Goal: Transaction & Acquisition: Purchase product/service

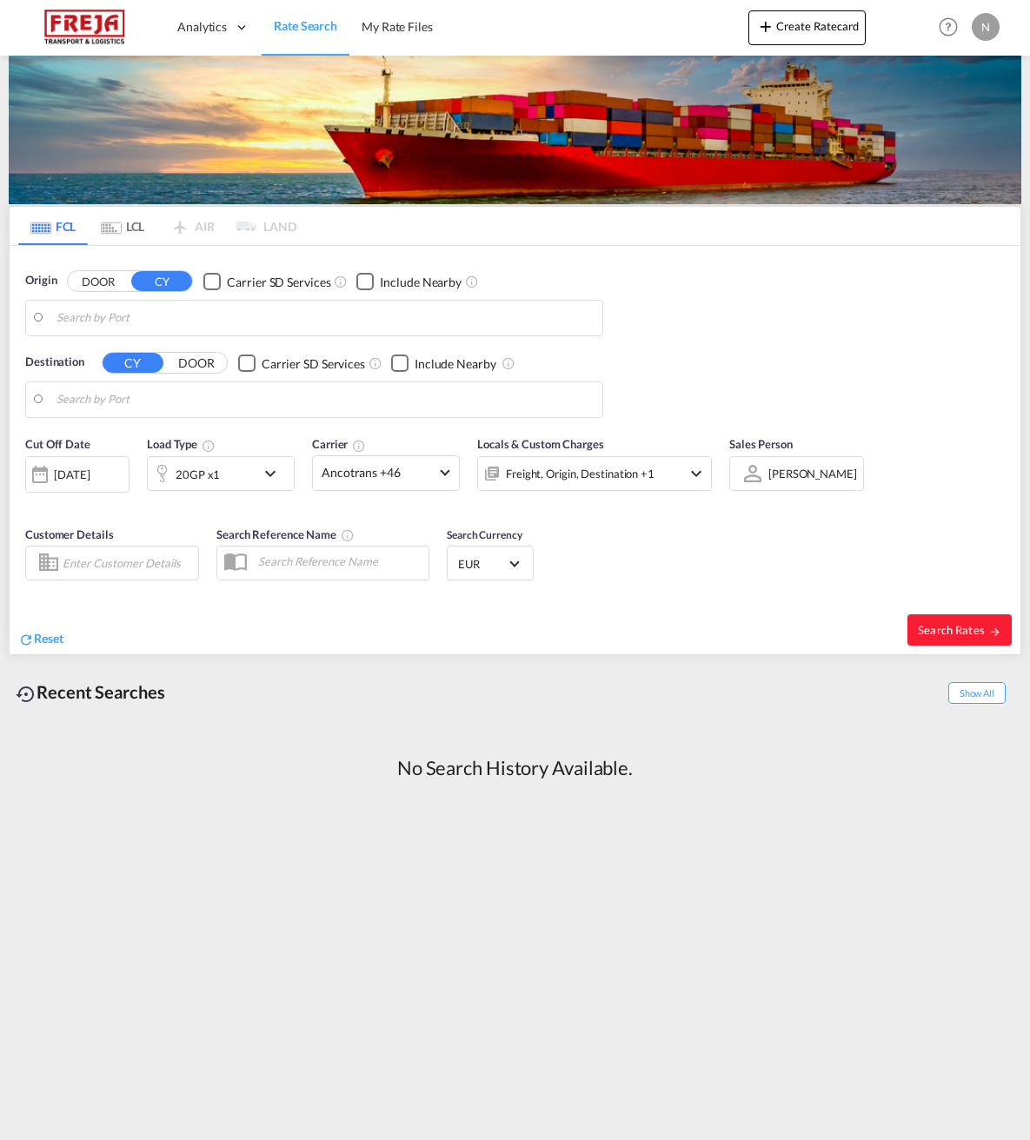
click at [76, 322] on input "Search by Port" at bounding box center [324, 318] width 537 height 26
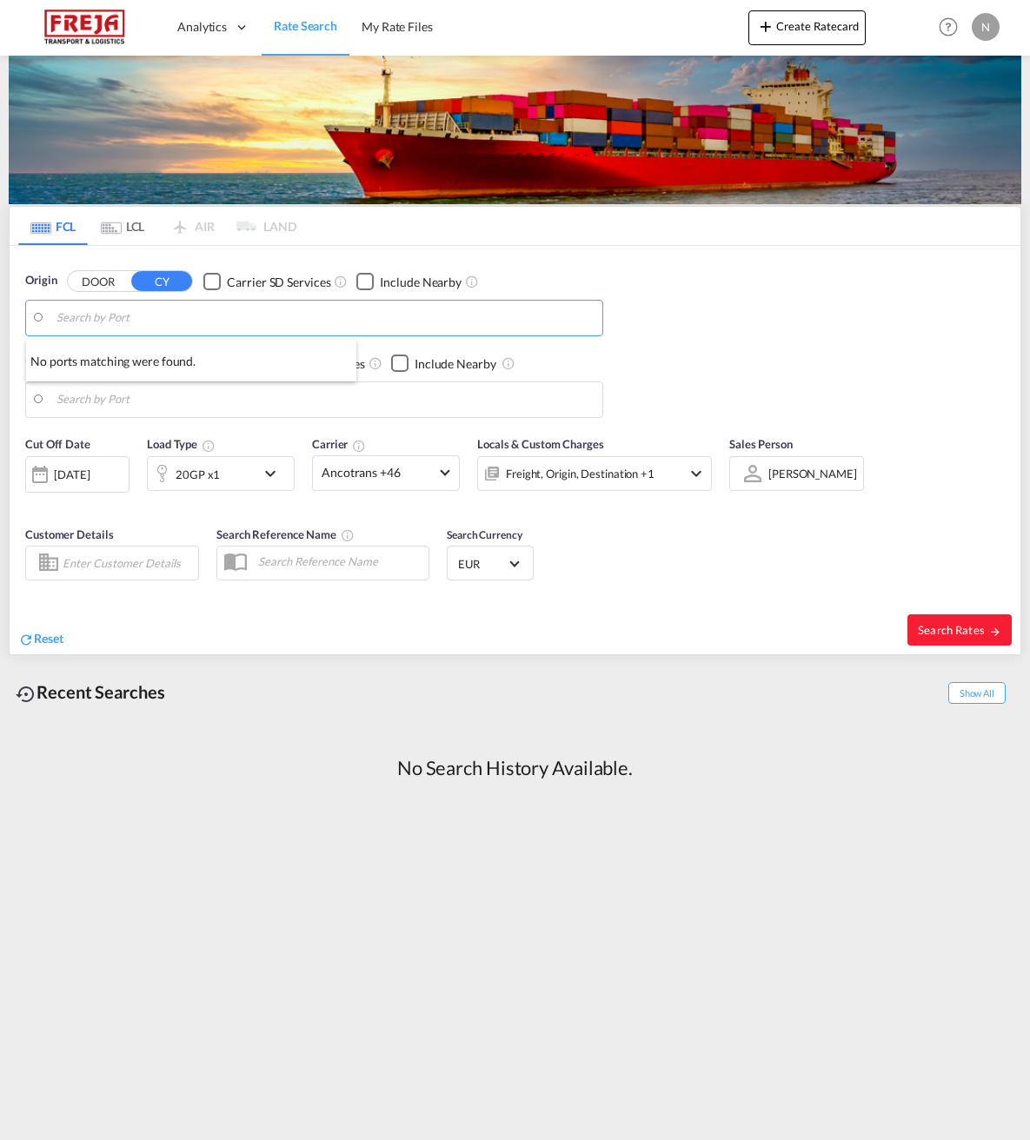
paste input "CNCFD"
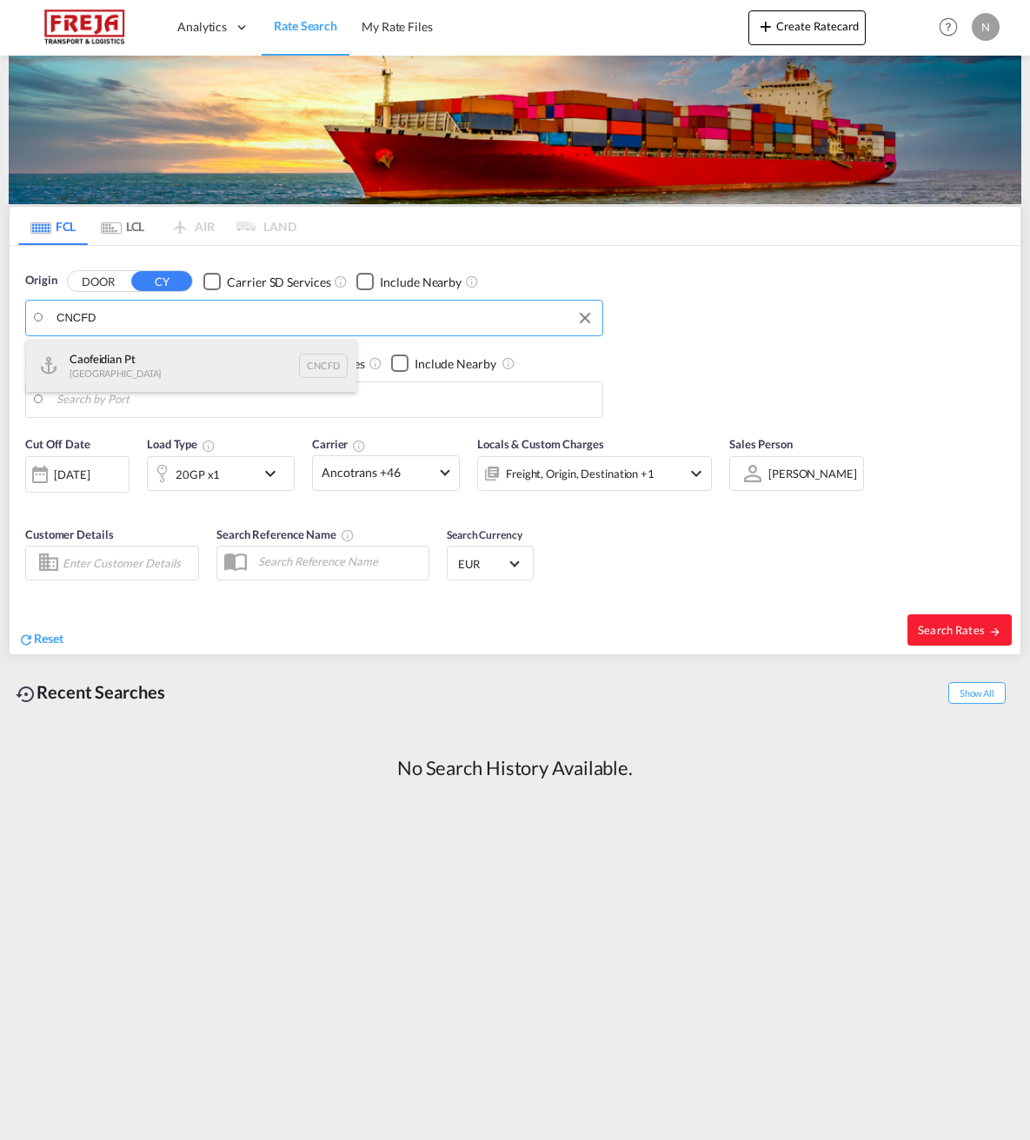
click at [112, 368] on div "Caofeidian Pt China CNCFD" at bounding box center [191, 366] width 330 height 52
type input "Caofeidian Pt, CNCFD"
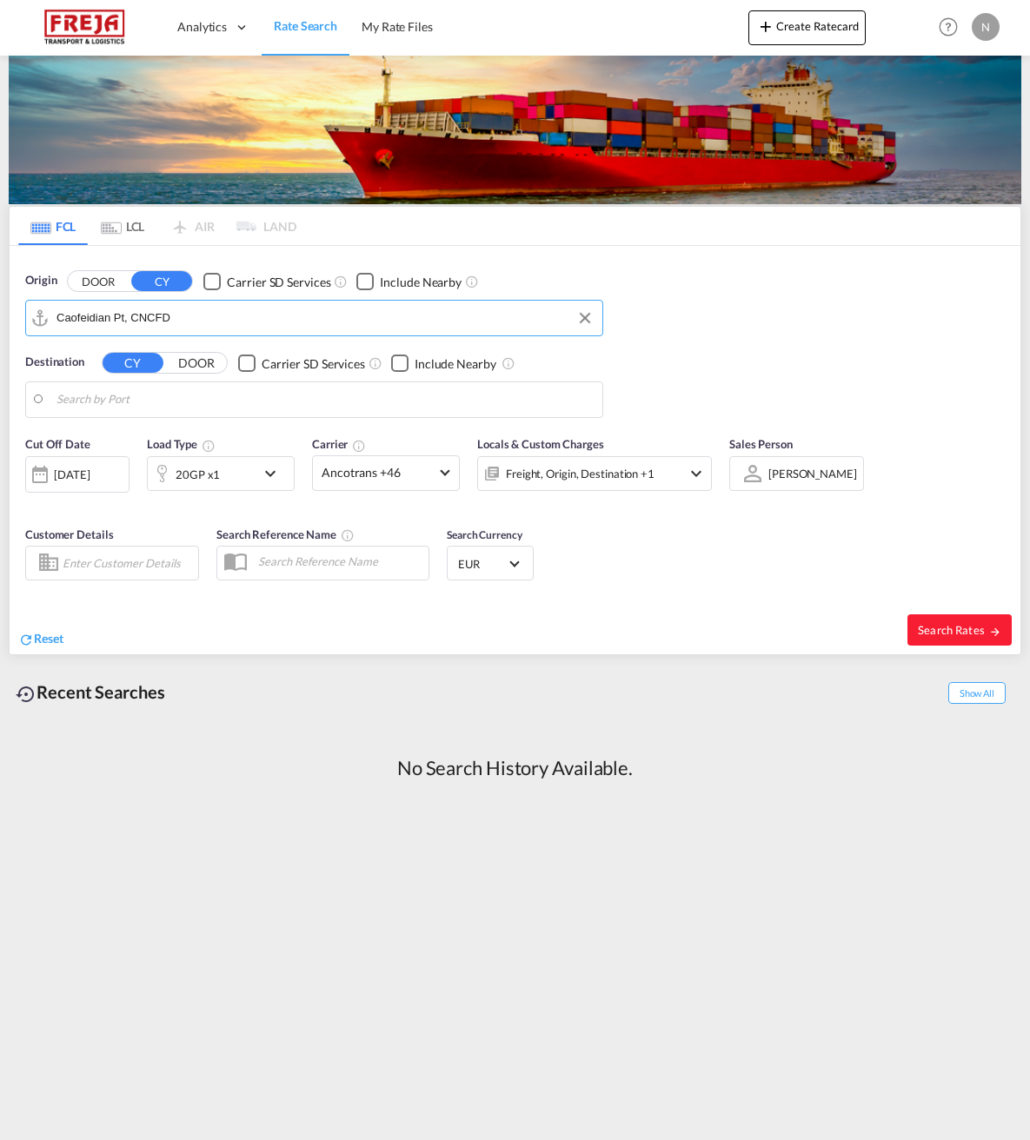
click at [76, 405] on input "Search by Port" at bounding box center [324, 400] width 537 height 26
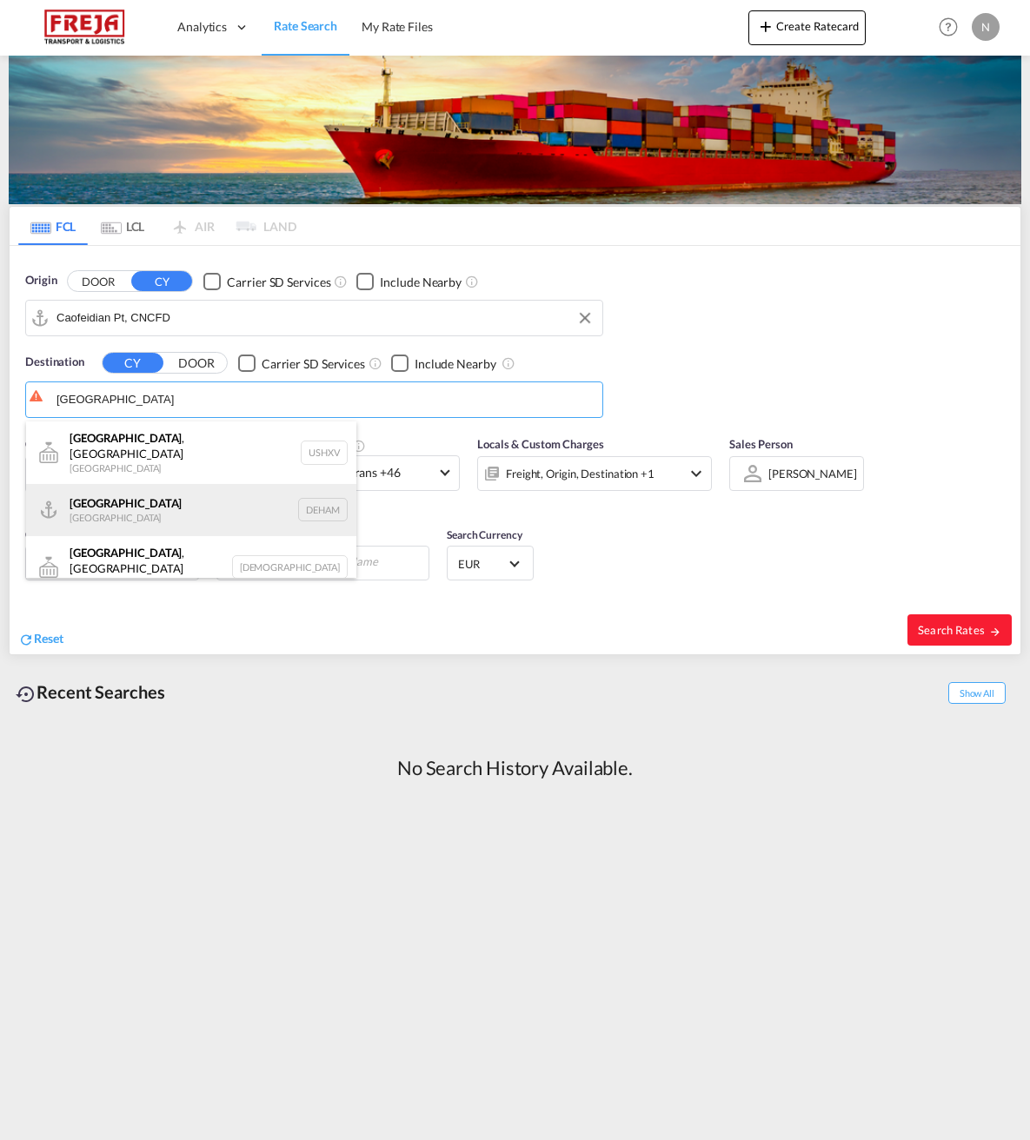
click at [86, 495] on div "Hamburg [GEOGRAPHIC_DATA] [GEOGRAPHIC_DATA]" at bounding box center [191, 510] width 330 height 52
type input "[GEOGRAPHIC_DATA], [GEOGRAPHIC_DATA]"
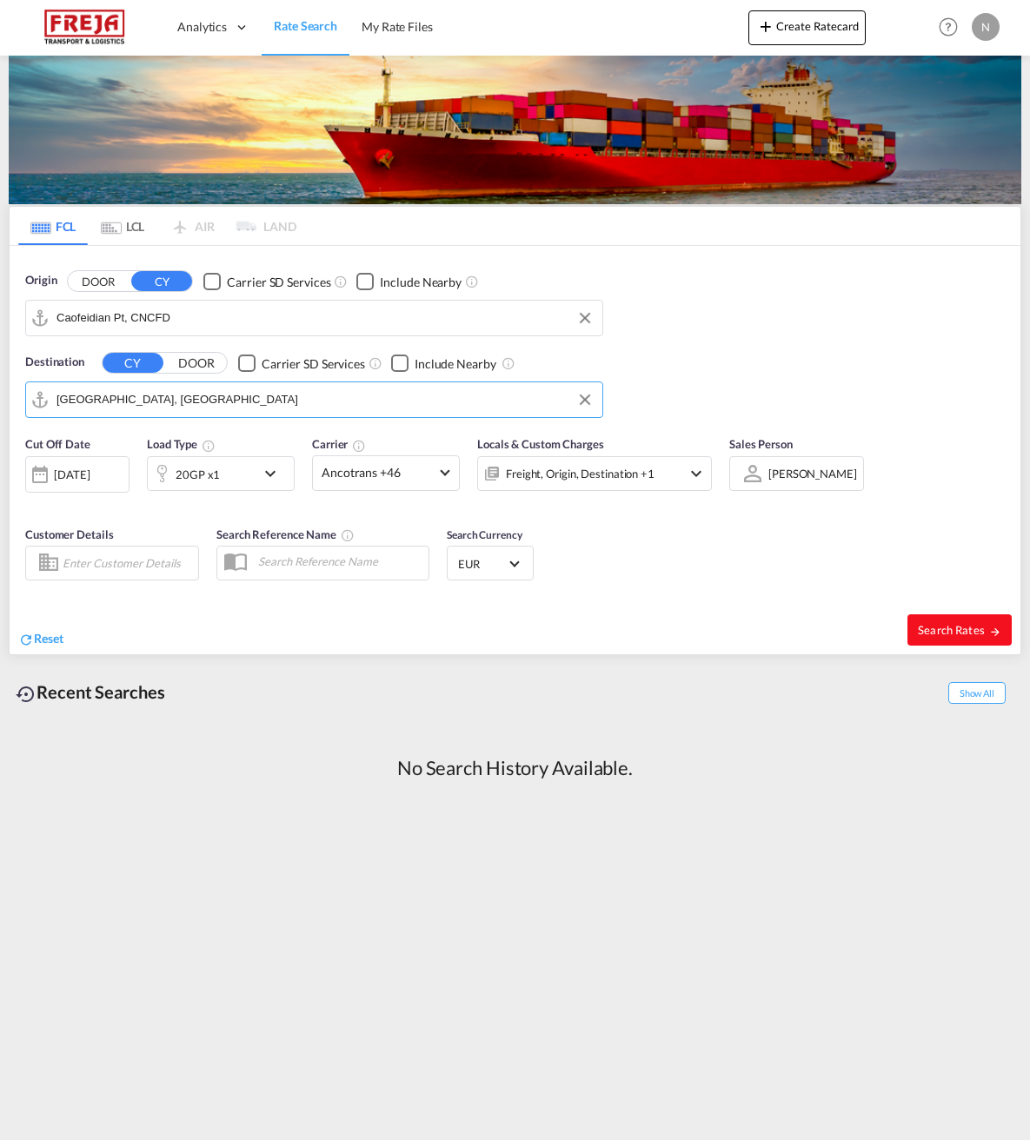
click at [947, 633] on span "Search Rates" at bounding box center [959, 630] width 83 height 14
type input "CNCFD to DEHAM / [DATE]"
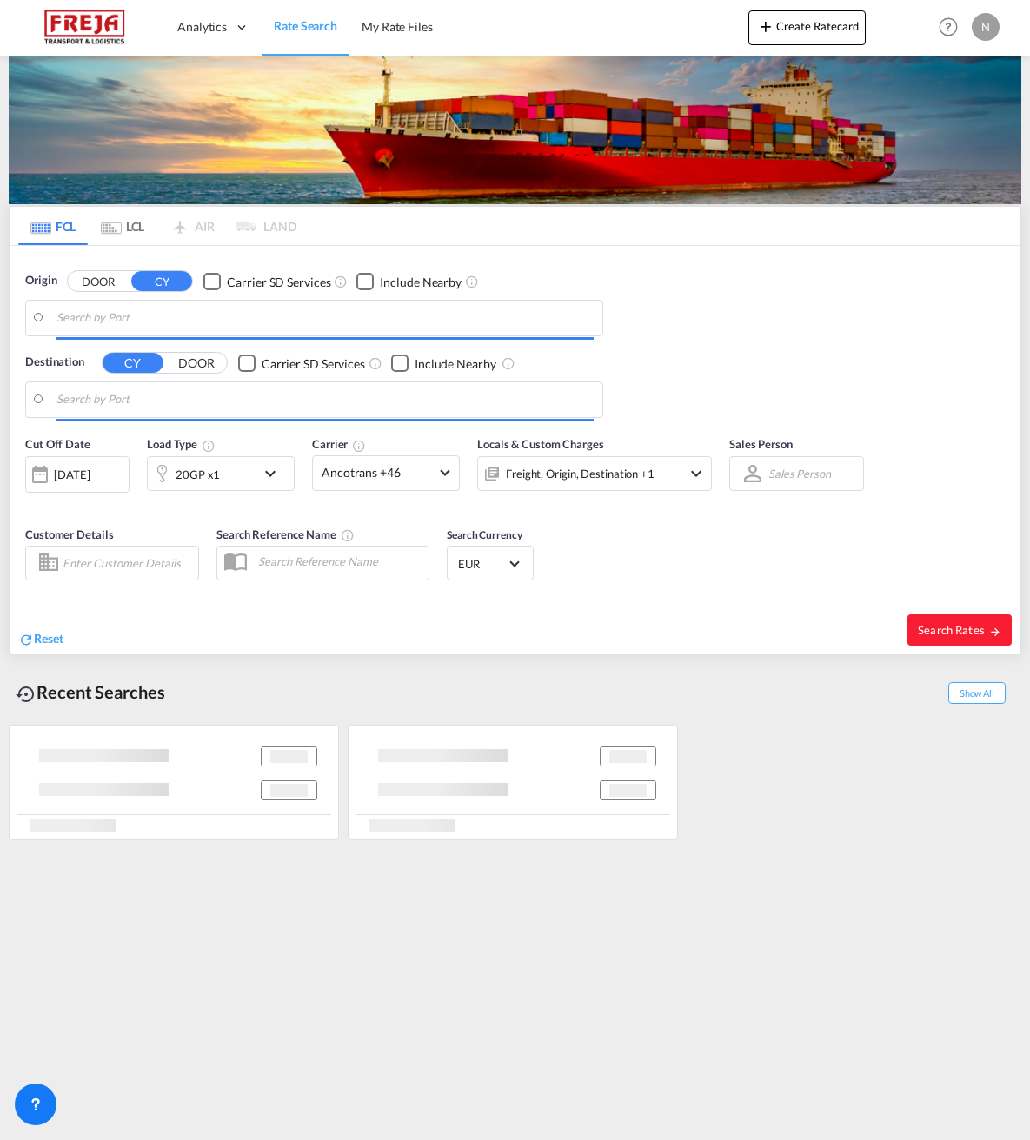
type input "Caofeidian Pt, CNCFD"
type input "[GEOGRAPHIC_DATA], [GEOGRAPHIC_DATA]"
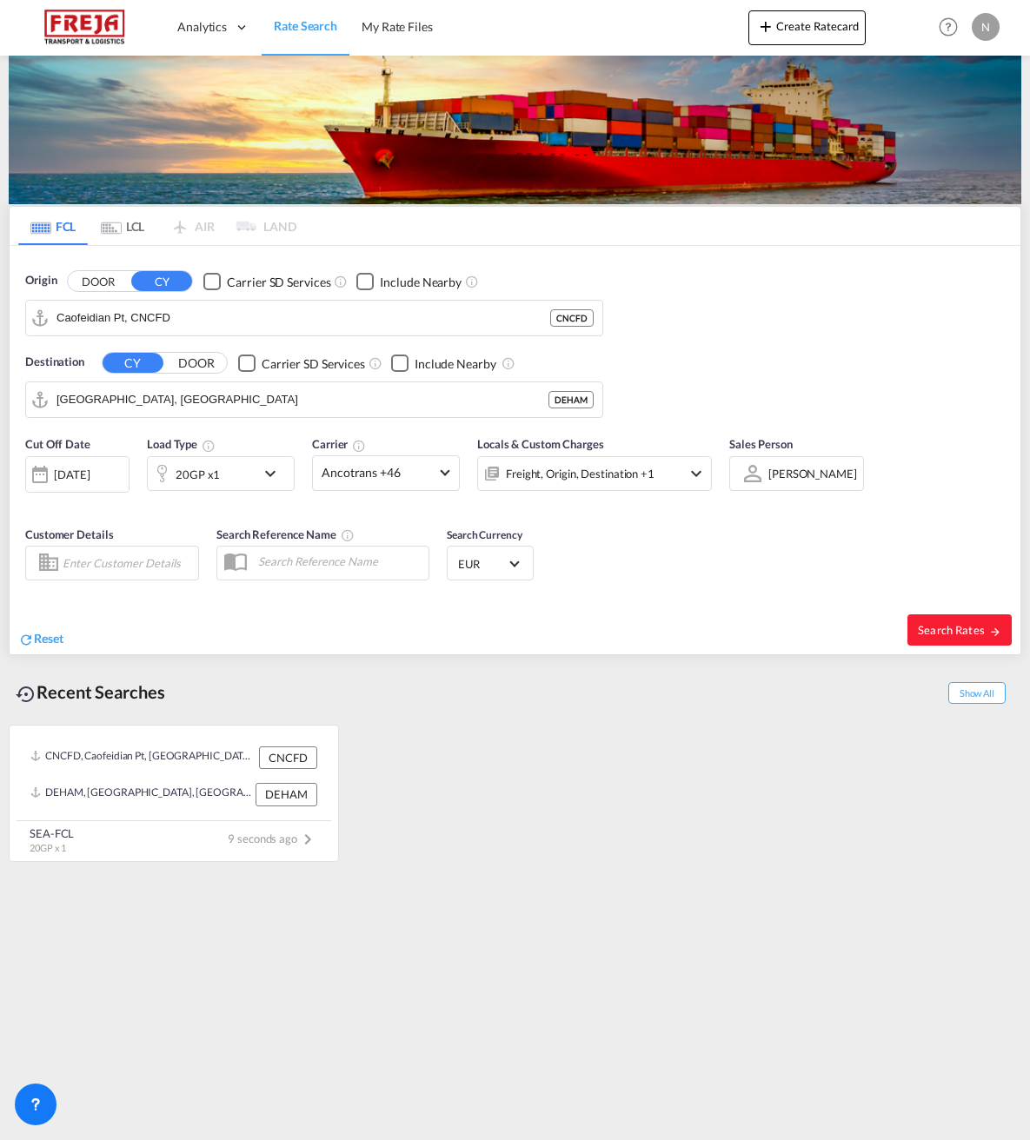
click at [95, 283] on button "DOOR" at bounding box center [98, 281] width 61 height 20
click at [85, 312] on input "Search by Door" at bounding box center [324, 318] width 537 height 26
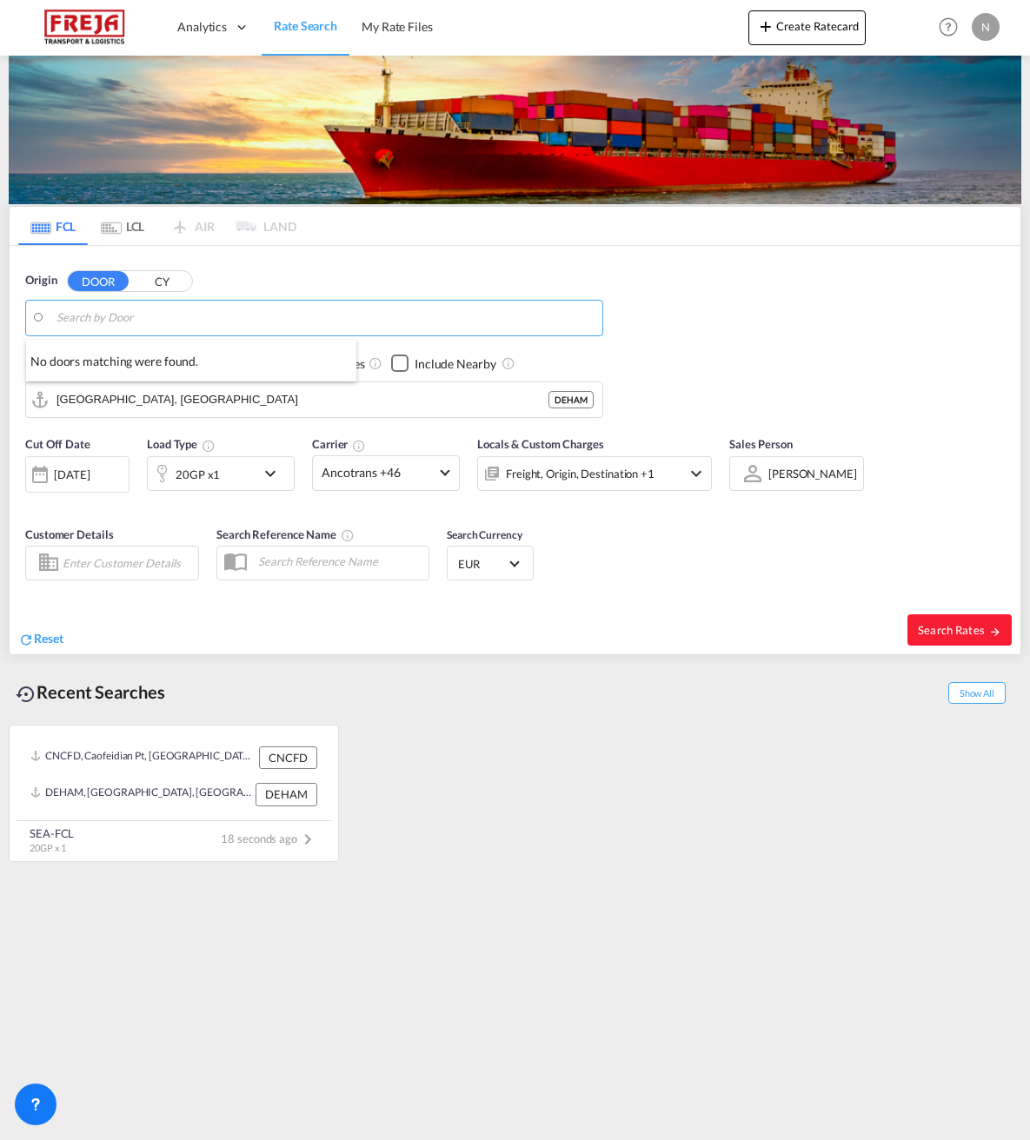
paste input "CNCFD"
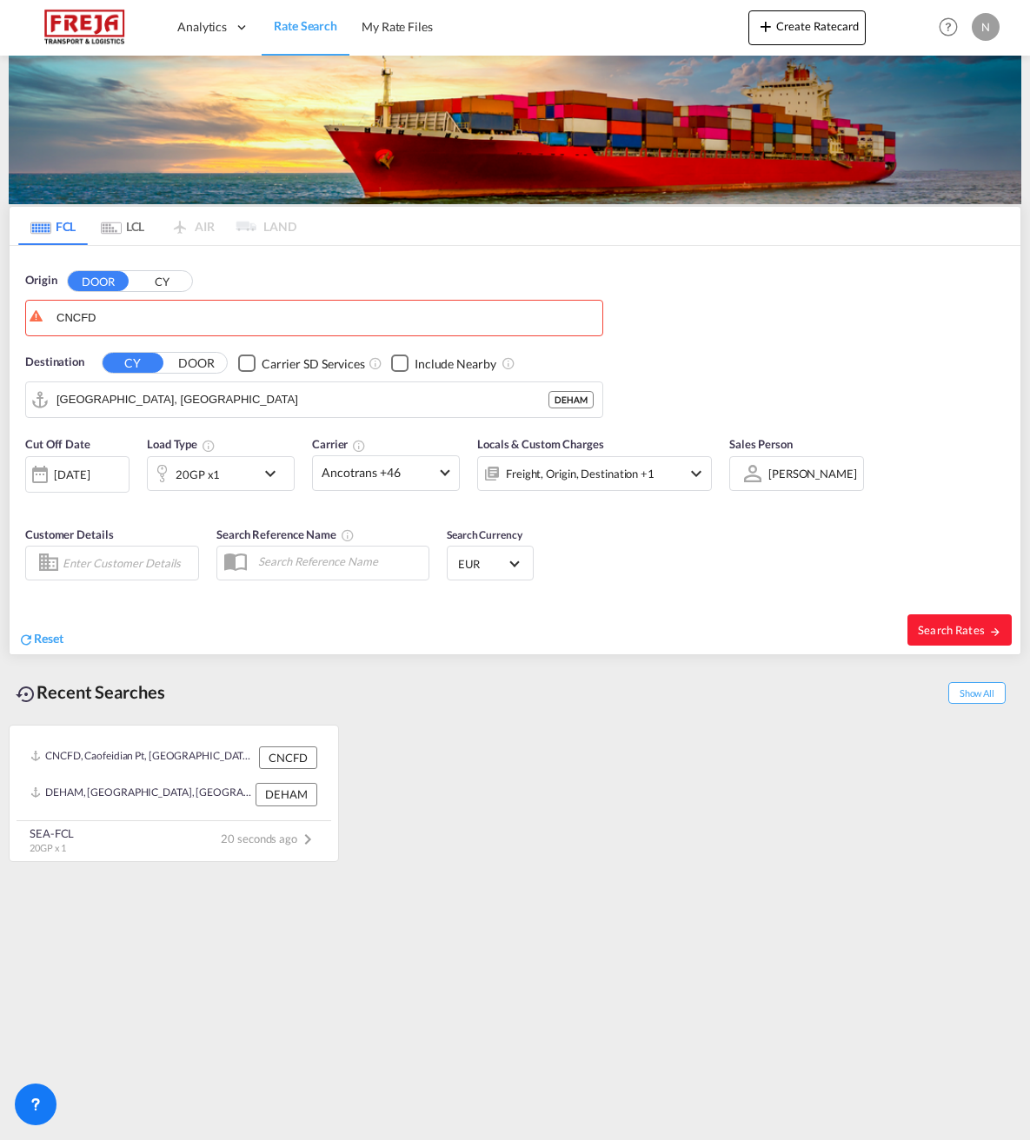
click at [149, 276] on button "CY" at bounding box center [161, 281] width 61 height 20
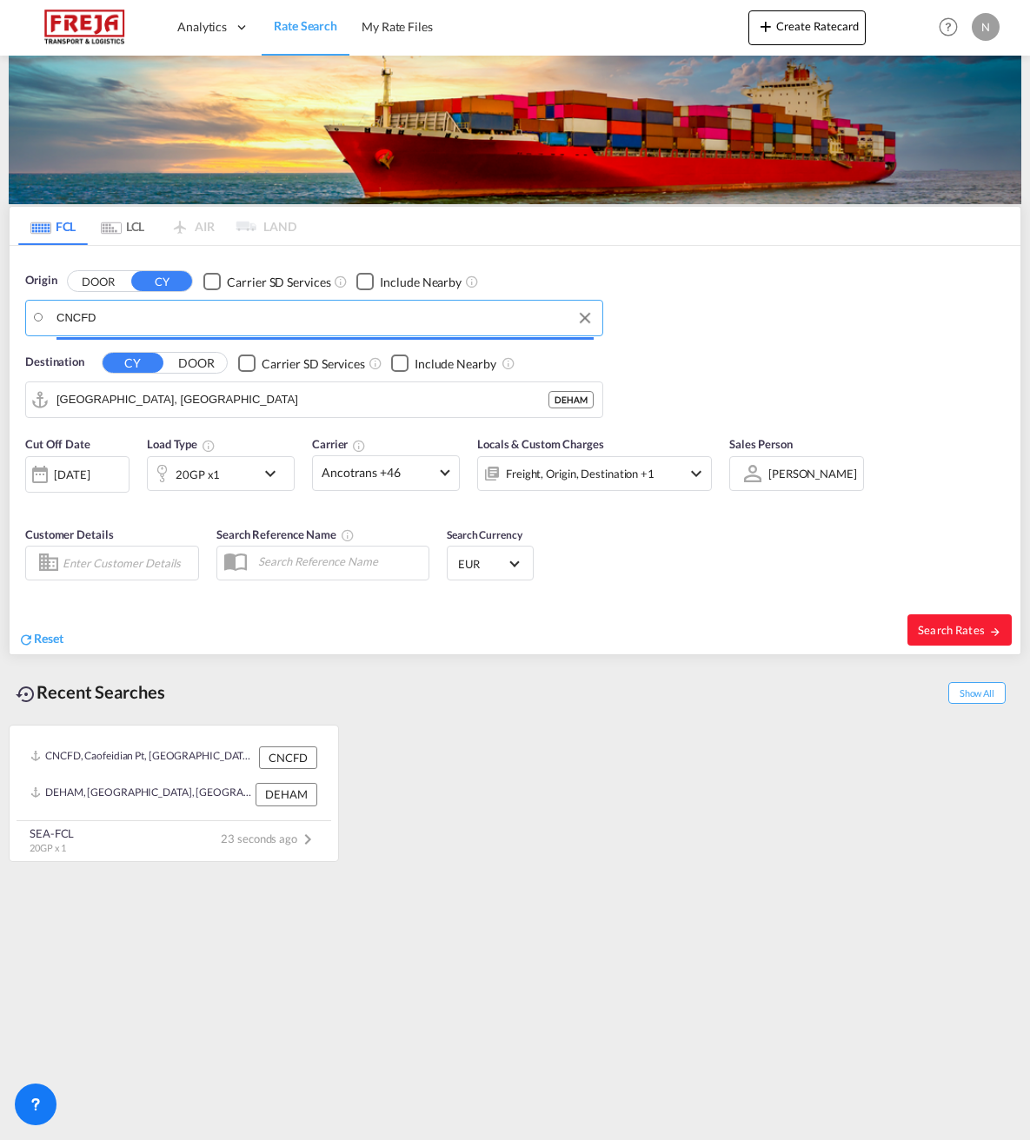
click at [126, 313] on input "CNCFD" at bounding box center [324, 318] width 537 height 26
click at [264, 468] on md-icon "icon-chevron-down" at bounding box center [275, 473] width 30 height 21
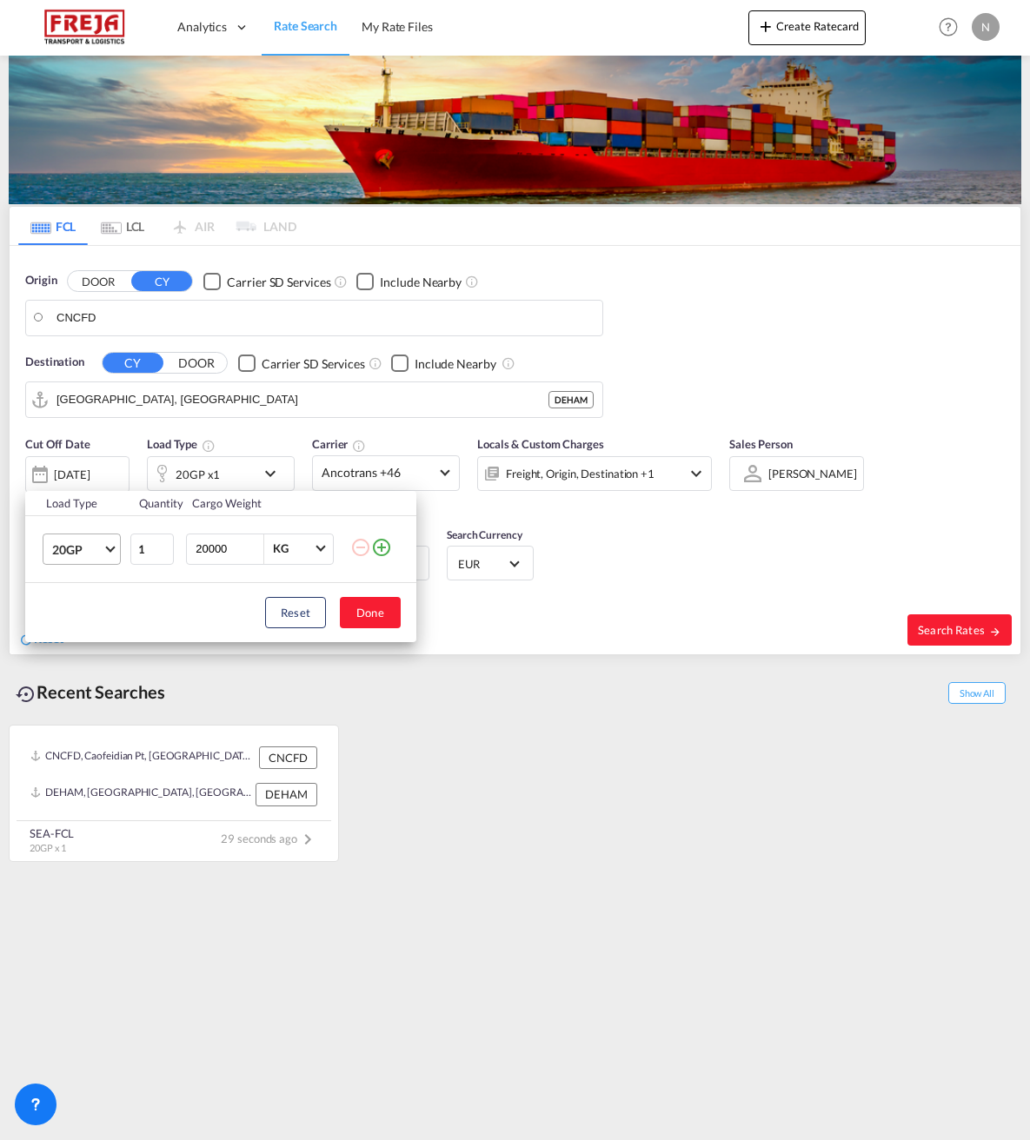
click at [103, 558] on md-select-value "20GP" at bounding box center [85, 549] width 70 height 30
click at [80, 636] on div "40HC" at bounding box center [68, 632] width 32 height 17
click at [354, 609] on button "Done" at bounding box center [370, 612] width 61 height 31
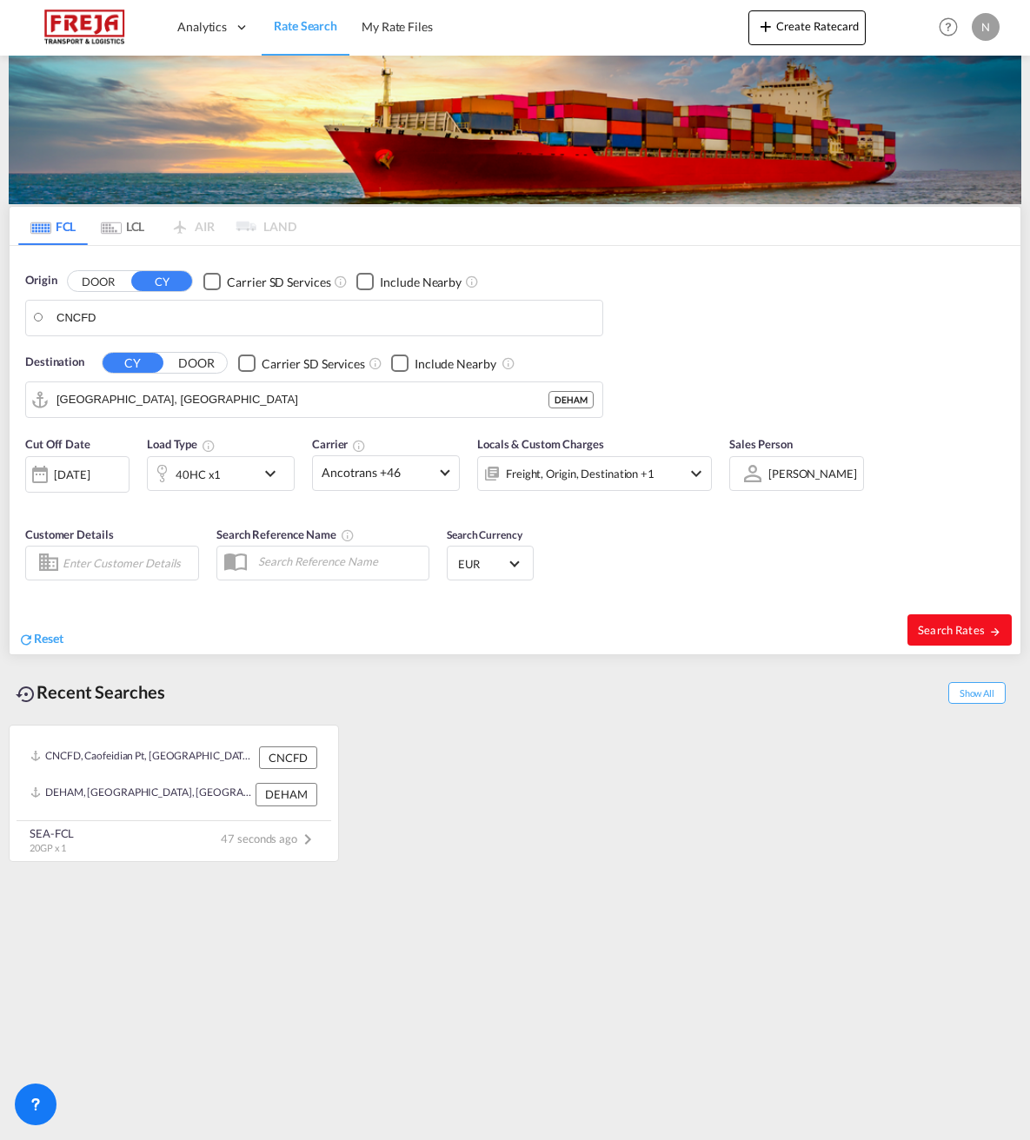
click at [945, 633] on span "Search Rates" at bounding box center [959, 630] width 83 height 14
click at [102, 326] on body "Analytics Reports Dashboard Rate Search My Rate Files Analytics" at bounding box center [515, 570] width 1030 height 1140
click at [93, 322] on input "CNCFD" at bounding box center [324, 318] width 537 height 26
click at [63, 320] on body "Analytics Reports Dashboard Rate Search My Rate Files Analytics" at bounding box center [515, 570] width 1030 height 1140
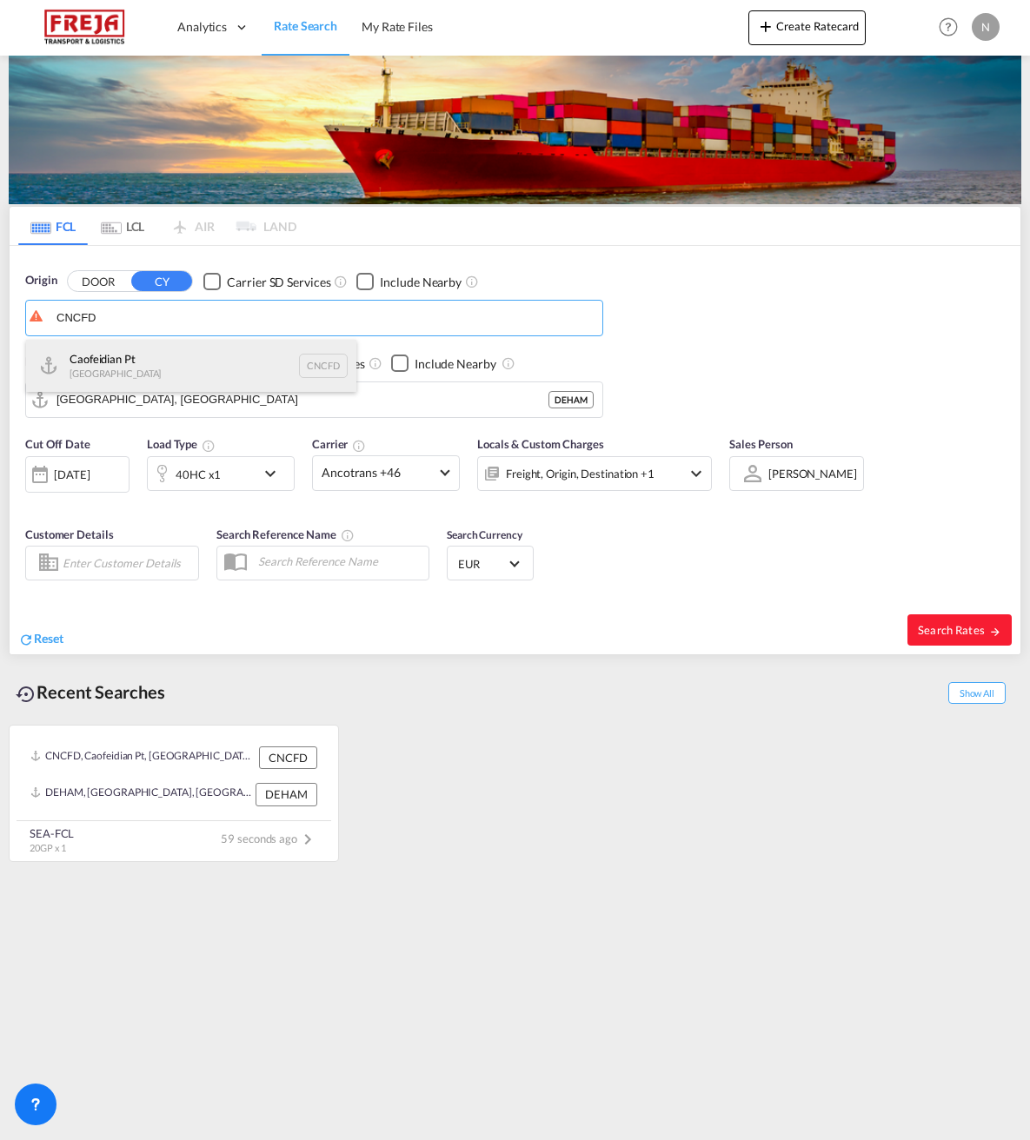
click at [85, 367] on div "Caofeidian Pt China CNCFD" at bounding box center [191, 366] width 330 height 52
type input "Caofeidian Pt, CNCFD"
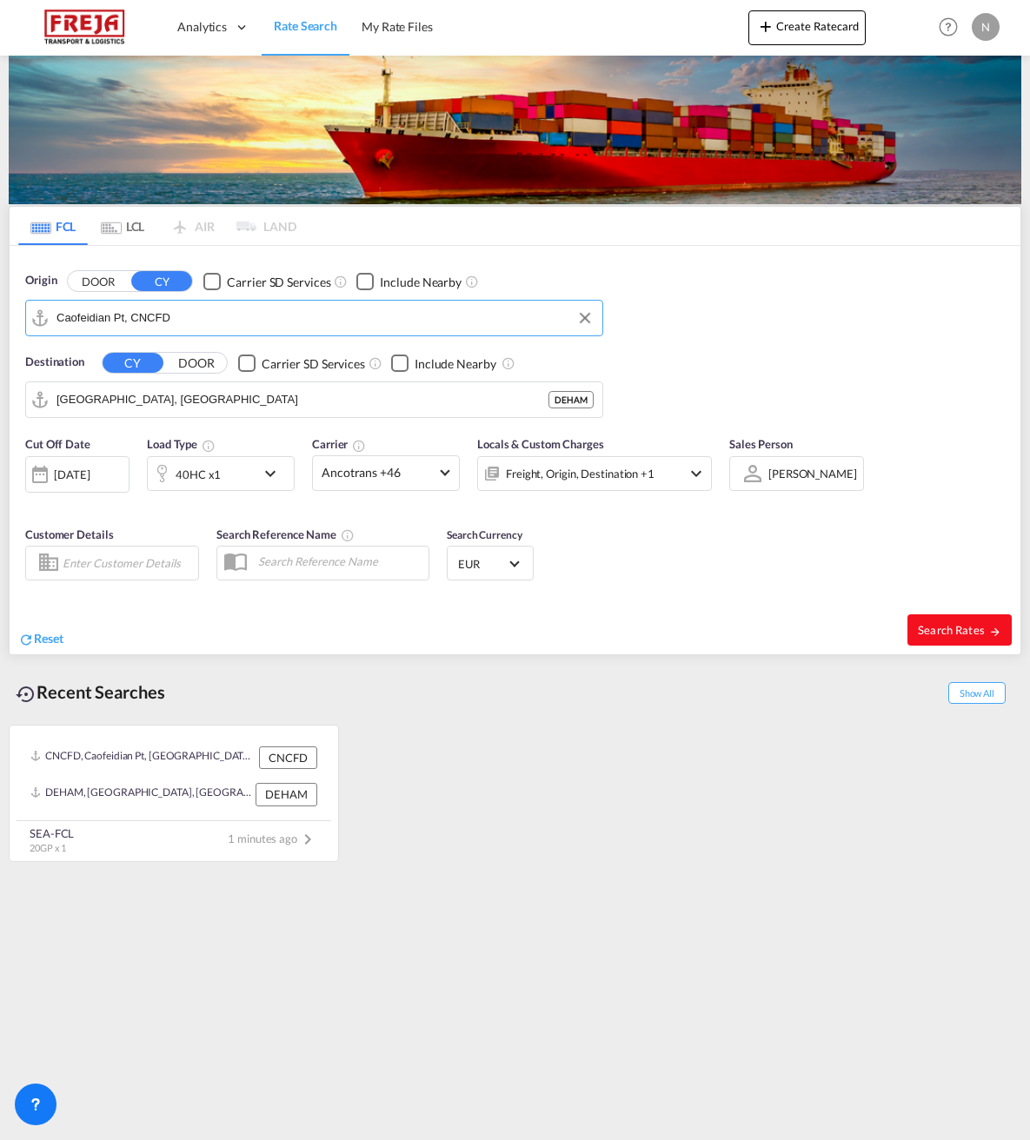
click at [948, 629] on span "Search Rates" at bounding box center [959, 630] width 83 height 14
type input "CNCFD to DEHAM / [DATE]"
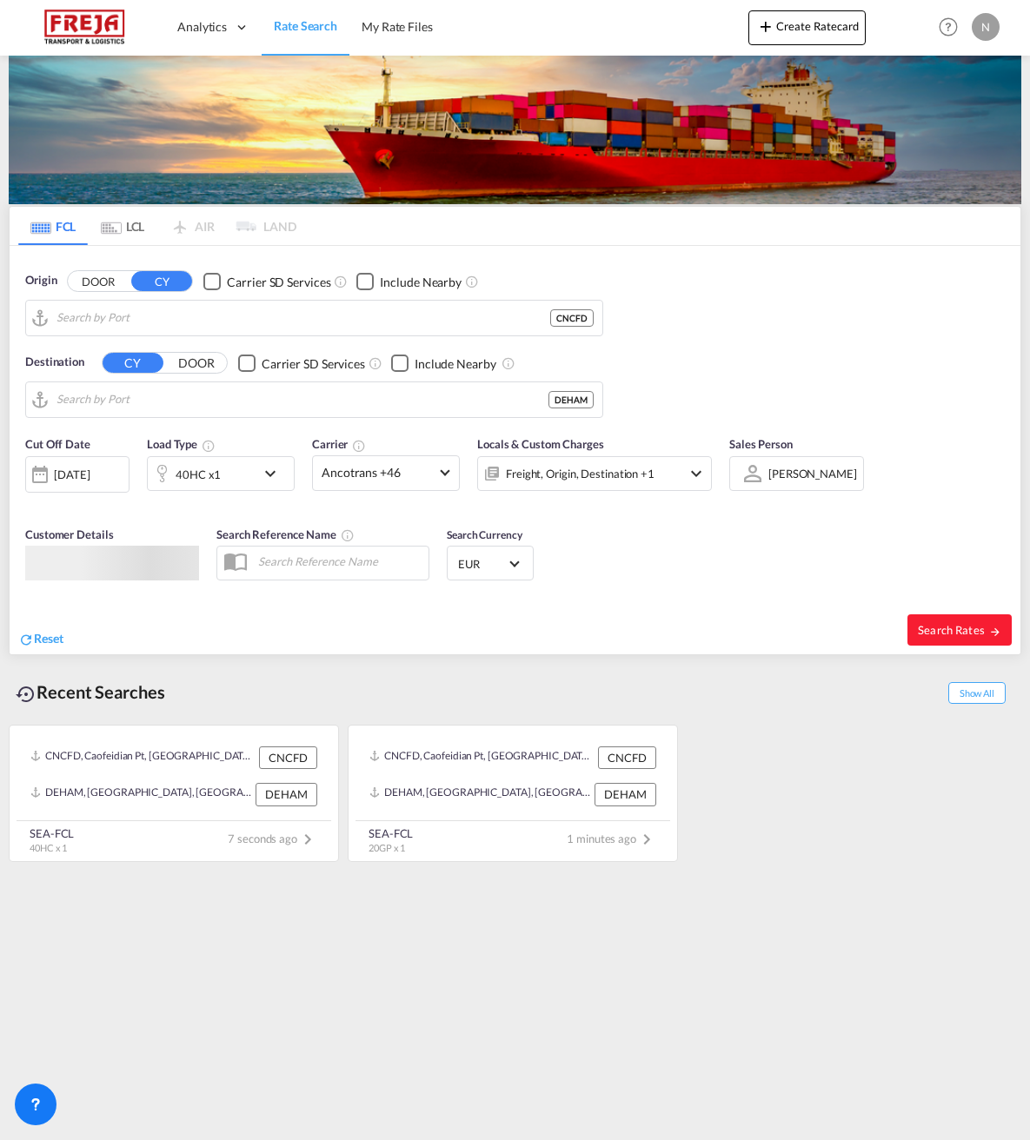
type input "Caofeidian Pt, CNCFD"
type input "[GEOGRAPHIC_DATA], [GEOGRAPHIC_DATA]"
drag, startPoint x: 121, startPoint y: 311, endPoint x: 138, endPoint y: 316, distance: 18.1
click at [122, 312] on input "Caofeidian Pt, CNCFD" at bounding box center [324, 318] width 537 height 26
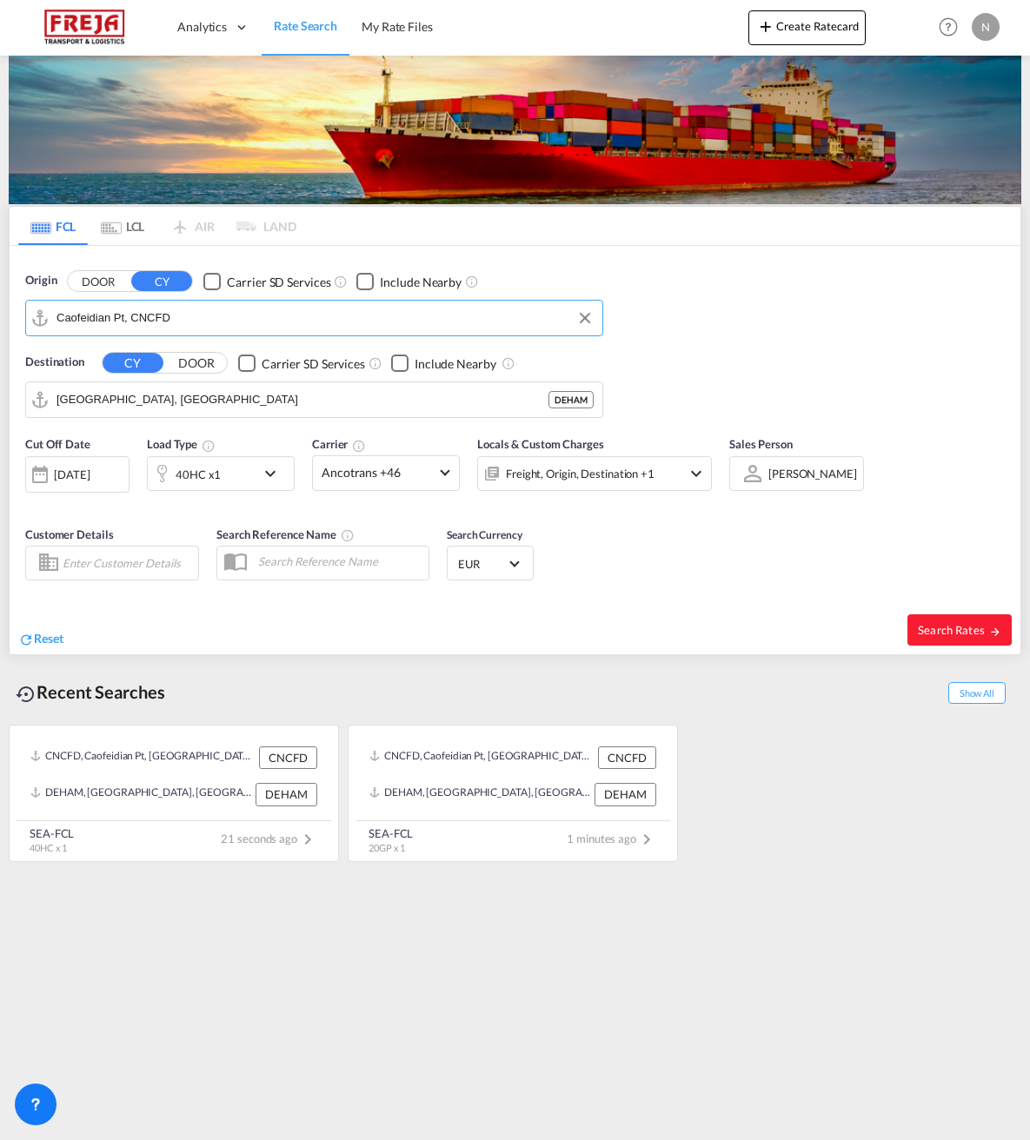
paste input "Jingtang"
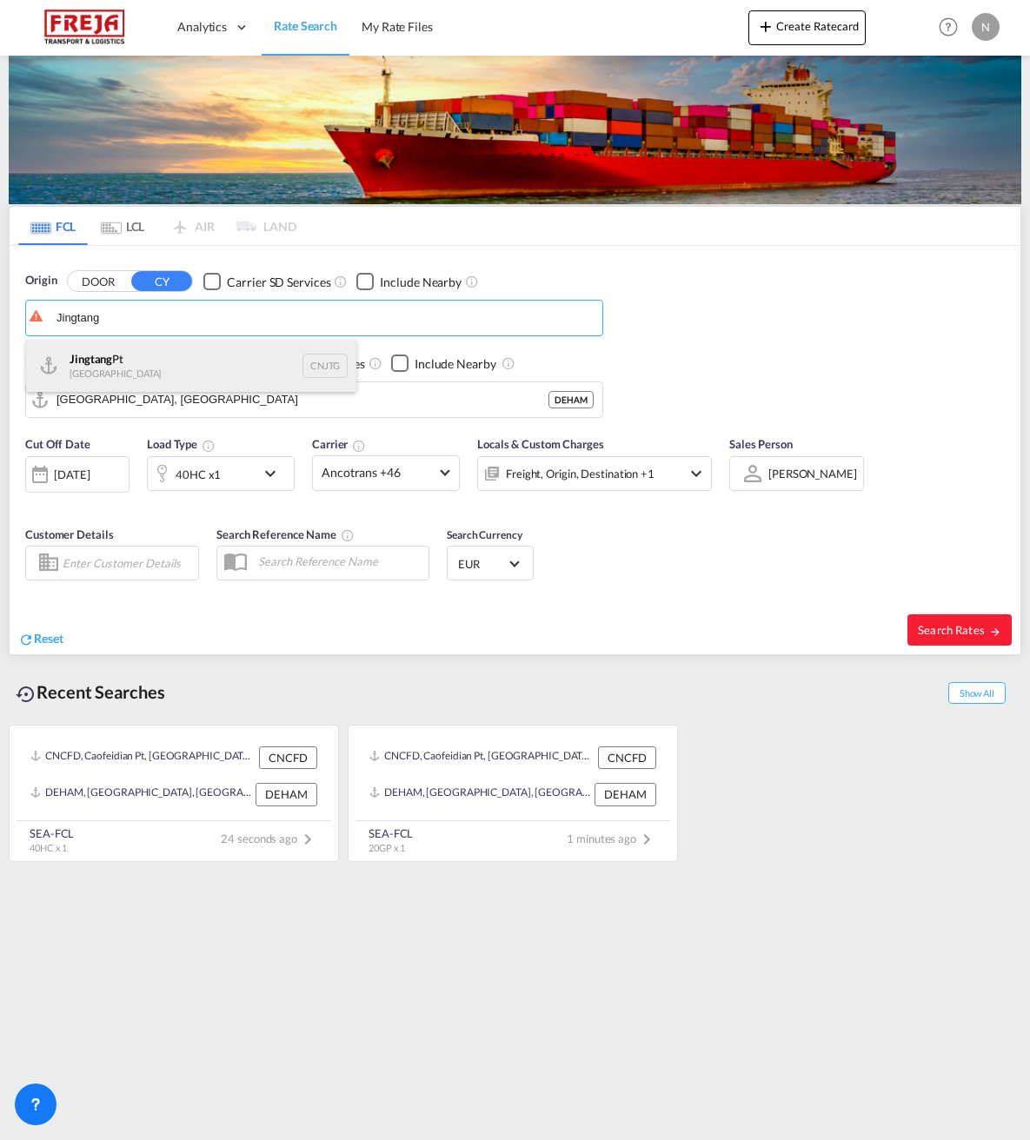
click at [118, 358] on div "Jingtang Pt China CNJTG" at bounding box center [191, 366] width 330 height 52
type input "Jingtang Pt, CNJTG"
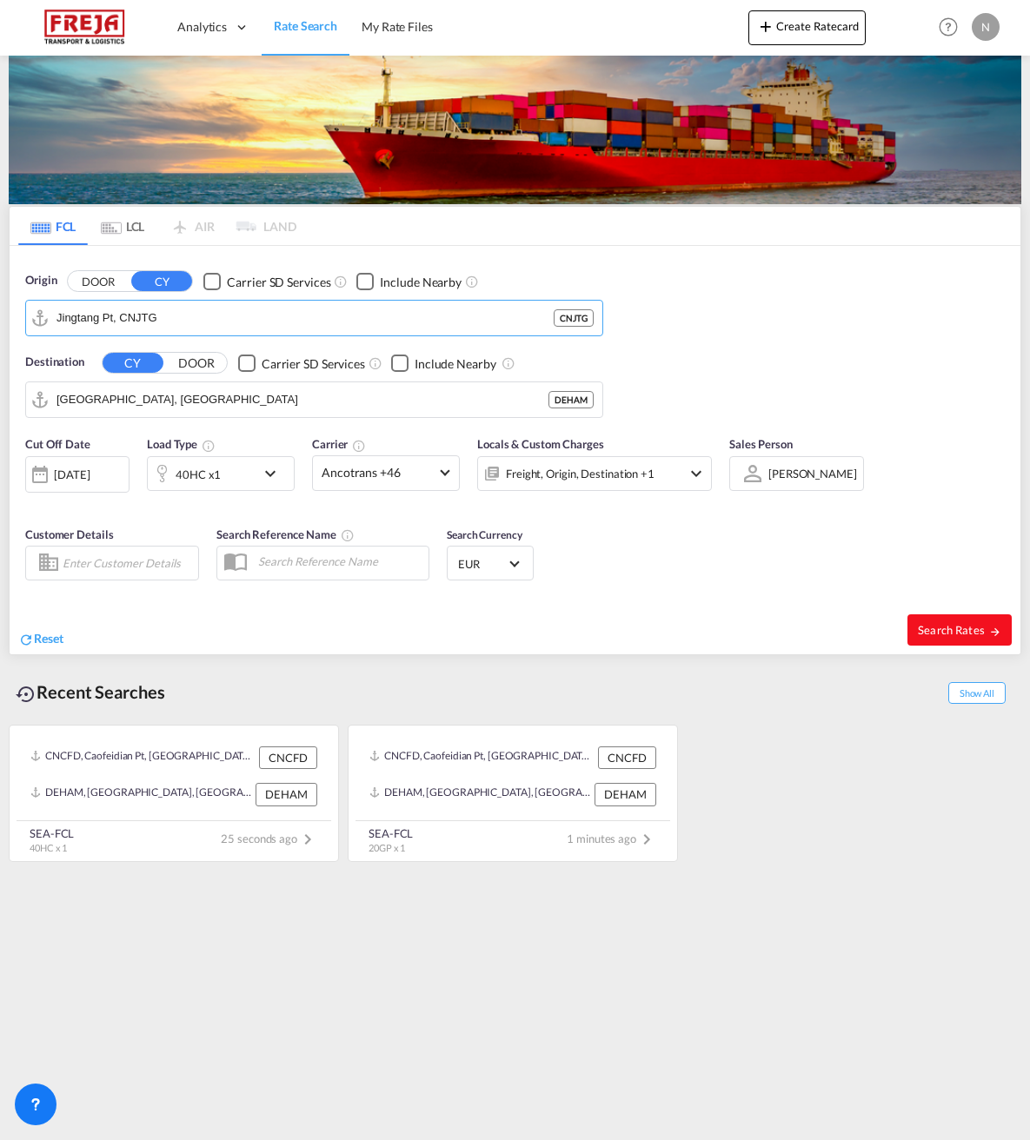
click at [938, 629] on span "Search Rates" at bounding box center [959, 630] width 83 height 14
type input "CNJTG to DEHAM / [DATE]"
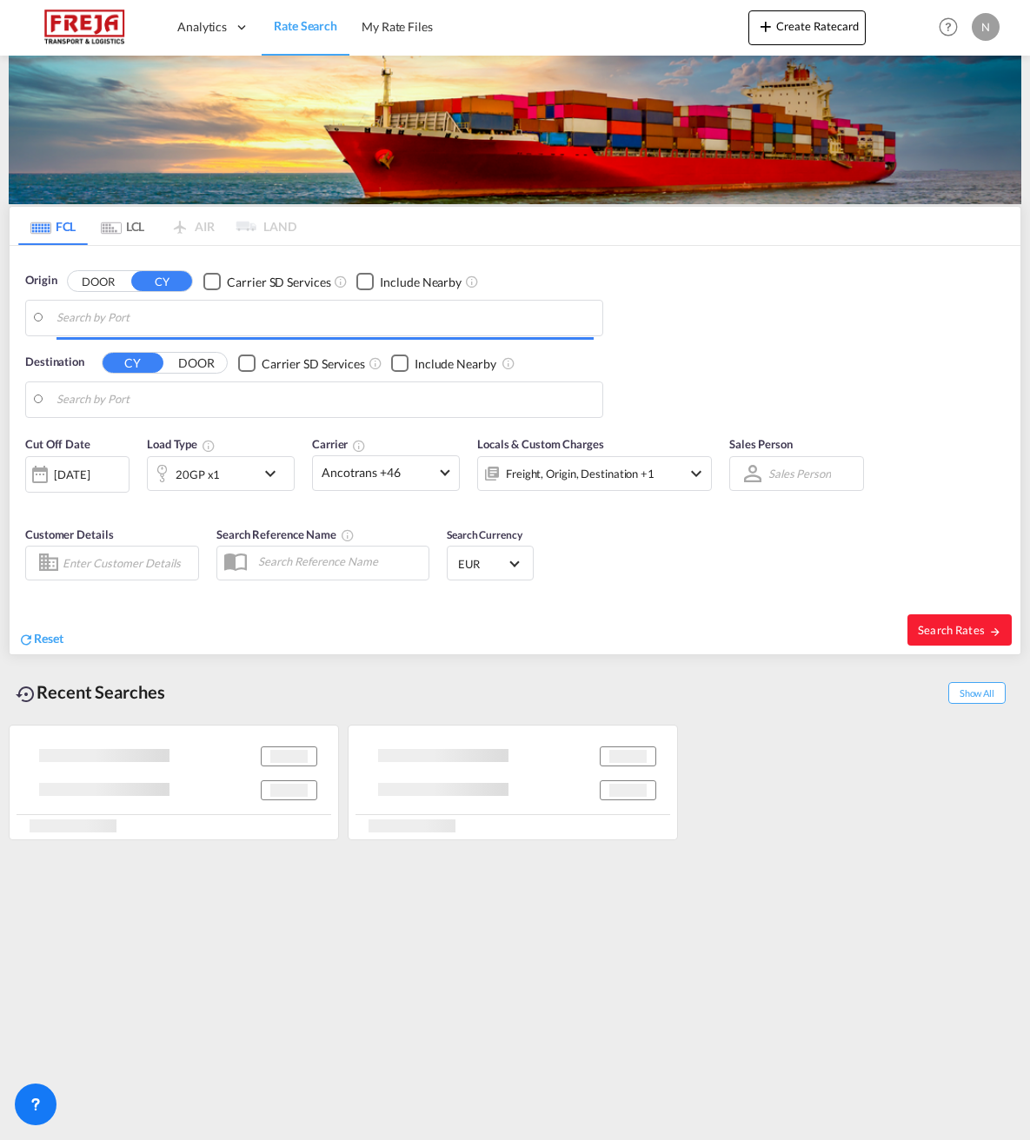
click at [103, 317] on input "Search by Port" at bounding box center [324, 318] width 537 height 26
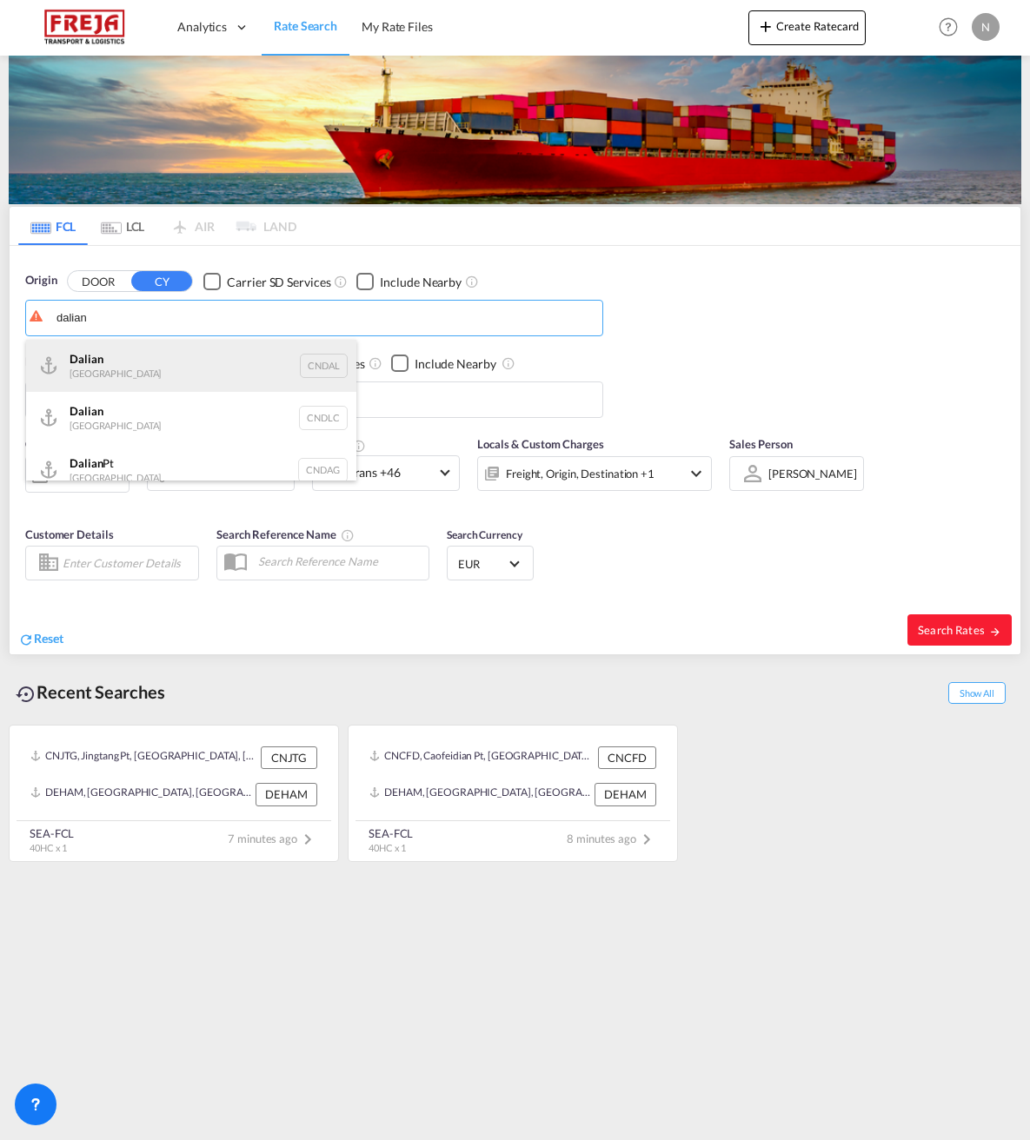
click at [91, 368] on div "Dalian [GEOGRAPHIC_DATA] CNDAL" at bounding box center [191, 366] width 330 height 52
type input "Dalian, [GEOGRAPHIC_DATA]"
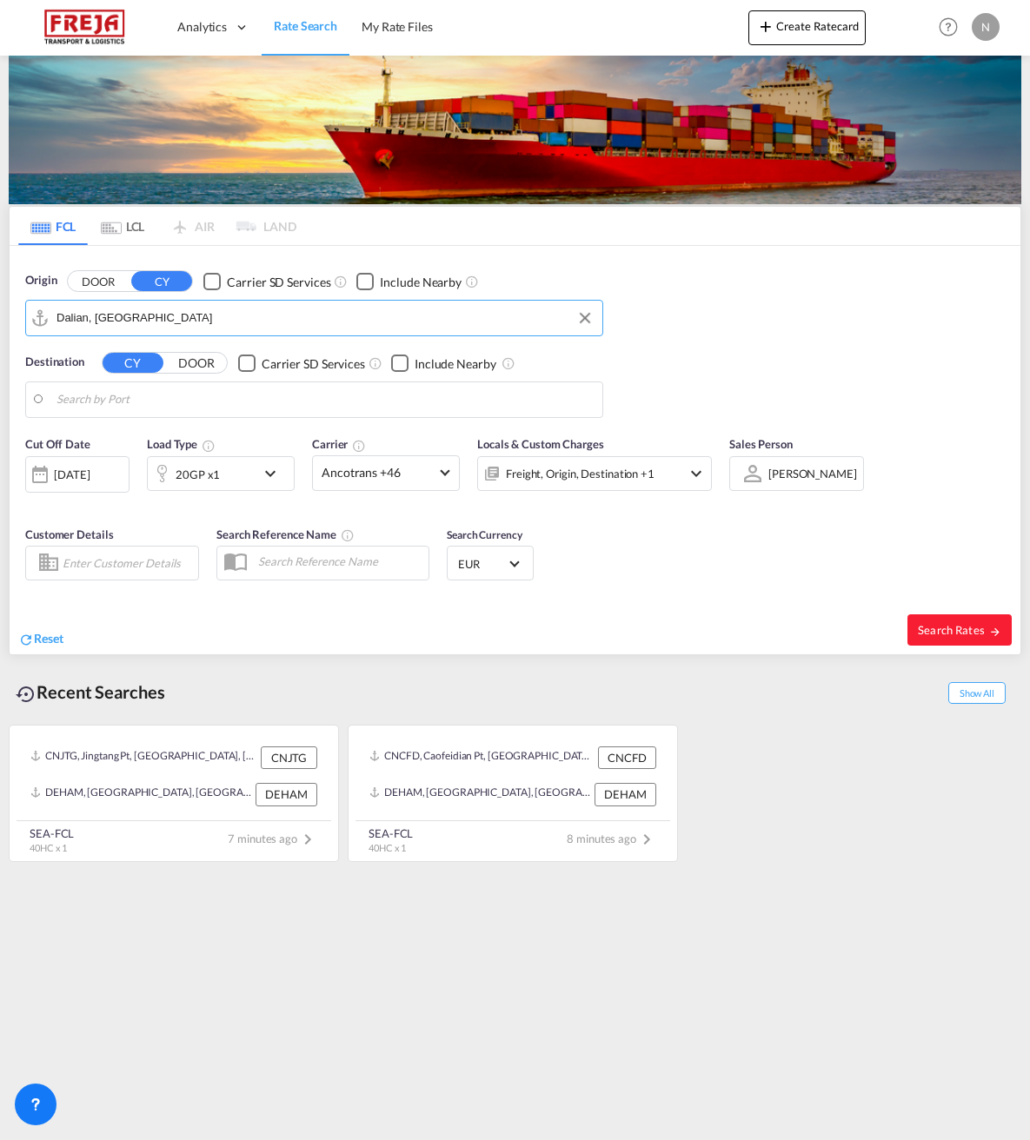
click at [79, 397] on body "Analytics Reports Dashboard Rate Search My Rate Files Analytics" at bounding box center [515, 570] width 1030 height 1140
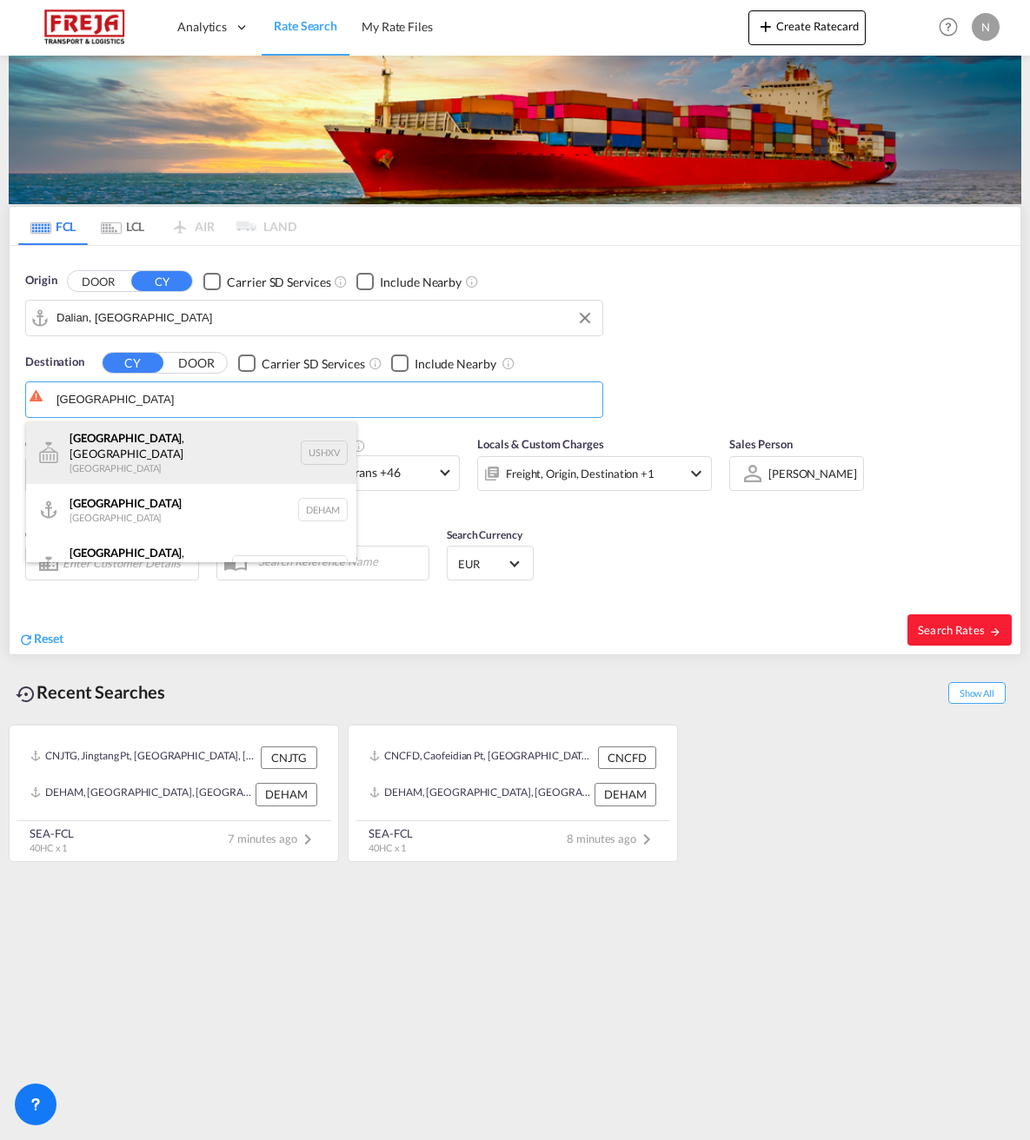
click at [76, 435] on div "[GEOGRAPHIC_DATA] , [GEOGRAPHIC_DATA] [GEOGRAPHIC_DATA] USHXV" at bounding box center [191, 452] width 330 height 63
type input "[GEOGRAPHIC_DATA], [GEOGRAPHIC_DATA], USHXV"
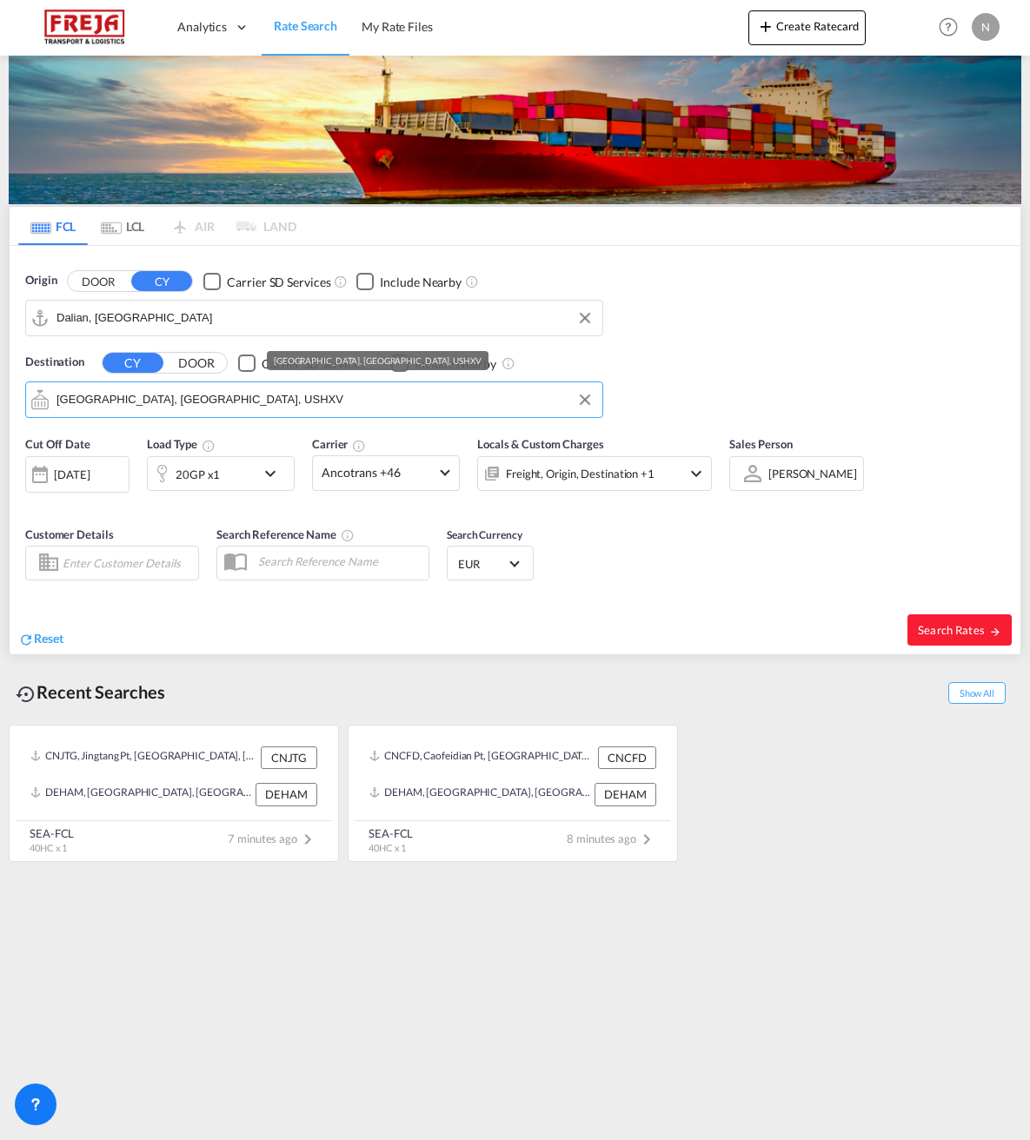
click at [93, 405] on input "[GEOGRAPHIC_DATA], [GEOGRAPHIC_DATA], USHXV" at bounding box center [324, 400] width 537 height 26
click at [582, 401] on button "Clear Input" at bounding box center [585, 400] width 26 height 26
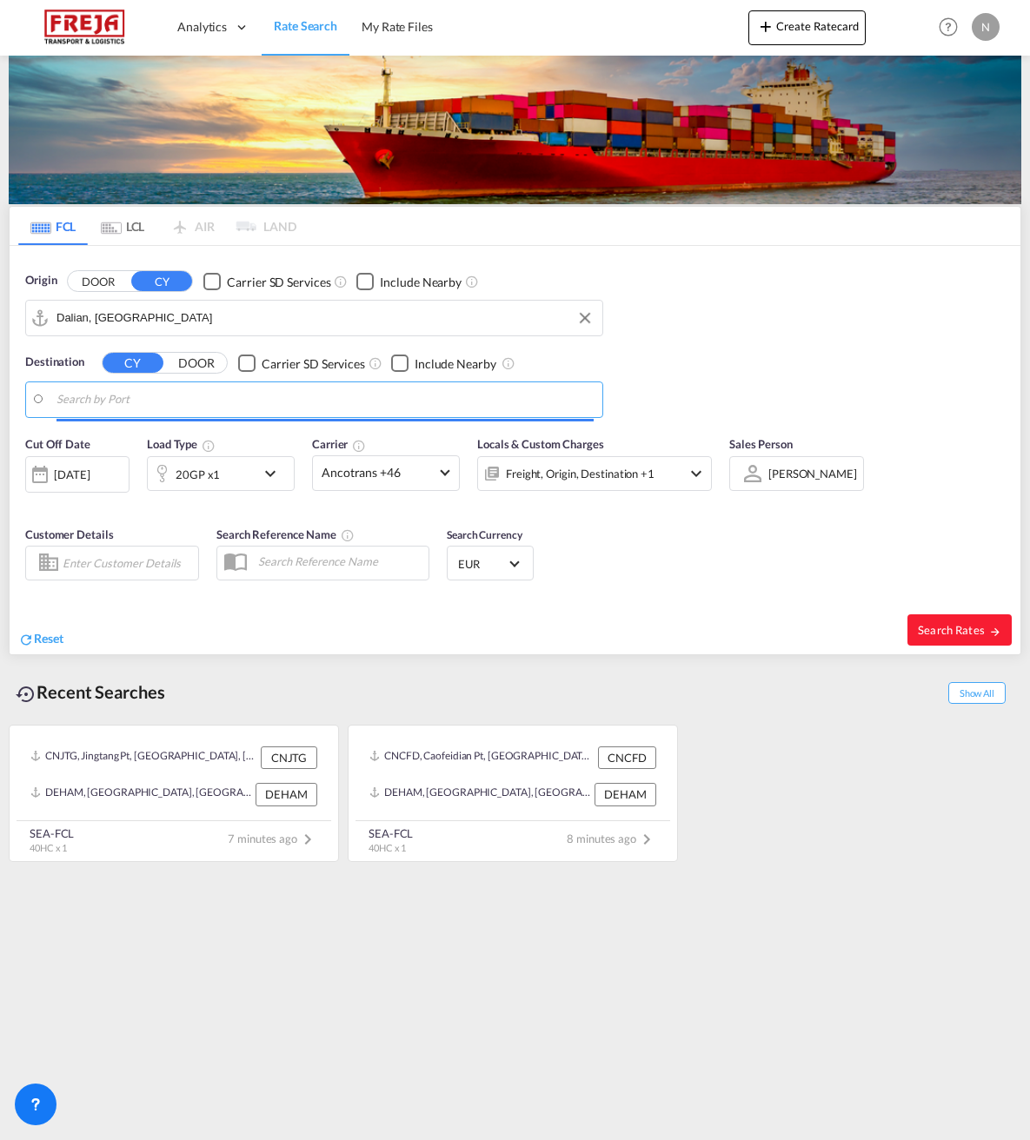
click at [199, 399] on input "Search by Port" at bounding box center [324, 400] width 537 height 26
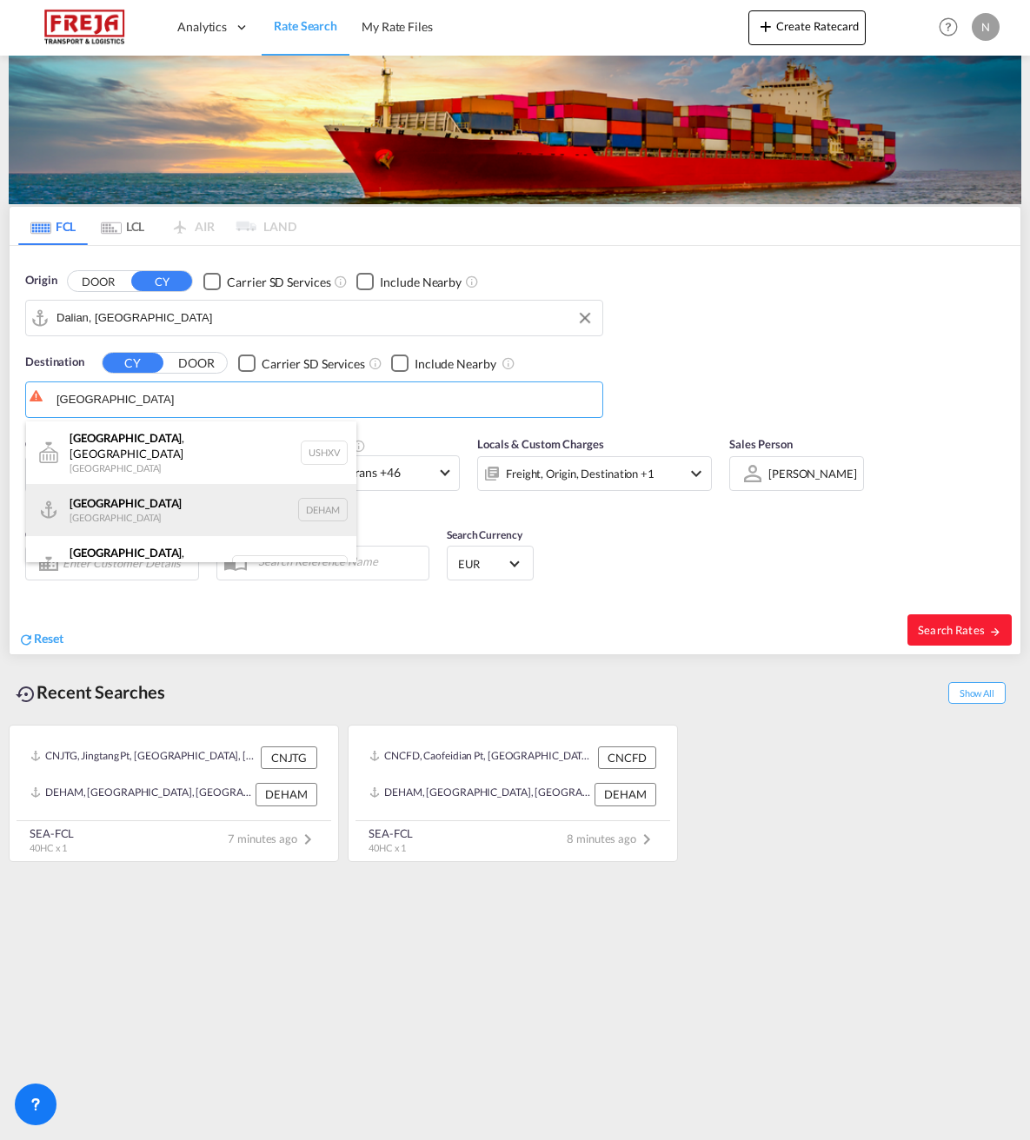
click at [76, 502] on div "Hamburg [GEOGRAPHIC_DATA] [GEOGRAPHIC_DATA]" at bounding box center [191, 510] width 330 height 52
type input "[GEOGRAPHIC_DATA], [GEOGRAPHIC_DATA]"
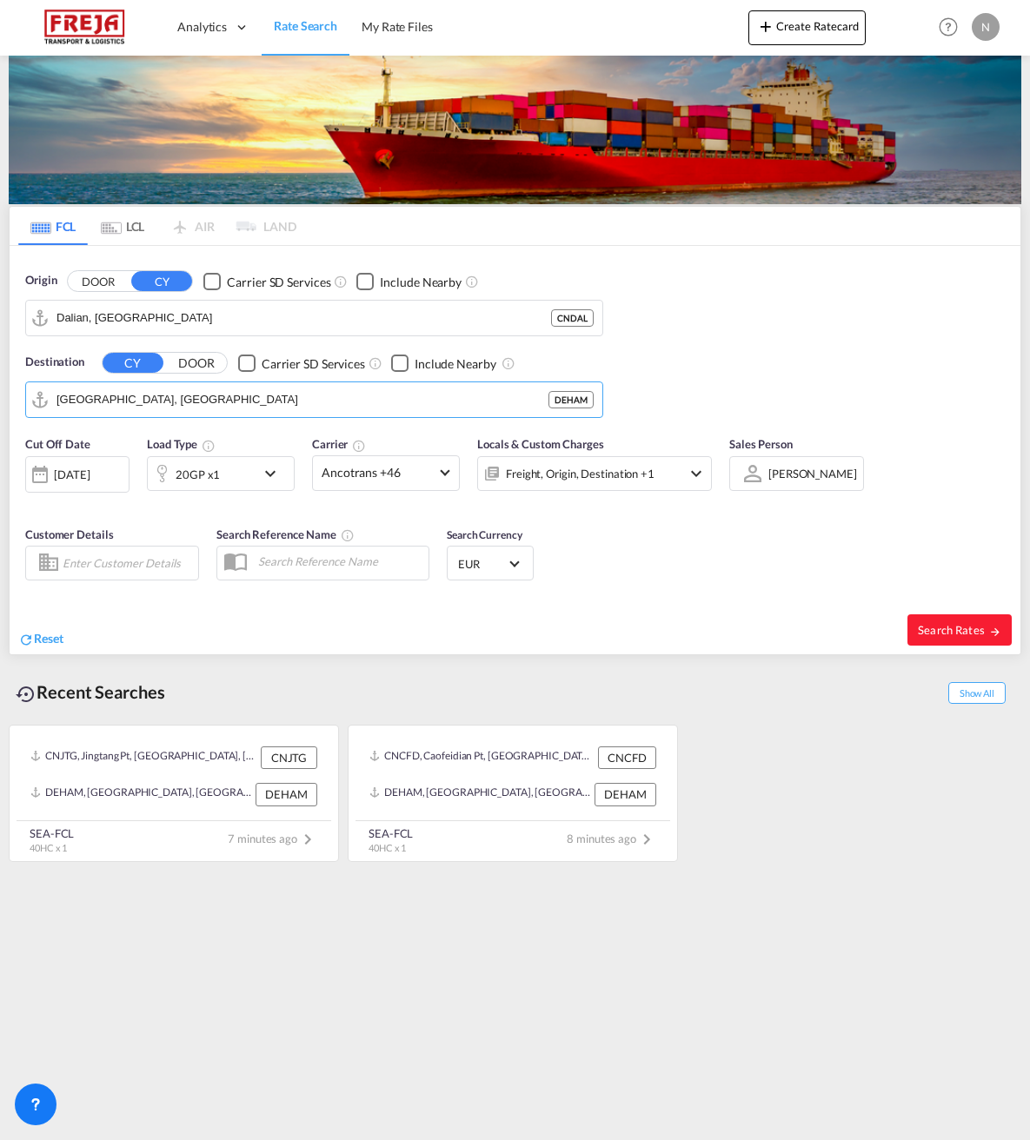
click at [225, 487] on div "20GP x1" at bounding box center [202, 473] width 108 height 35
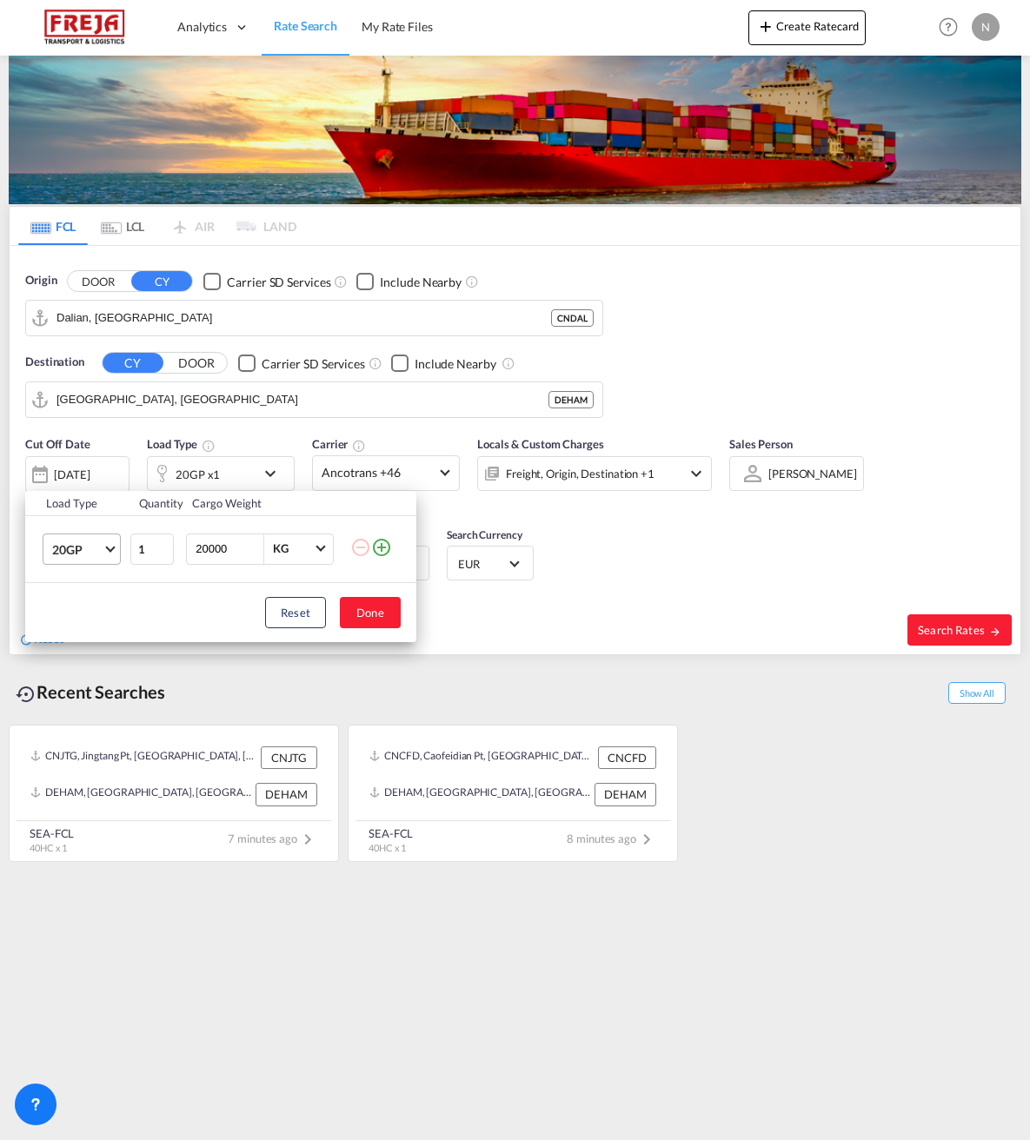
click at [62, 551] on span "20GP" at bounding box center [77, 549] width 50 height 17
click at [70, 636] on div "40HC" at bounding box center [68, 632] width 32 height 17
click at [96, 555] on span "40HC" at bounding box center [77, 549] width 50 height 17
click at [66, 552] on div "40HC" at bounding box center [68, 548] width 32 height 17
click at [262, 422] on div "Load Type Quantity Cargo Weight 40HC 1 20000 KG KG Load type addition is restri…" at bounding box center [515, 570] width 1030 height 1140
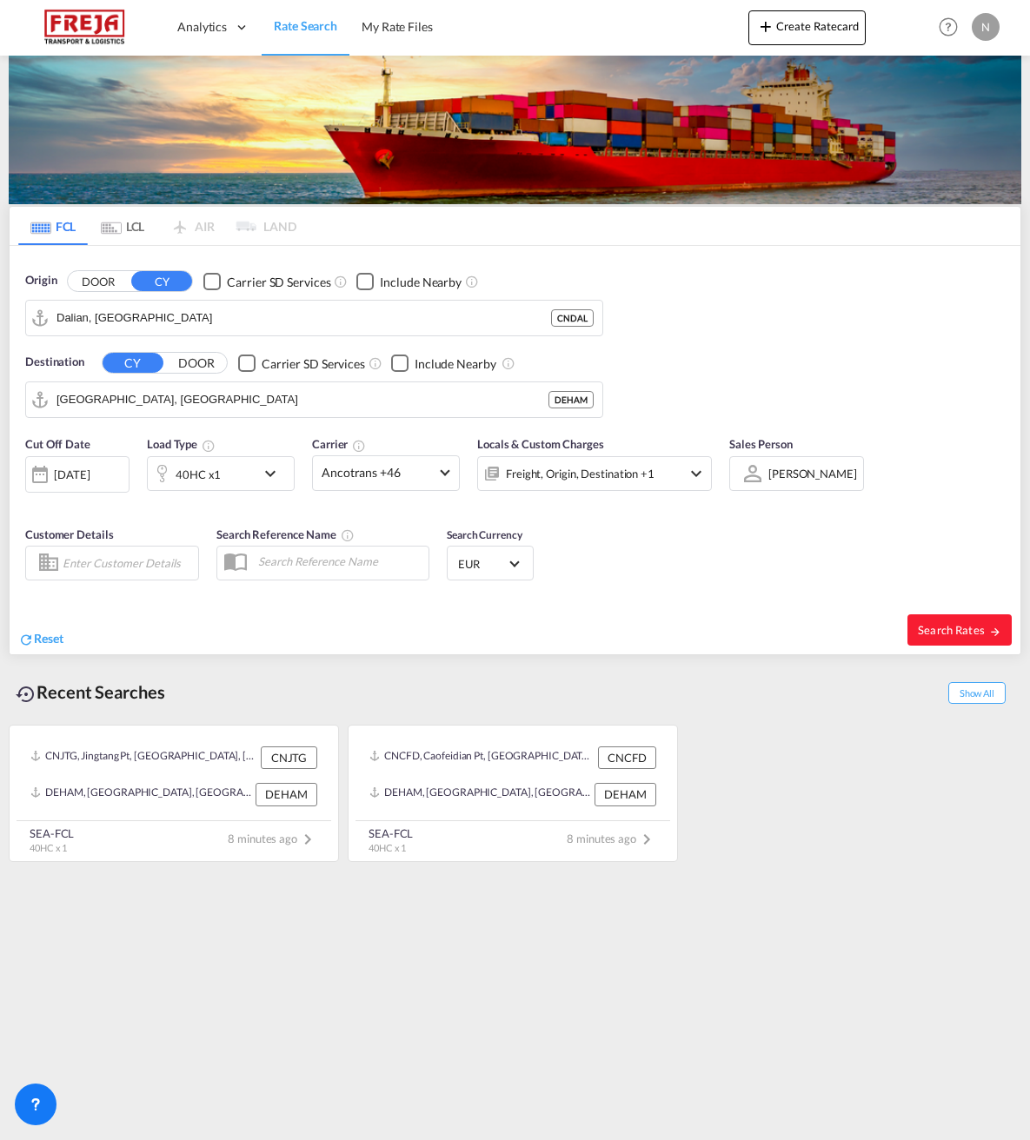
click at [76, 476] on div "[DATE]" at bounding box center [72, 475] width 36 height 16
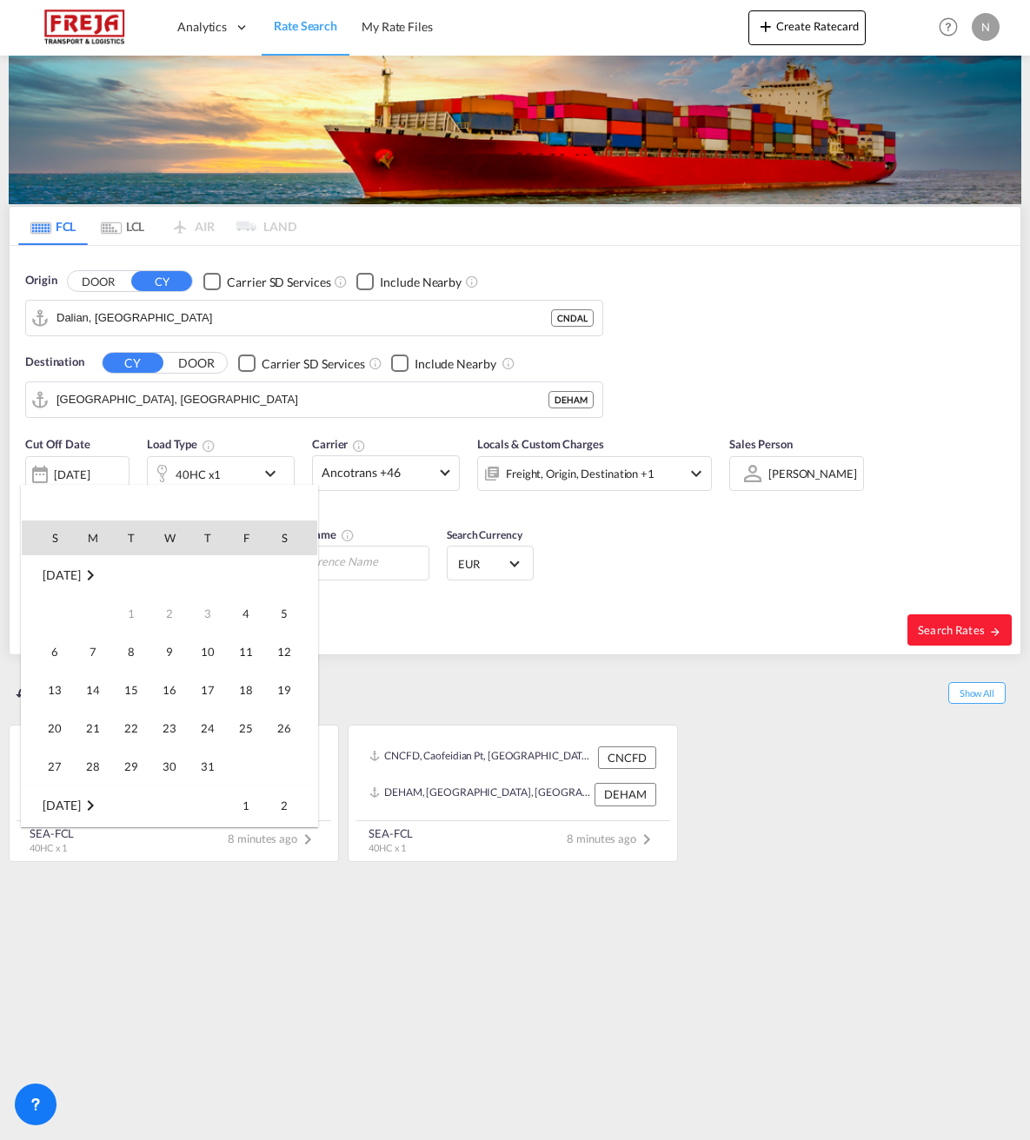
scroll to position [691, 0]
click at [57, 610] on span "5" at bounding box center [54, 613] width 35 height 35
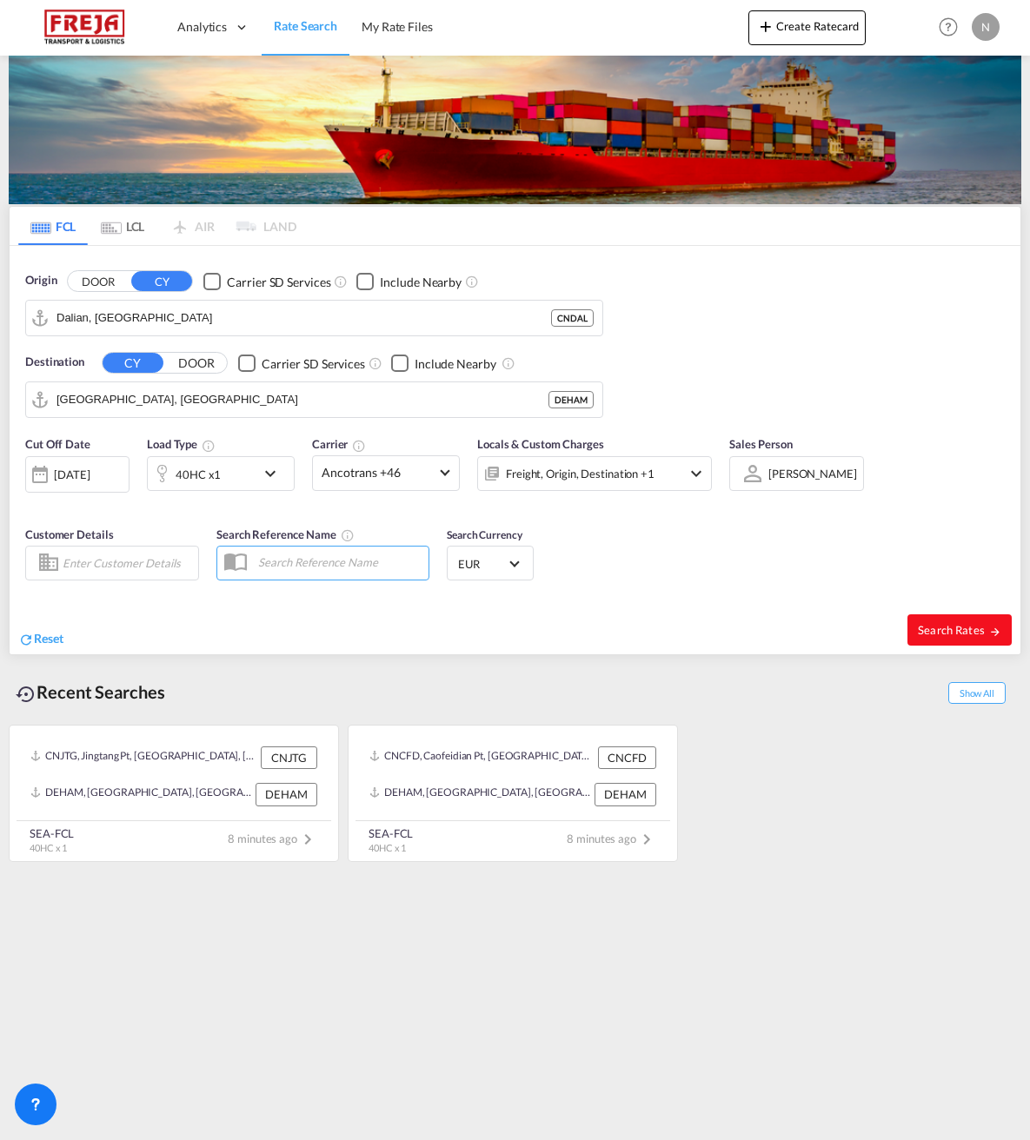
click at [956, 632] on span "Search Rates" at bounding box center [959, 630] width 83 height 14
type input "CNDAL to DEHAM / [DATE]"
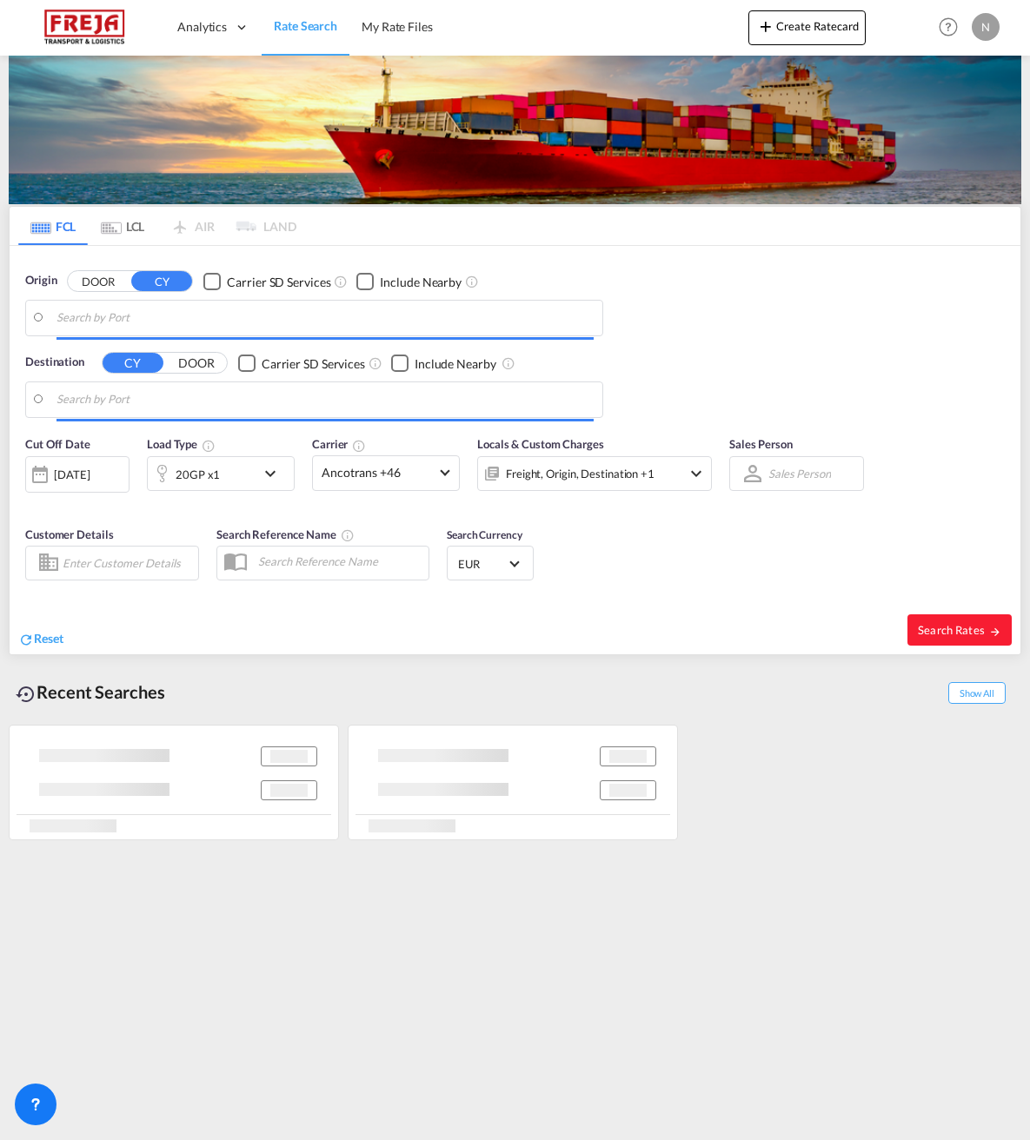
type input "Dalian, [GEOGRAPHIC_DATA]"
type input "[GEOGRAPHIC_DATA], [GEOGRAPHIC_DATA]"
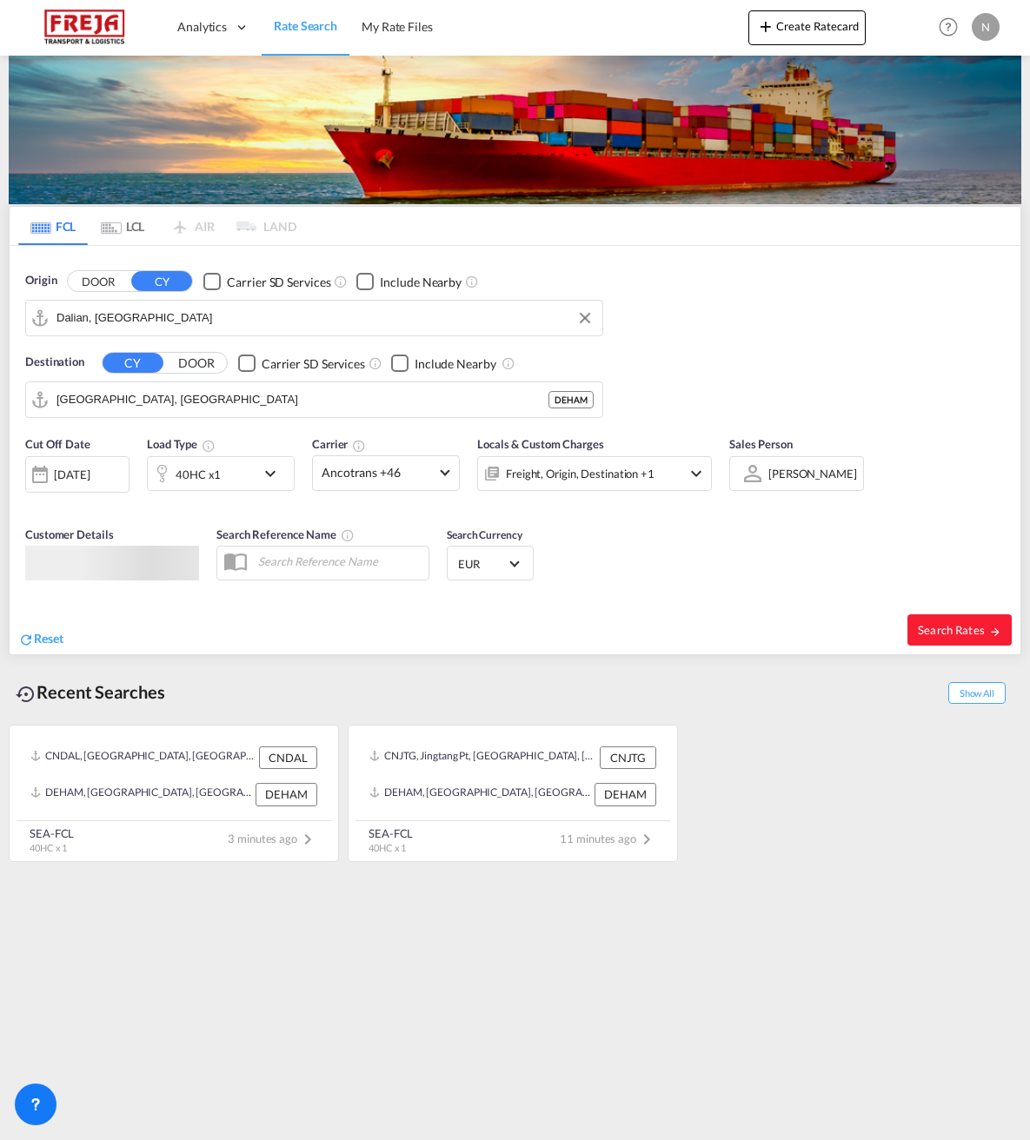
click at [104, 308] on input "Dalian, [GEOGRAPHIC_DATA]" at bounding box center [324, 318] width 537 height 26
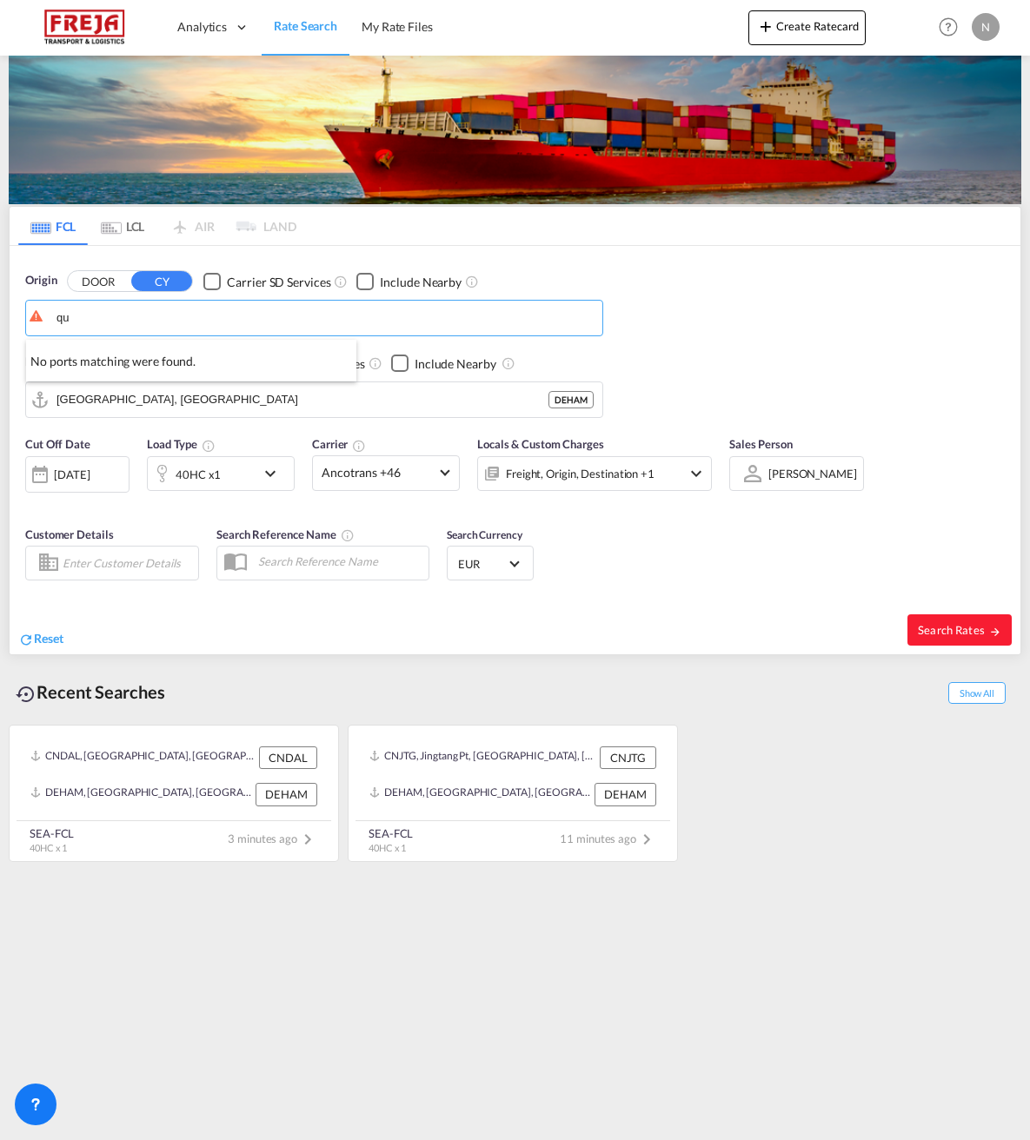
type input "q"
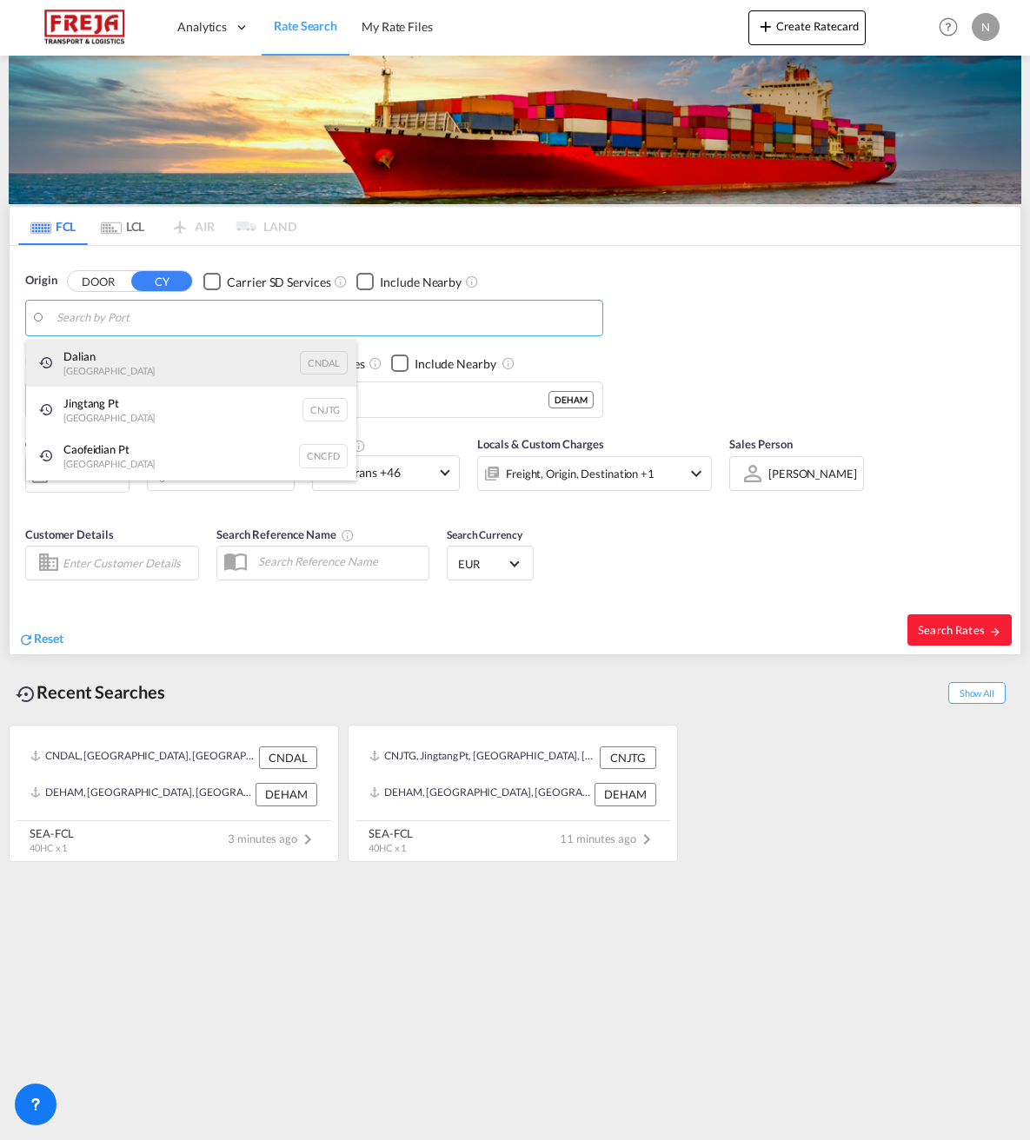
paste input "[GEOGRAPHIC_DATA]"
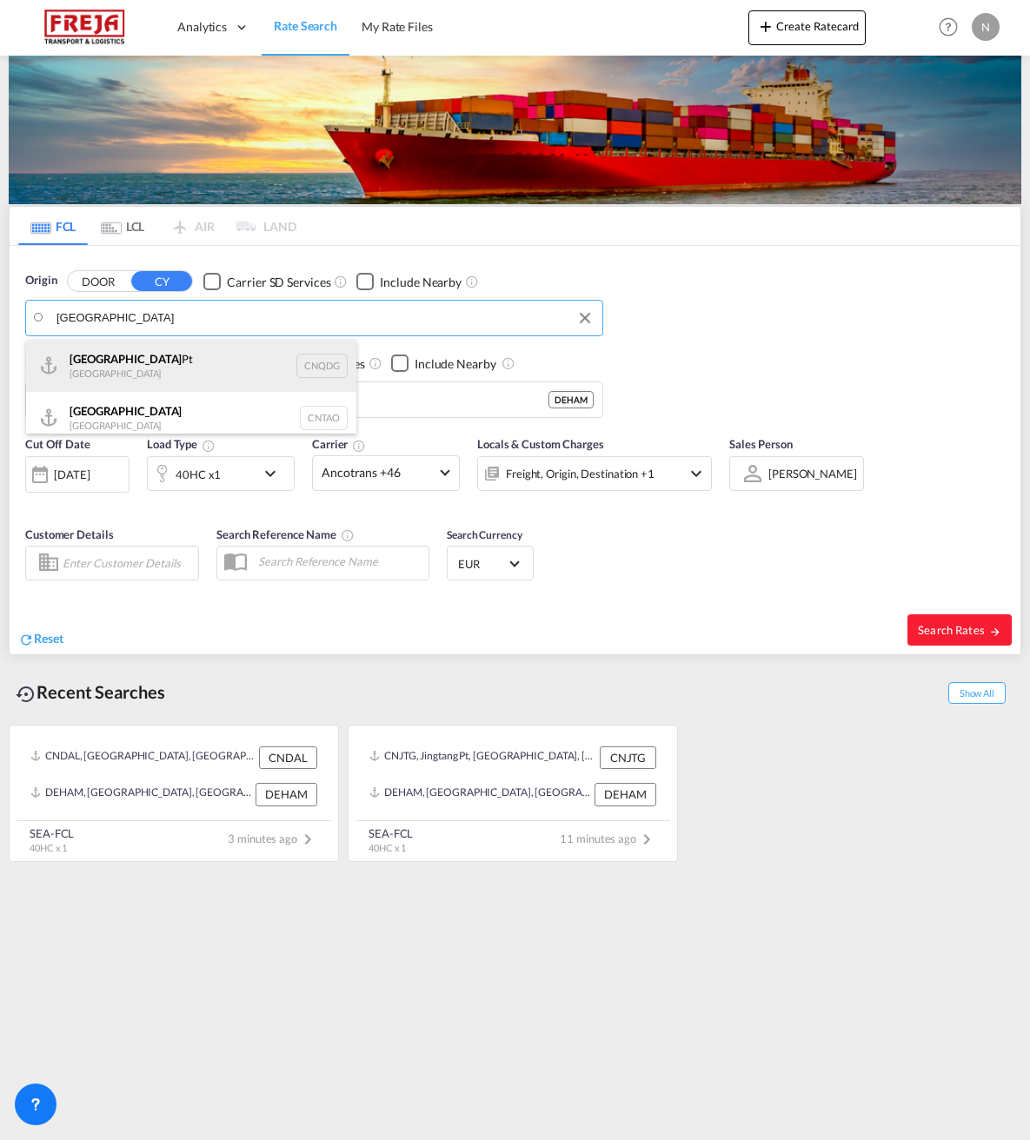
click at [96, 369] on div "Qingdao Pt China CNQDG" at bounding box center [191, 366] width 330 height 52
type input "Qingdao Pt, CNQDG"
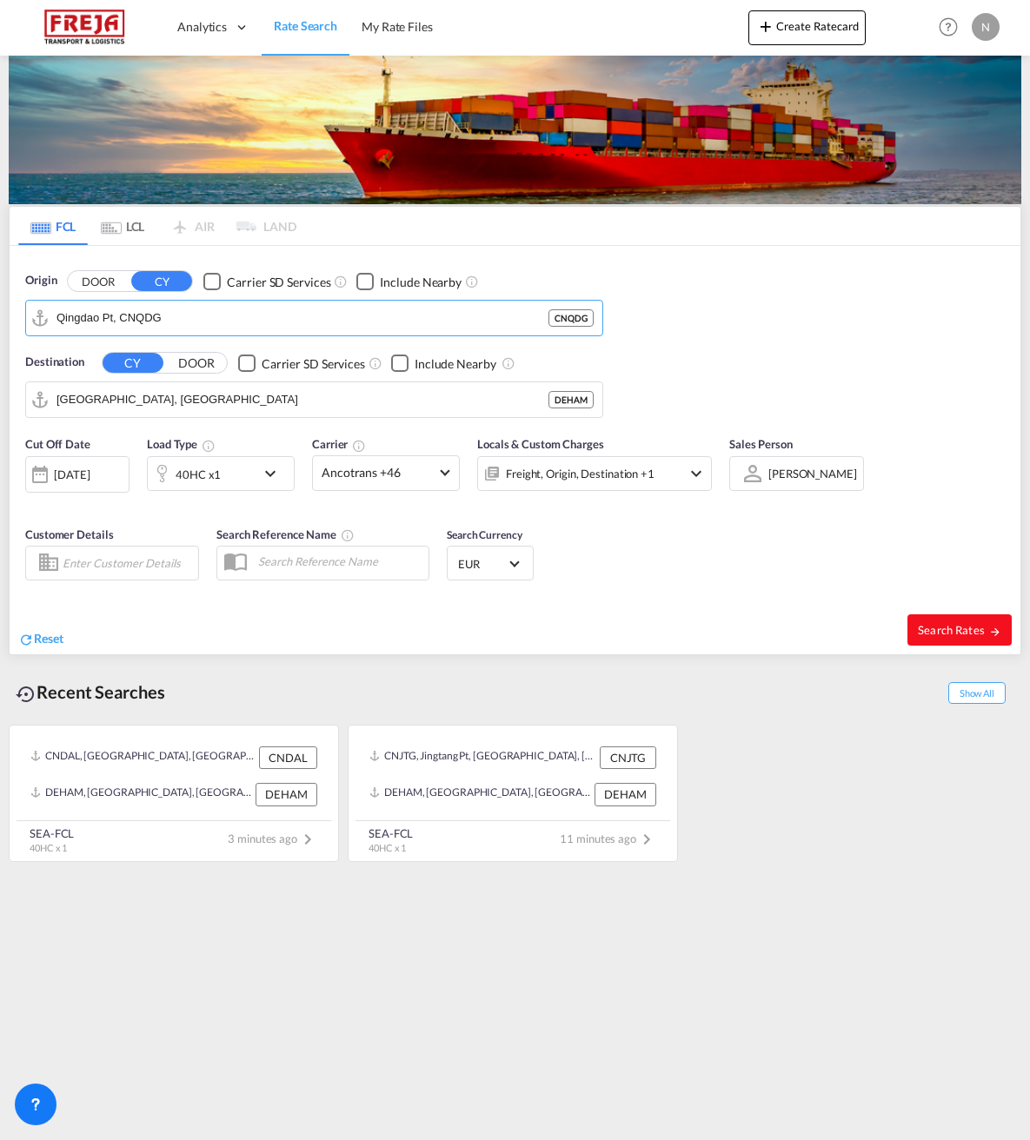
click at [938, 625] on span "Search Rates" at bounding box center [959, 630] width 83 height 14
type input "CNQDG to DEHAM / [DATE]"
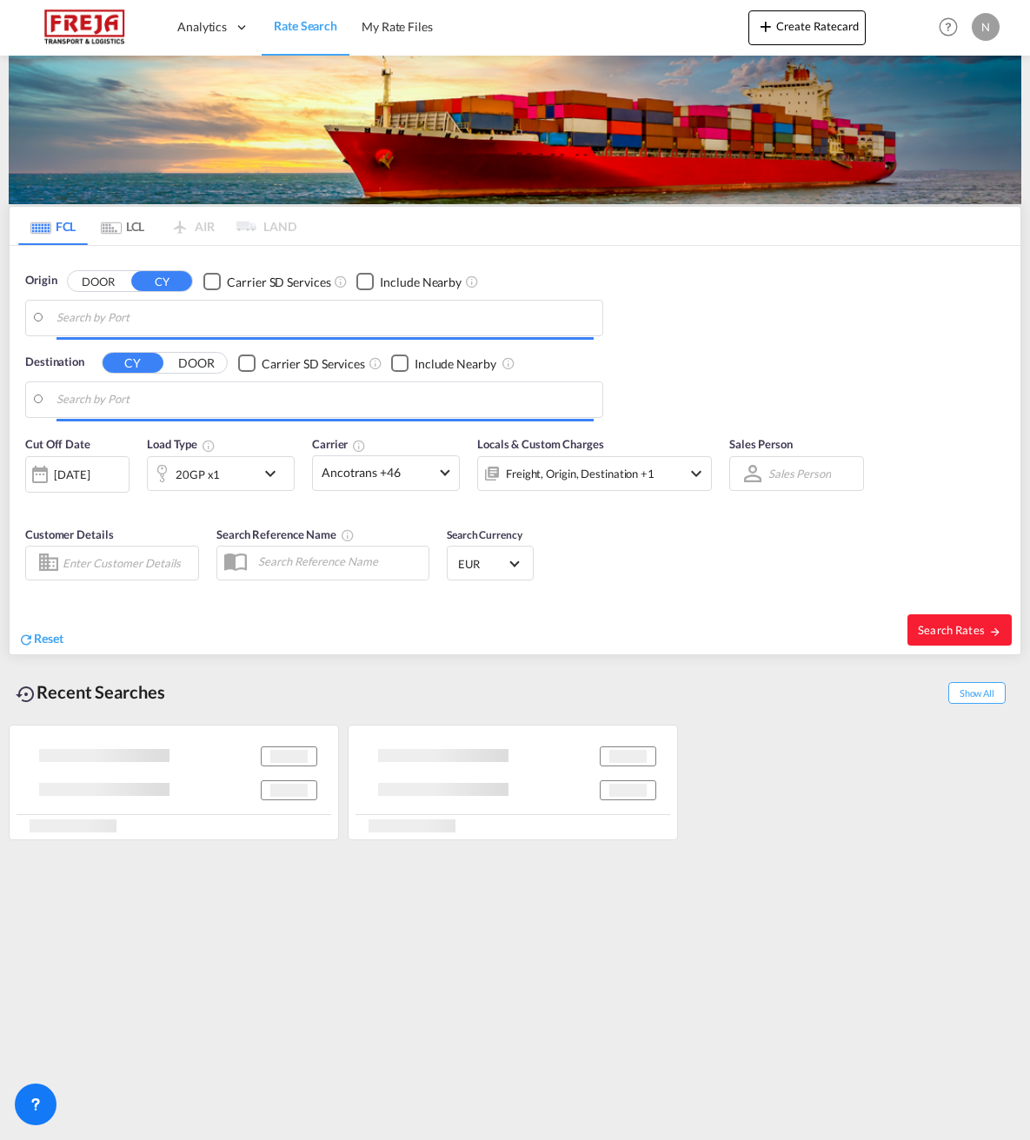
click at [85, 317] on input "Search by Port" at bounding box center [324, 318] width 537 height 26
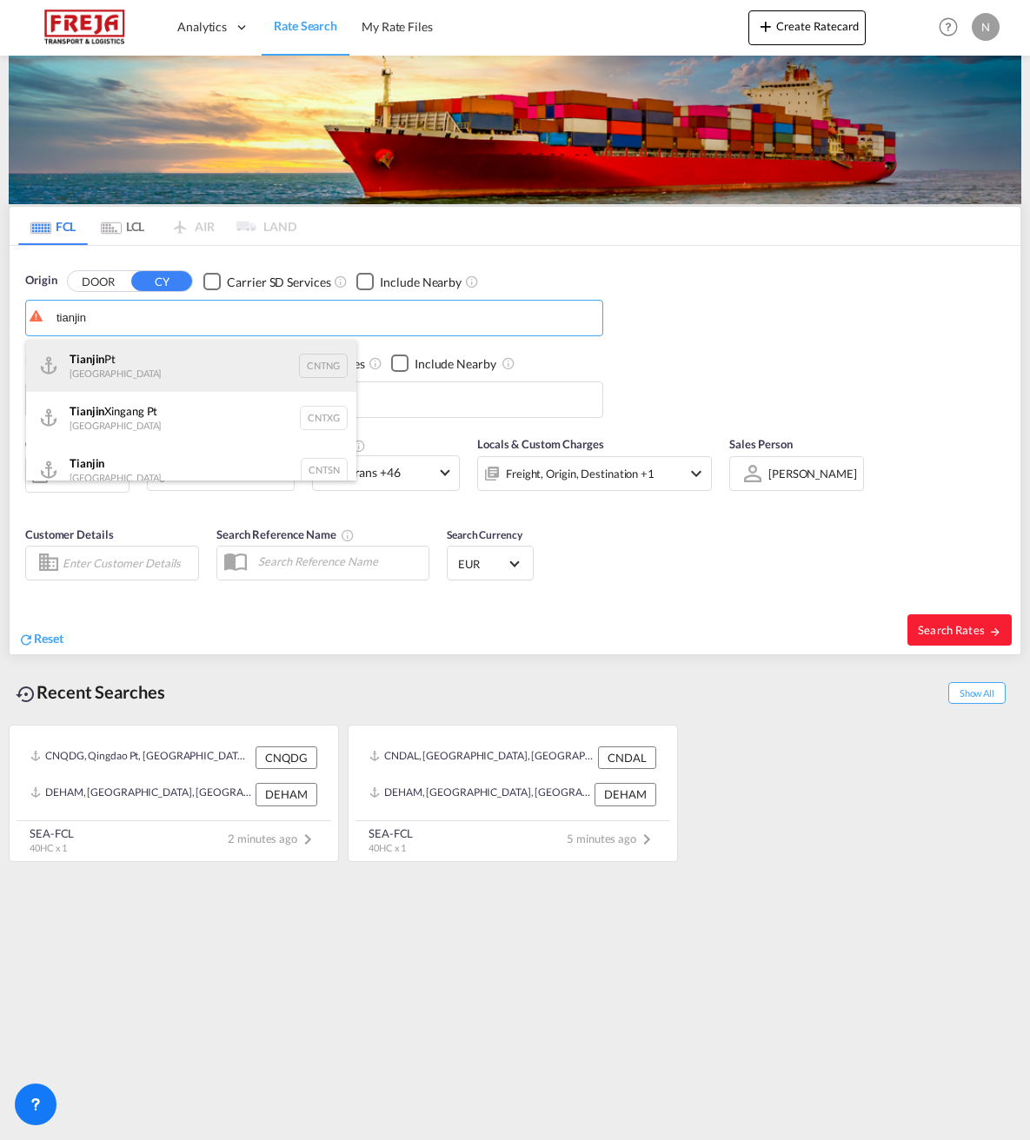
click at [85, 363] on div "Tianjin Pt China CNTNG" at bounding box center [191, 366] width 330 height 52
type input "Tianjin Pt, CNTNG"
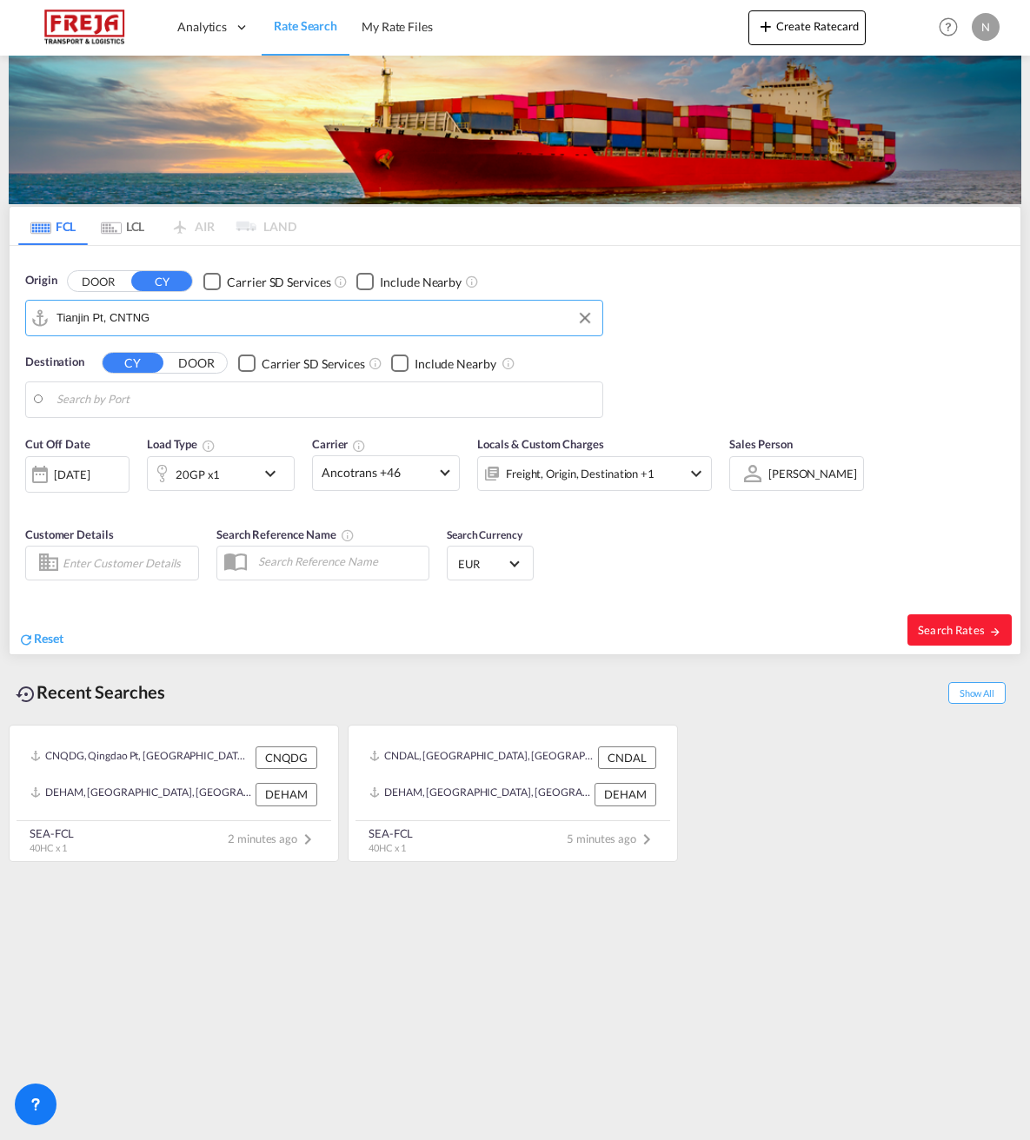
click at [76, 401] on body "Analytics Reports Dashboard Rate Search My Rate Files Analytics" at bounding box center [515, 570] width 1030 height 1140
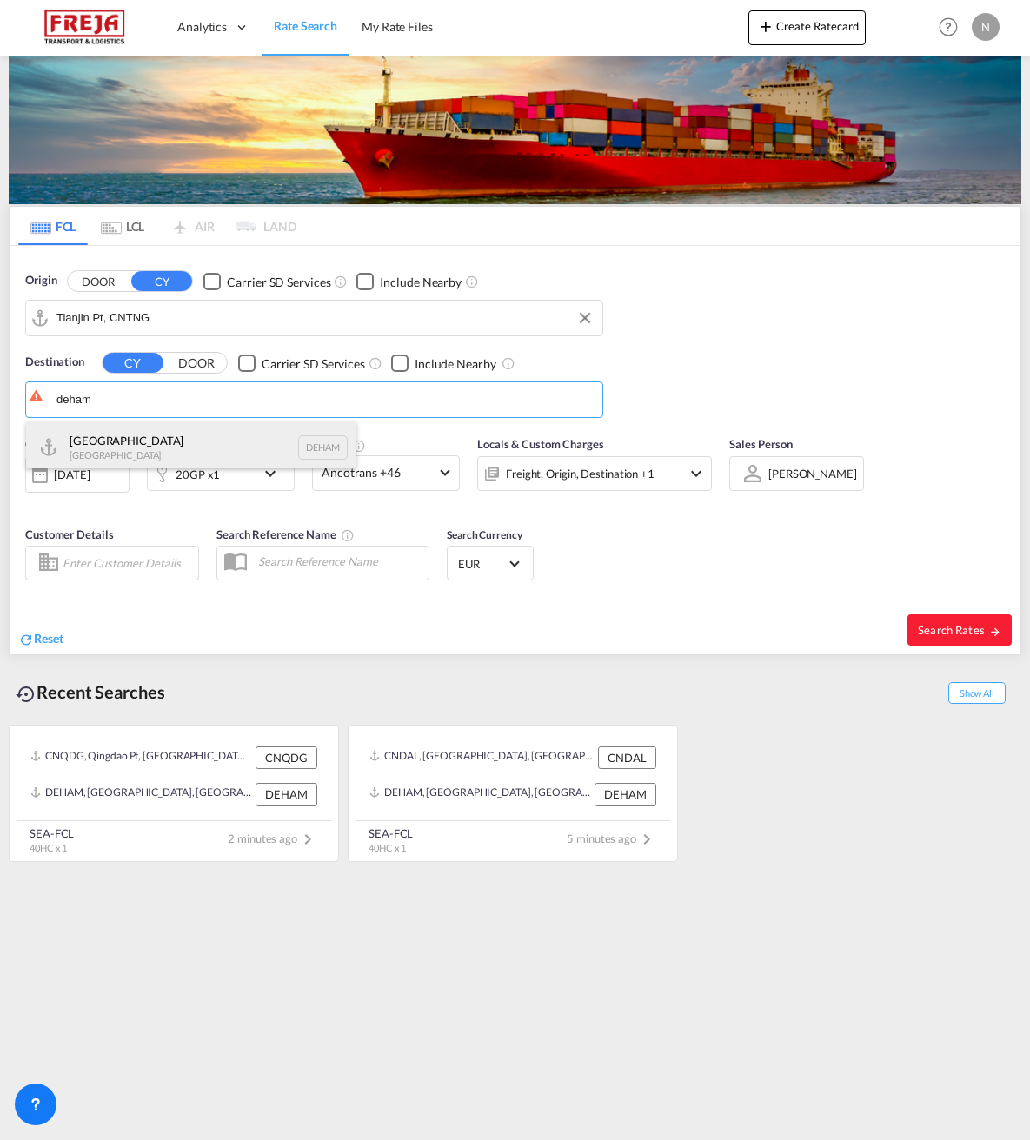
click at [90, 441] on div "Hamburg [GEOGRAPHIC_DATA] [GEOGRAPHIC_DATA]" at bounding box center [191, 447] width 330 height 52
type input "[GEOGRAPHIC_DATA], [GEOGRAPHIC_DATA]"
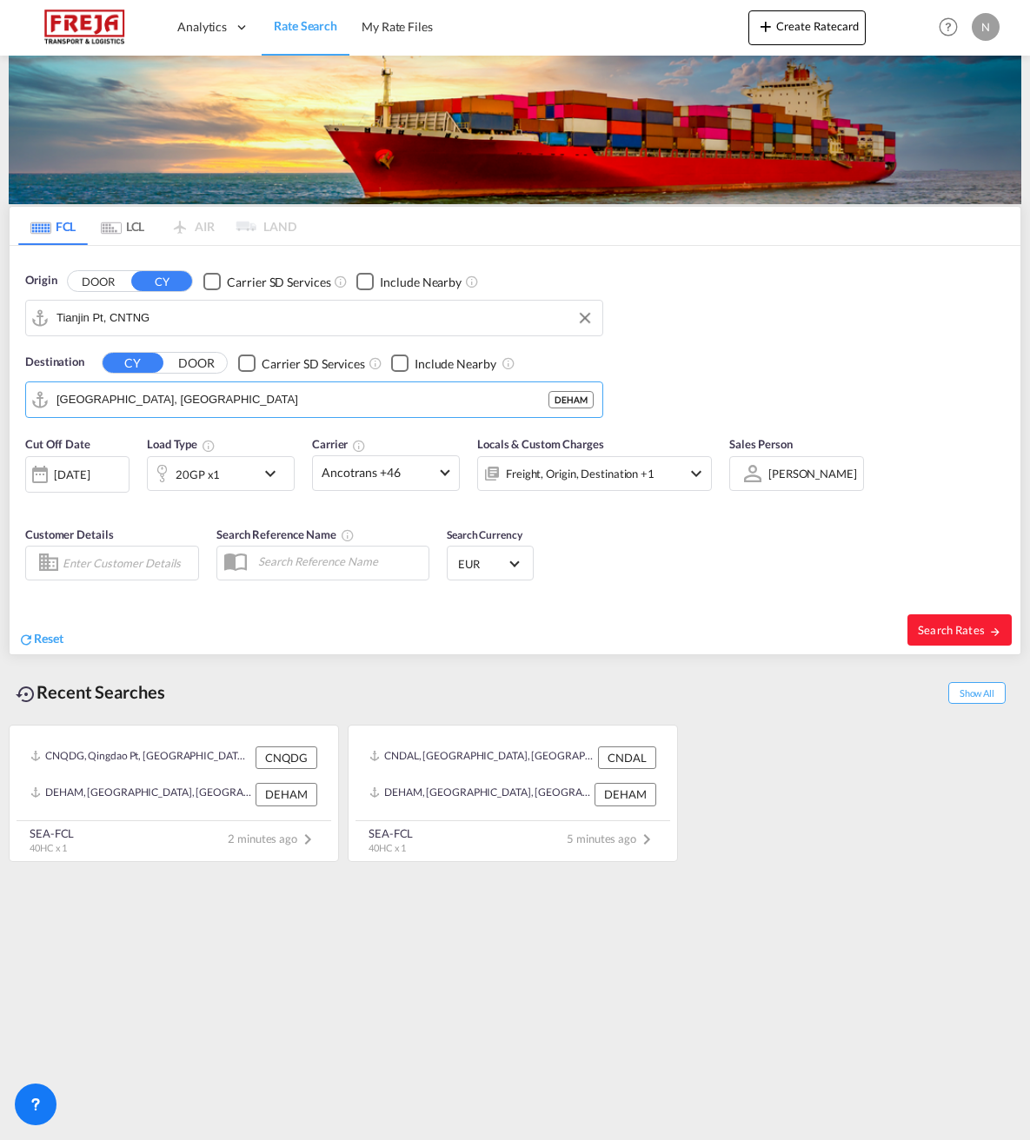
click at [83, 472] on div "[DATE]" at bounding box center [72, 475] width 36 height 16
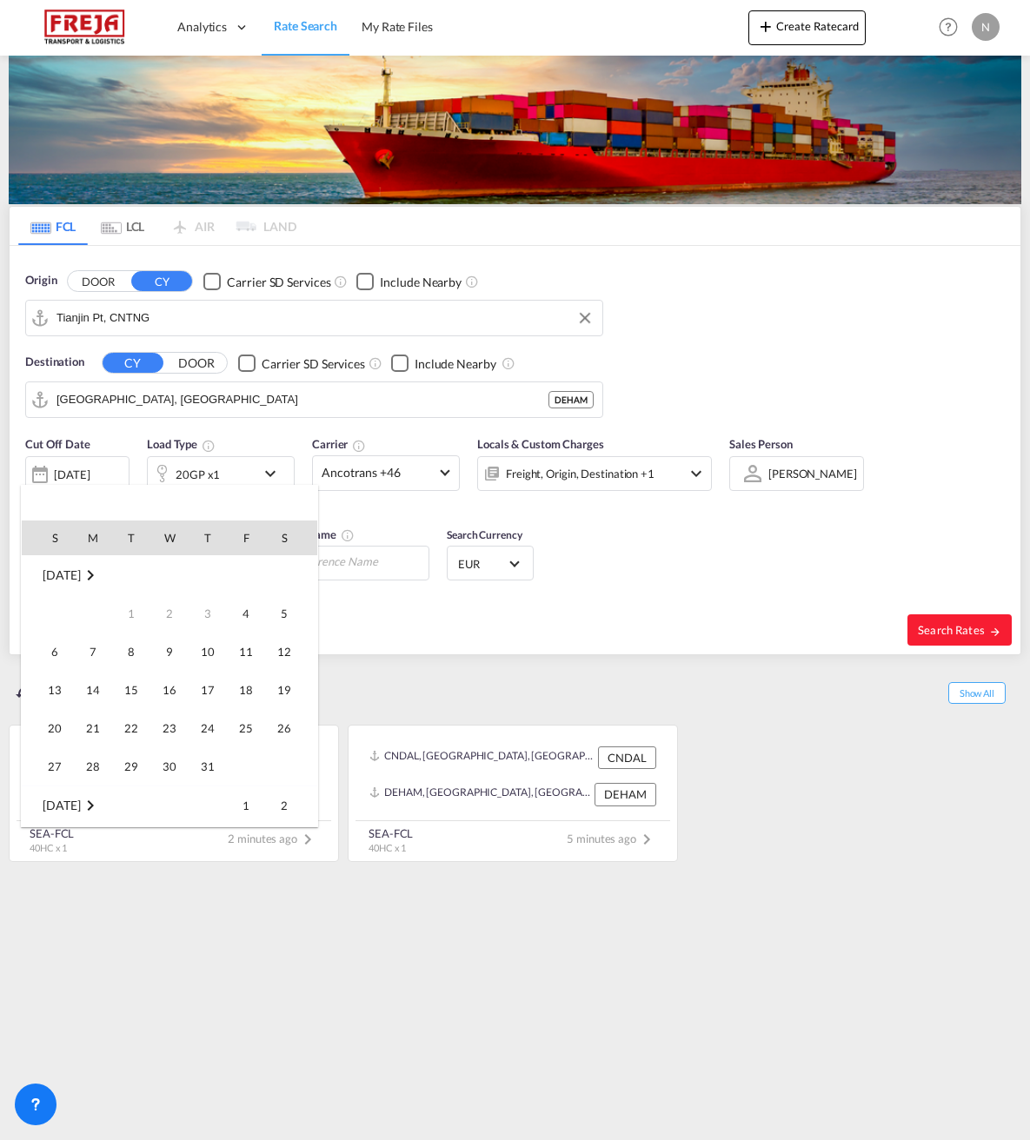
scroll to position [691, 0]
click at [50, 617] on span "5" at bounding box center [54, 613] width 35 height 35
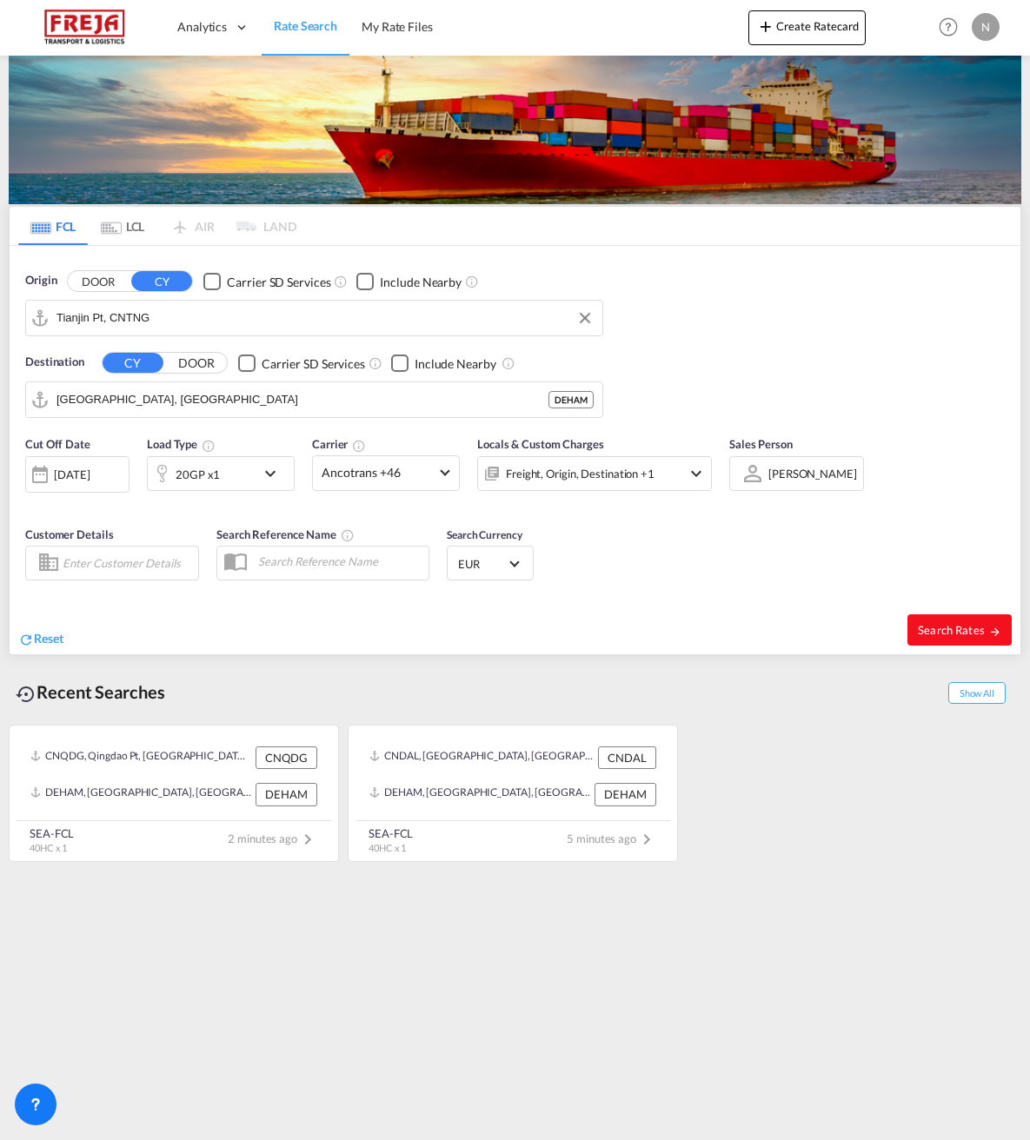
click at [945, 633] on span "Search Rates" at bounding box center [959, 630] width 83 height 14
type input "CNTNG to DEHAM / [DATE]"
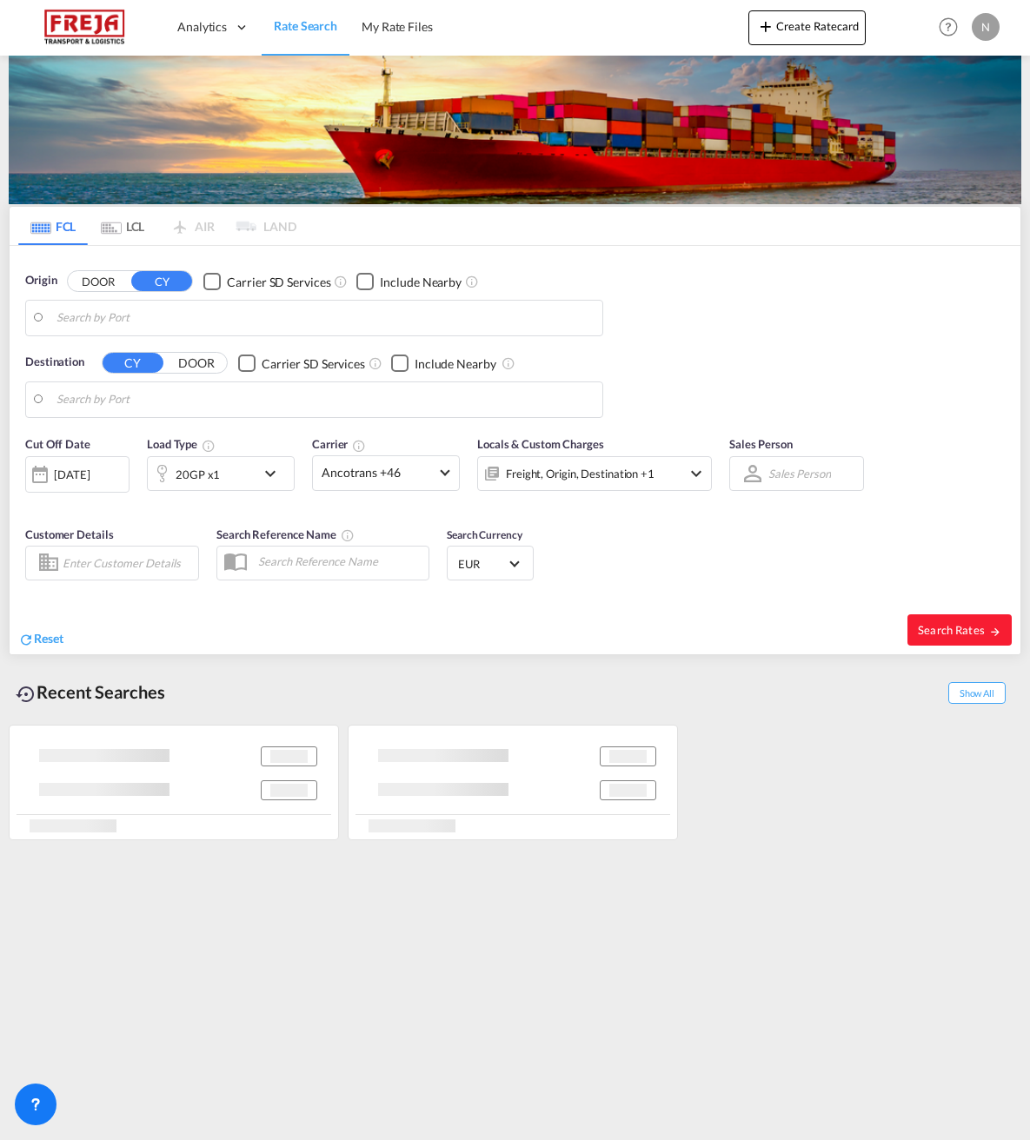
type input "Tianjin Pt, CNTNG"
type input "[GEOGRAPHIC_DATA], [GEOGRAPHIC_DATA]"
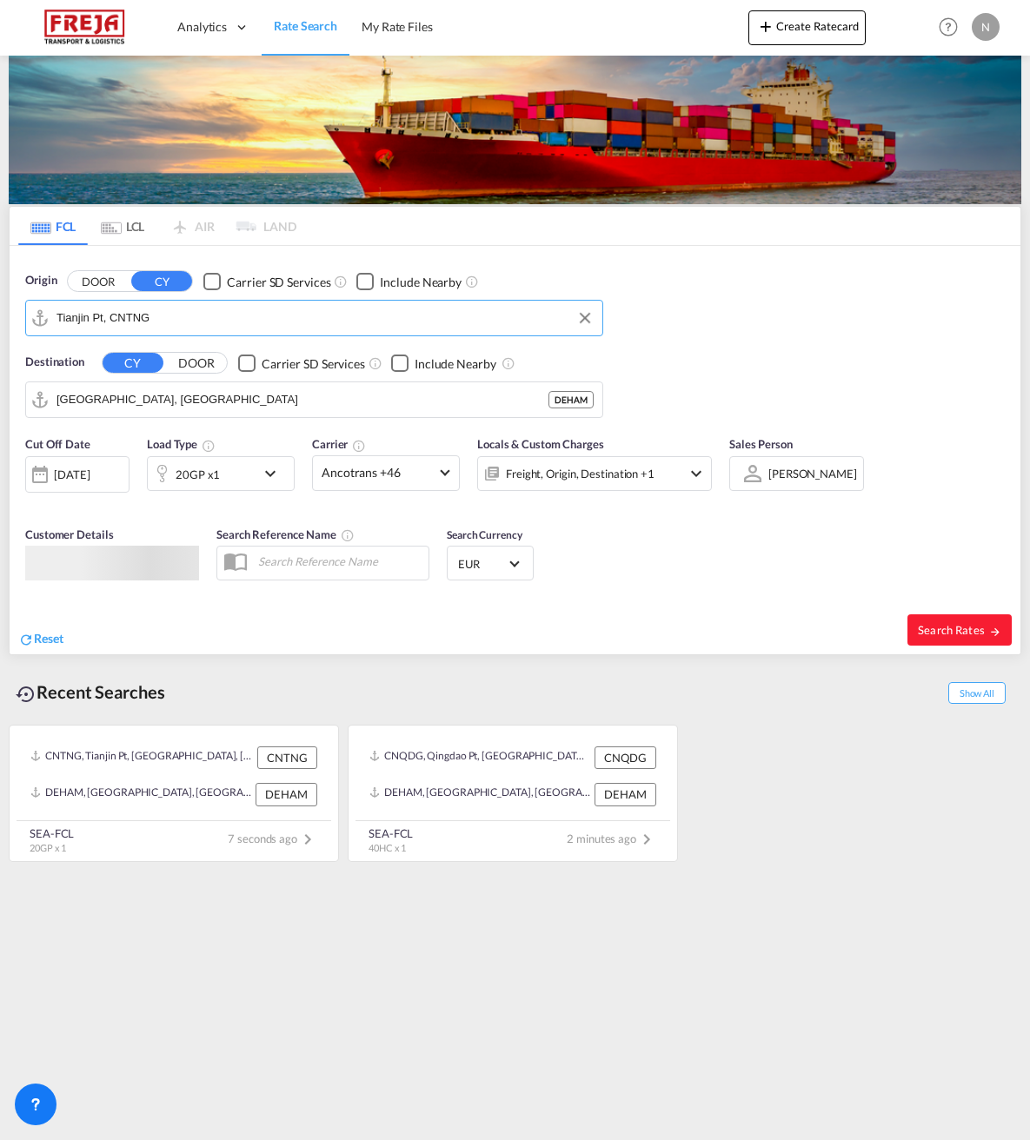
click at [76, 320] on input "Tianjin Pt, CNTNG" at bounding box center [324, 318] width 537 height 26
click at [148, 481] on div at bounding box center [162, 473] width 28 height 35
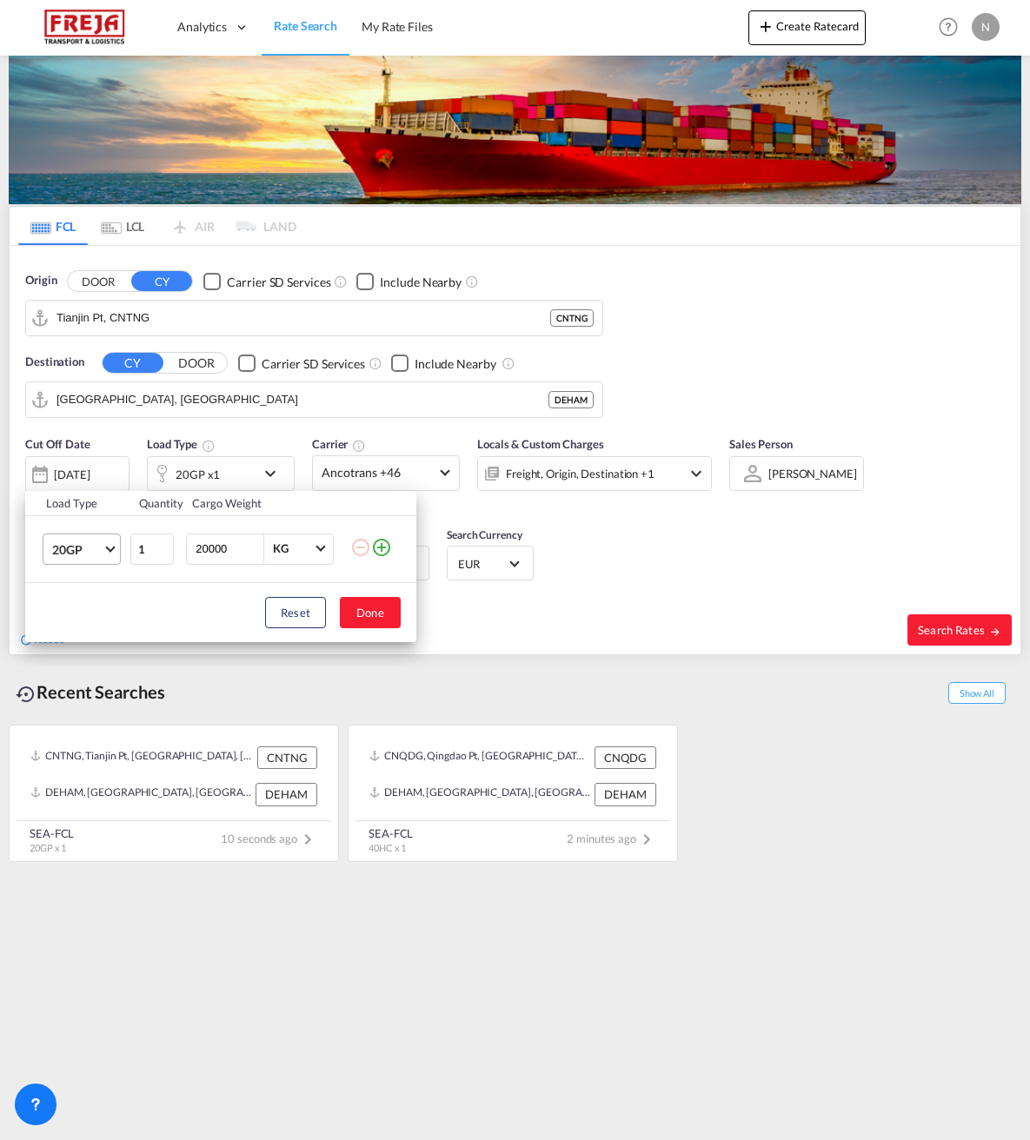
click at [113, 551] on md-select-value "20GP" at bounding box center [85, 549] width 70 height 30
click at [69, 637] on div "40HC" at bounding box center [68, 632] width 32 height 17
click at [372, 611] on button "Done" at bounding box center [370, 612] width 61 height 31
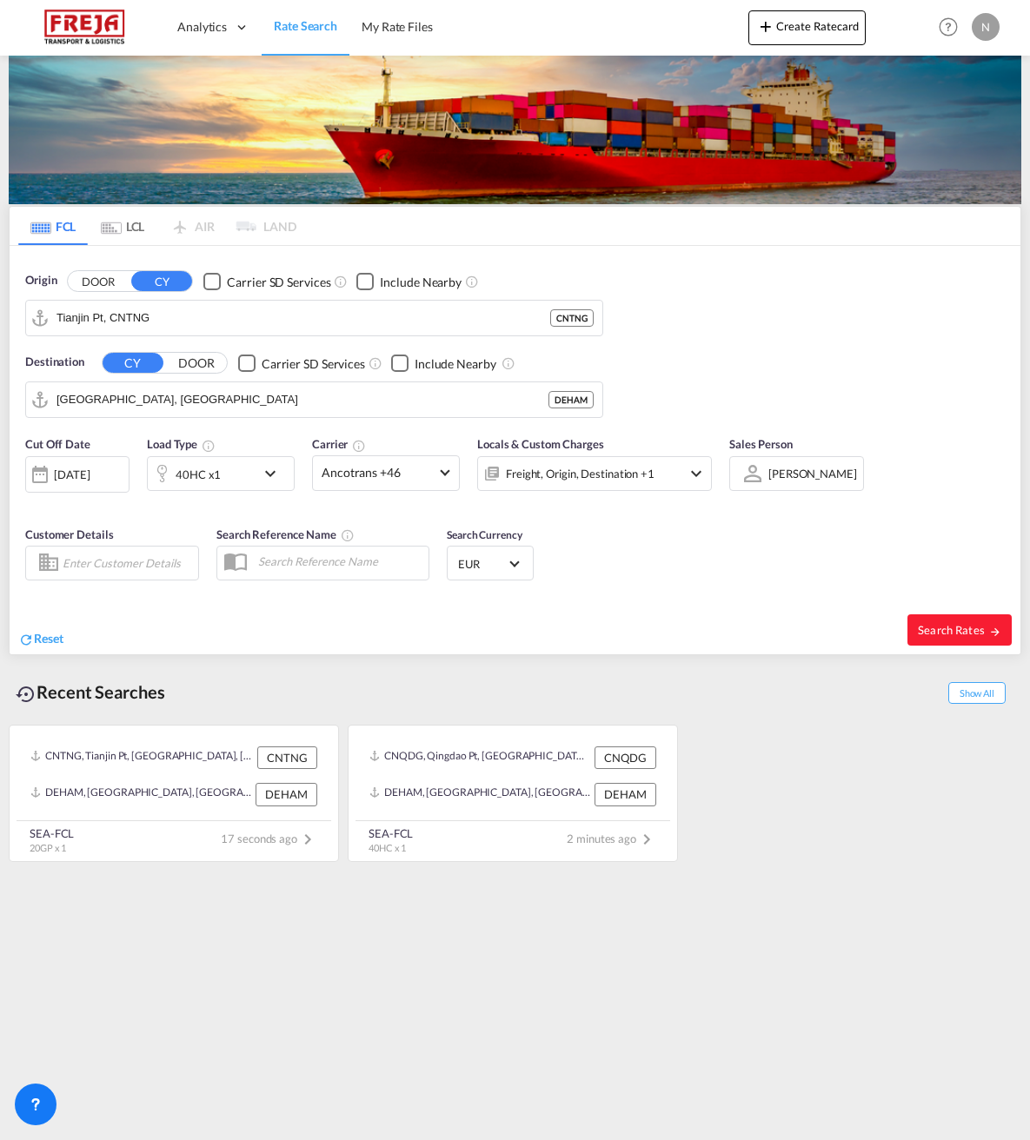
click at [56, 477] on div "[DATE]" at bounding box center [72, 475] width 36 height 16
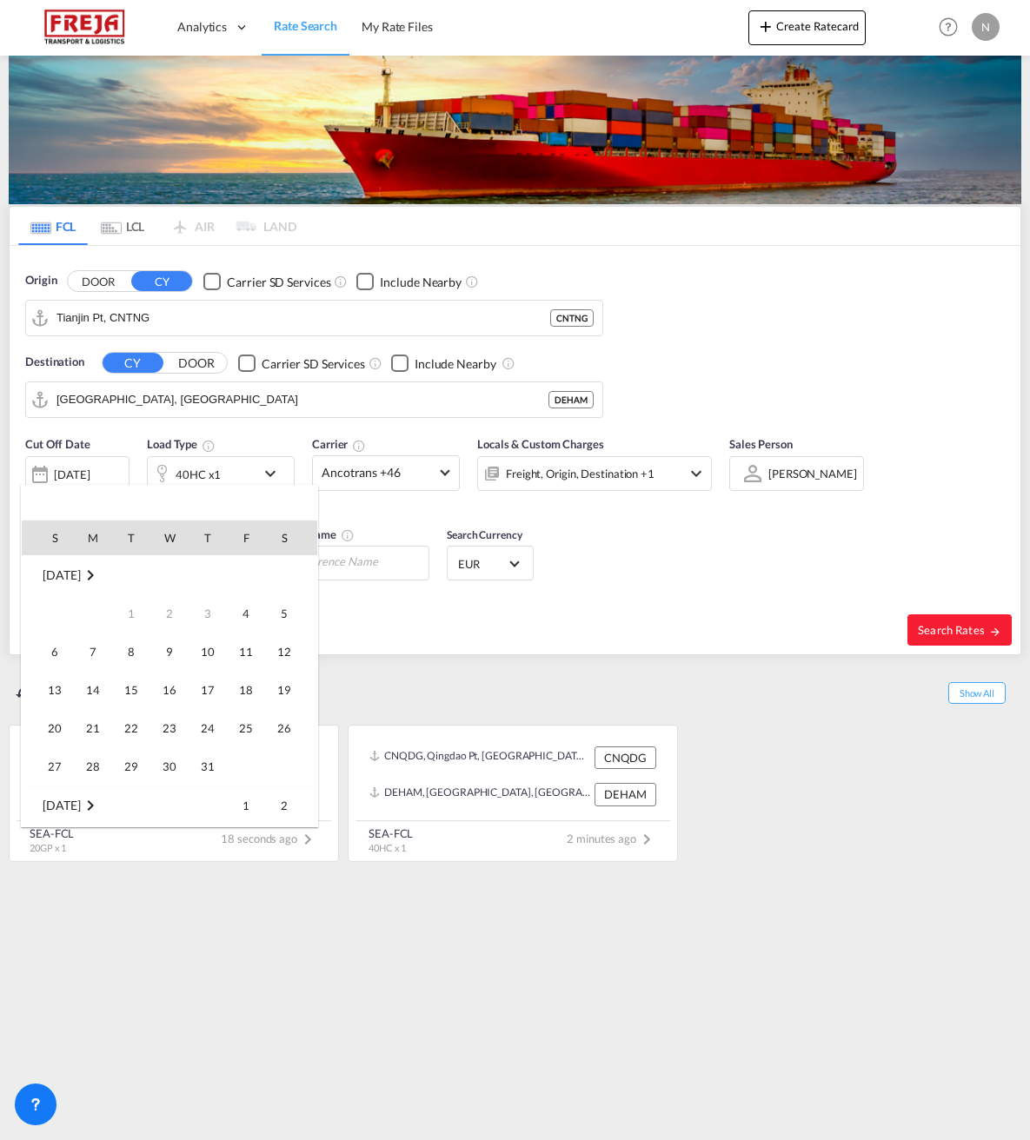
scroll to position [691, 0]
click at [56, 618] on span "5" at bounding box center [54, 613] width 35 height 35
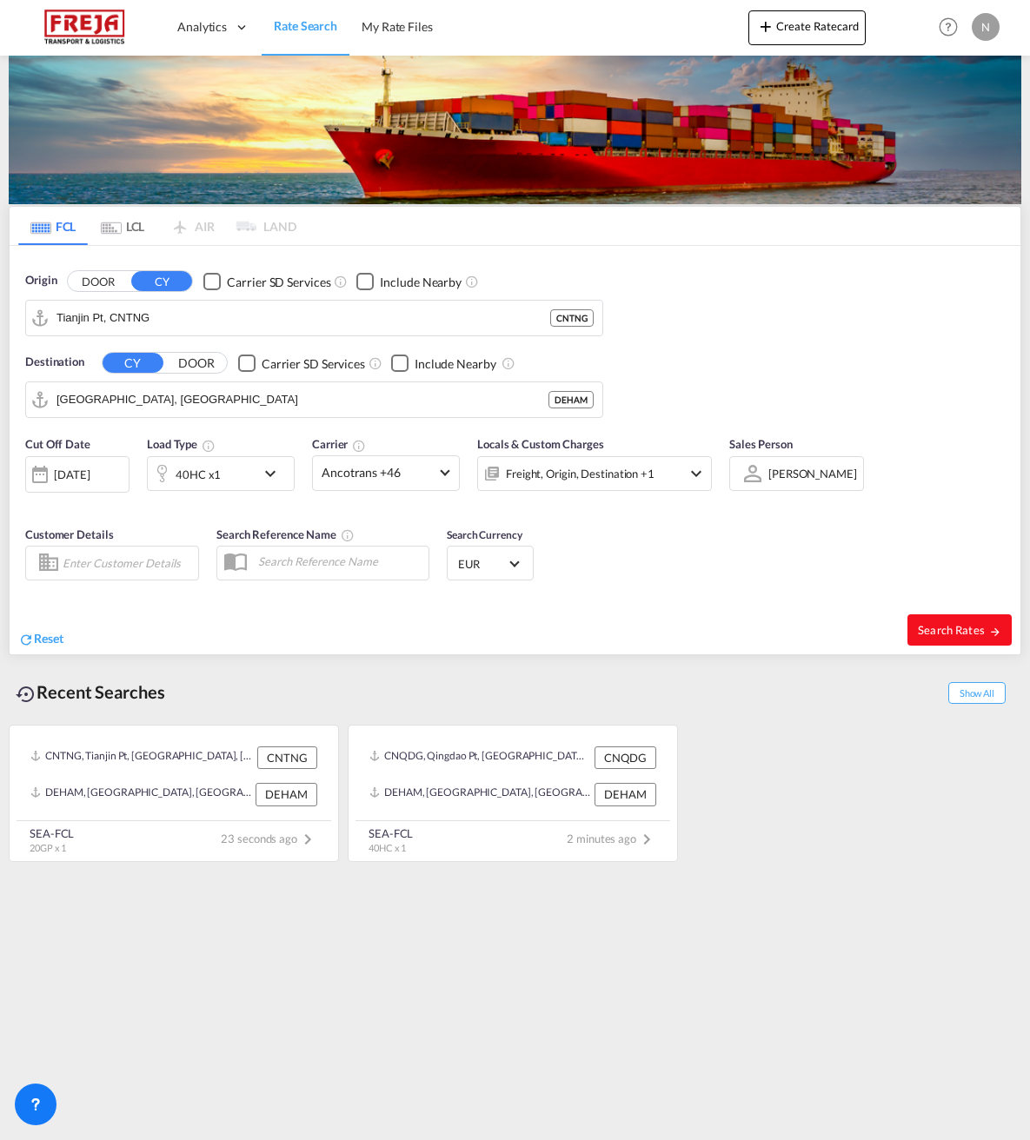
click at [942, 627] on span "Search Rates" at bounding box center [959, 630] width 83 height 14
type input "CNTNG to DEHAM / [DATE]"
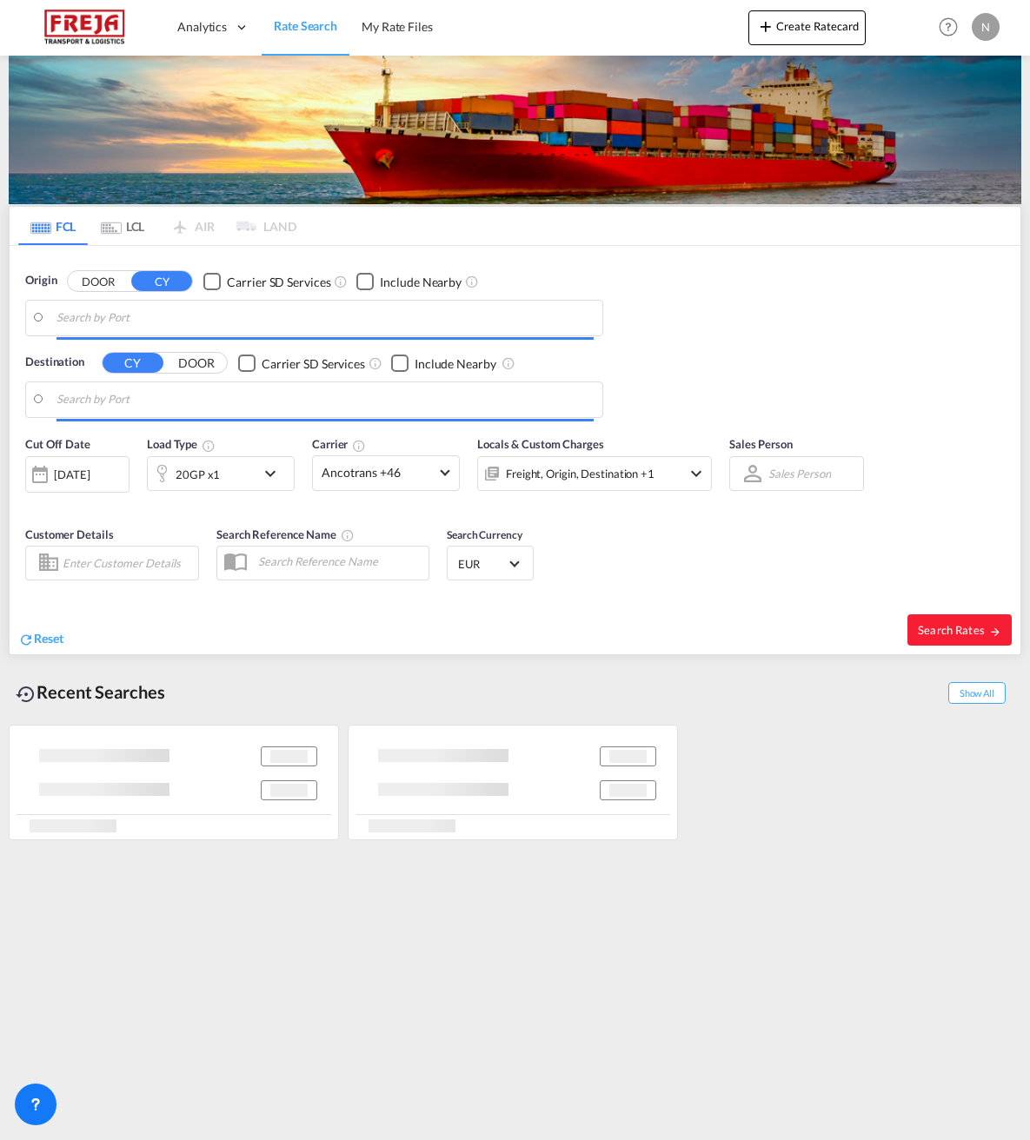
type input "Tianjin Pt, CNTNG"
type input "[GEOGRAPHIC_DATA], [GEOGRAPHIC_DATA]"
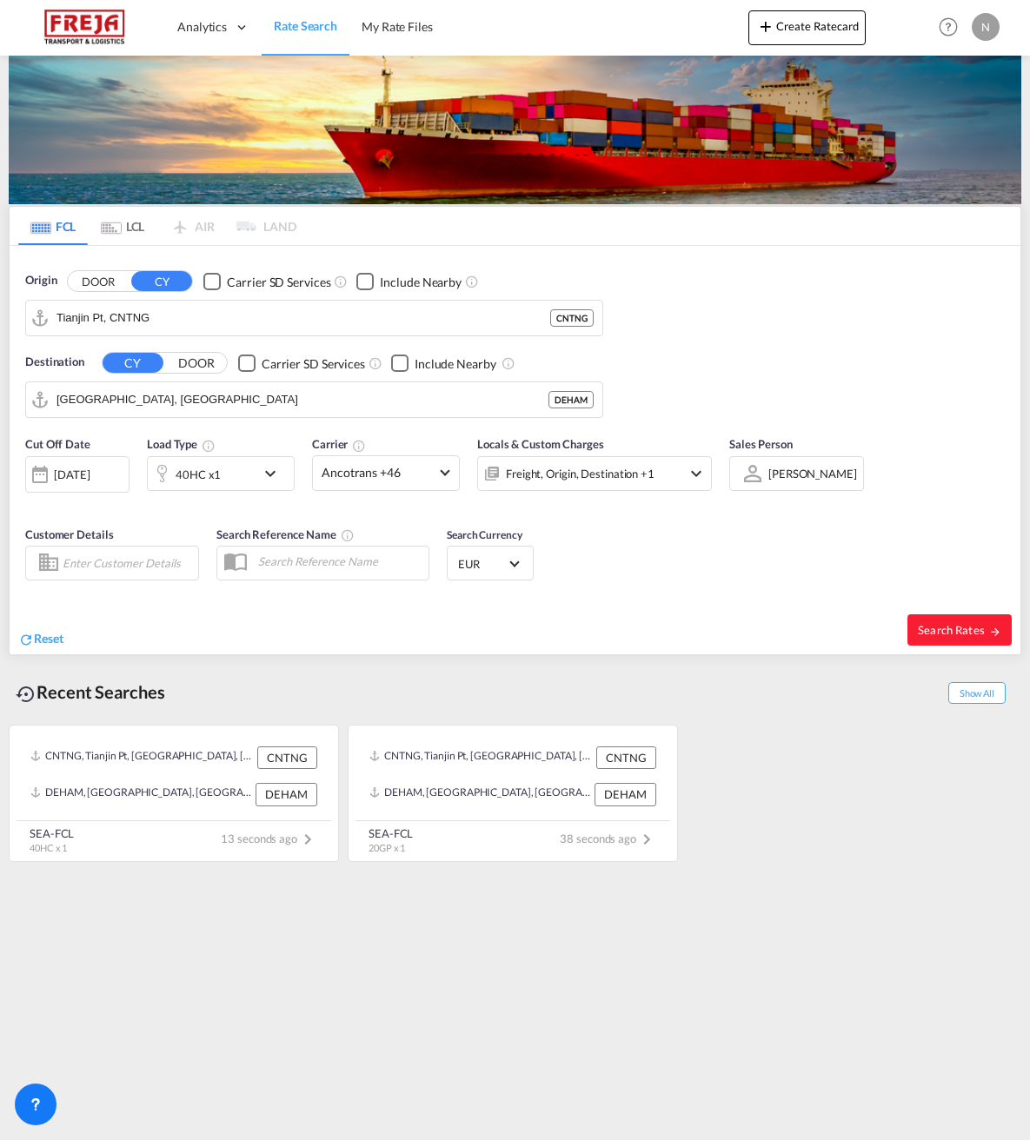
click at [37, 479] on div at bounding box center [40, 474] width 28 height 35
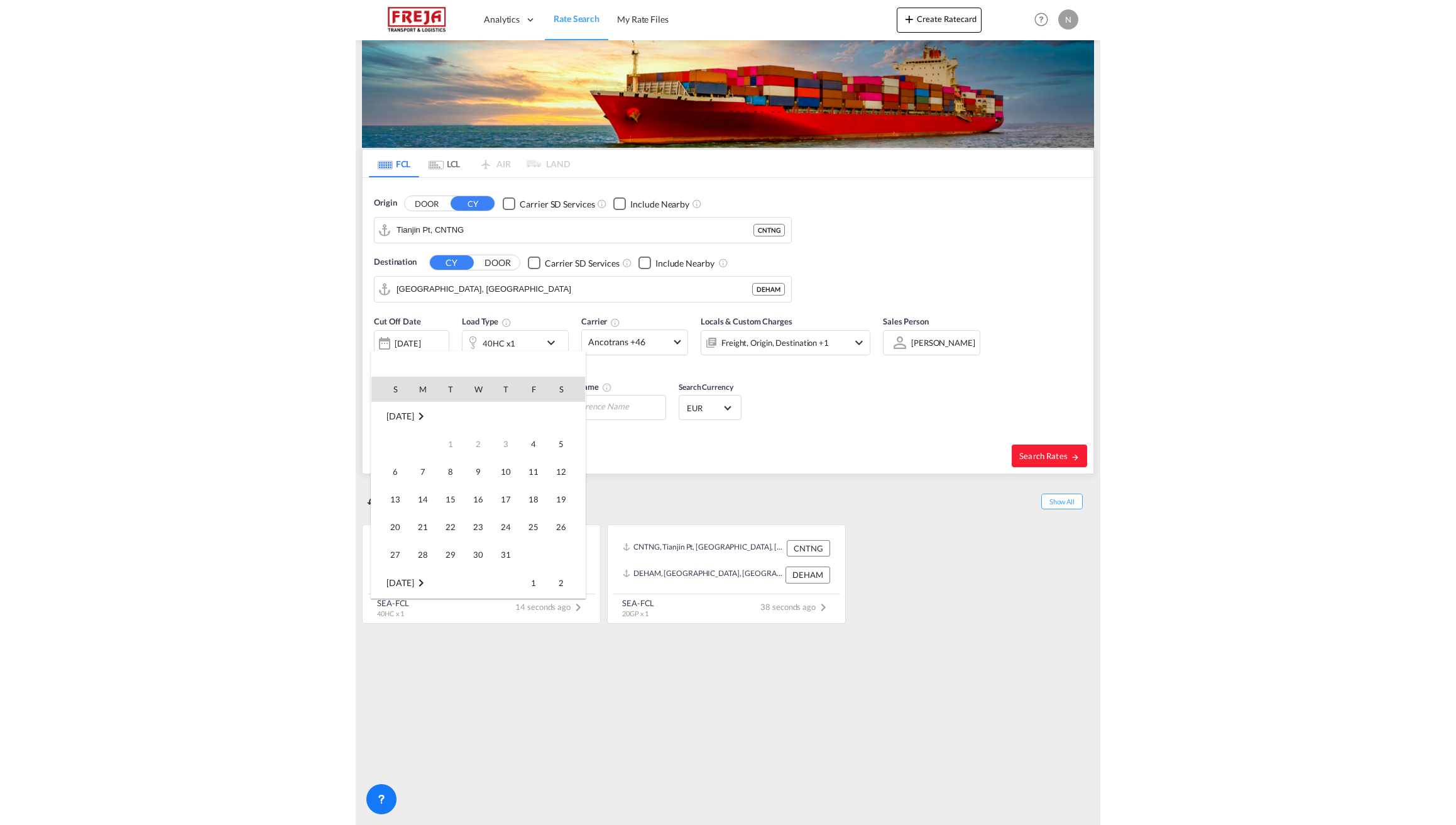
scroll to position [500, 0]
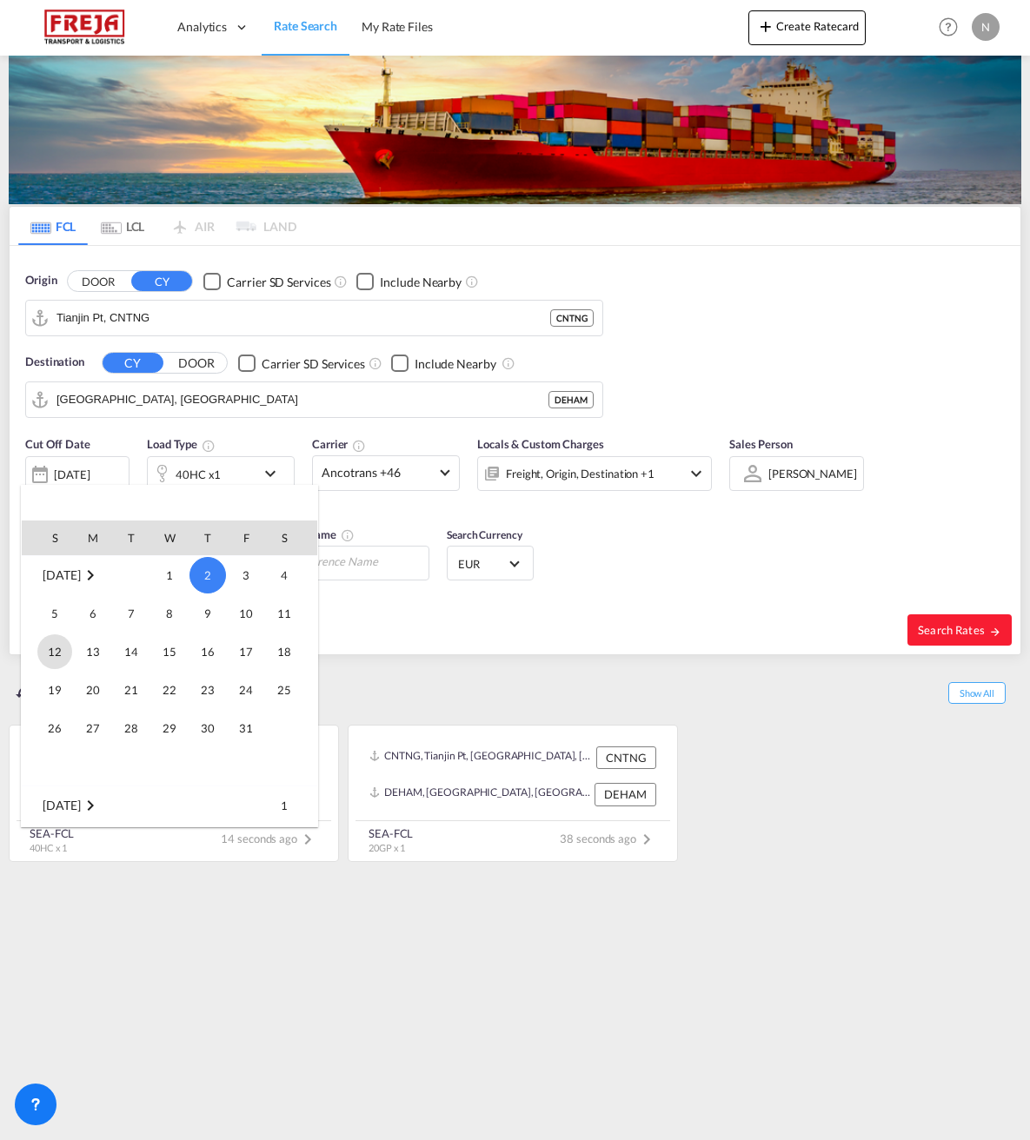
click at [52, 657] on span "12" at bounding box center [54, 651] width 35 height 35
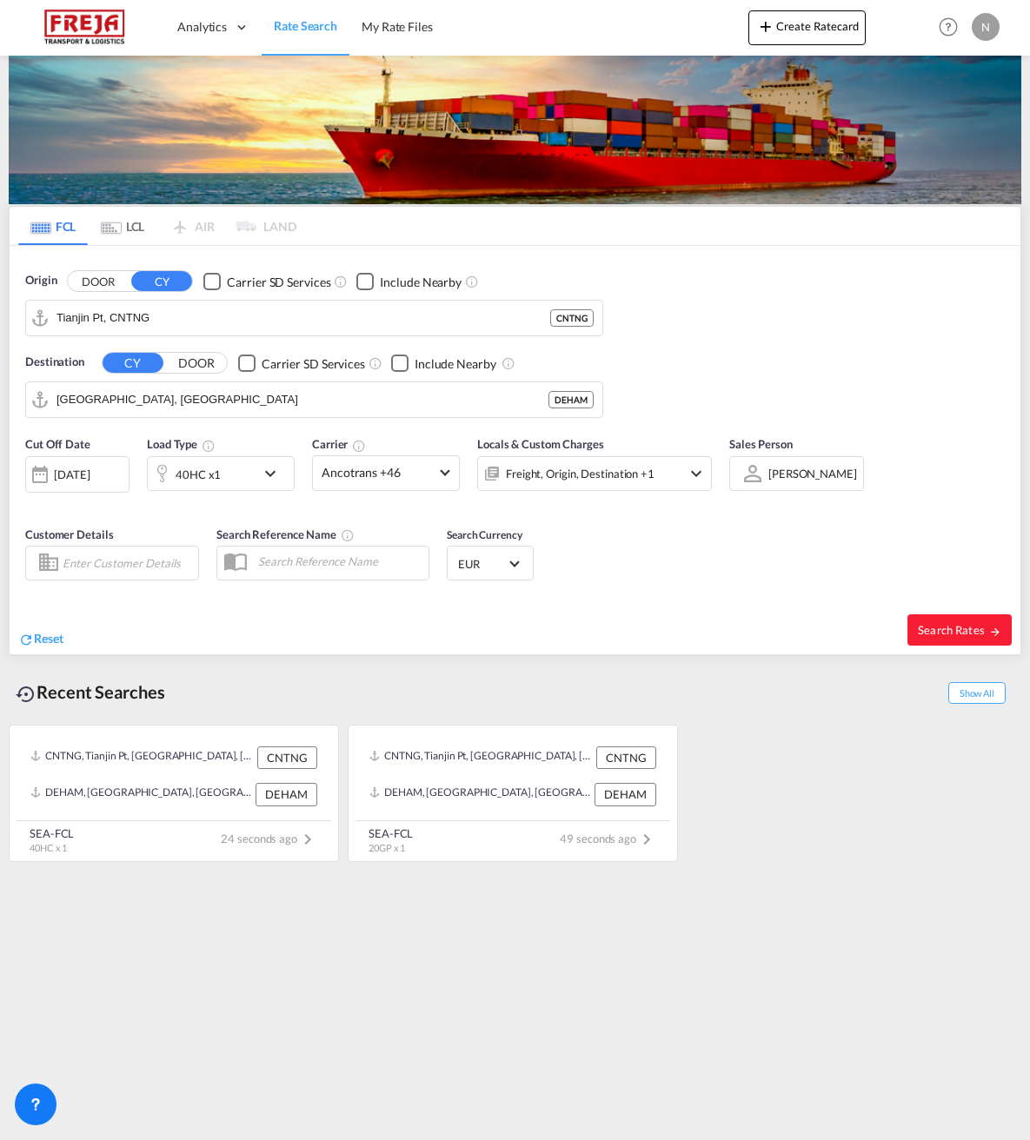
click at [362, 279] on div "Checkbox No Ink" at bounding box center [364, 281] width 17 height 17
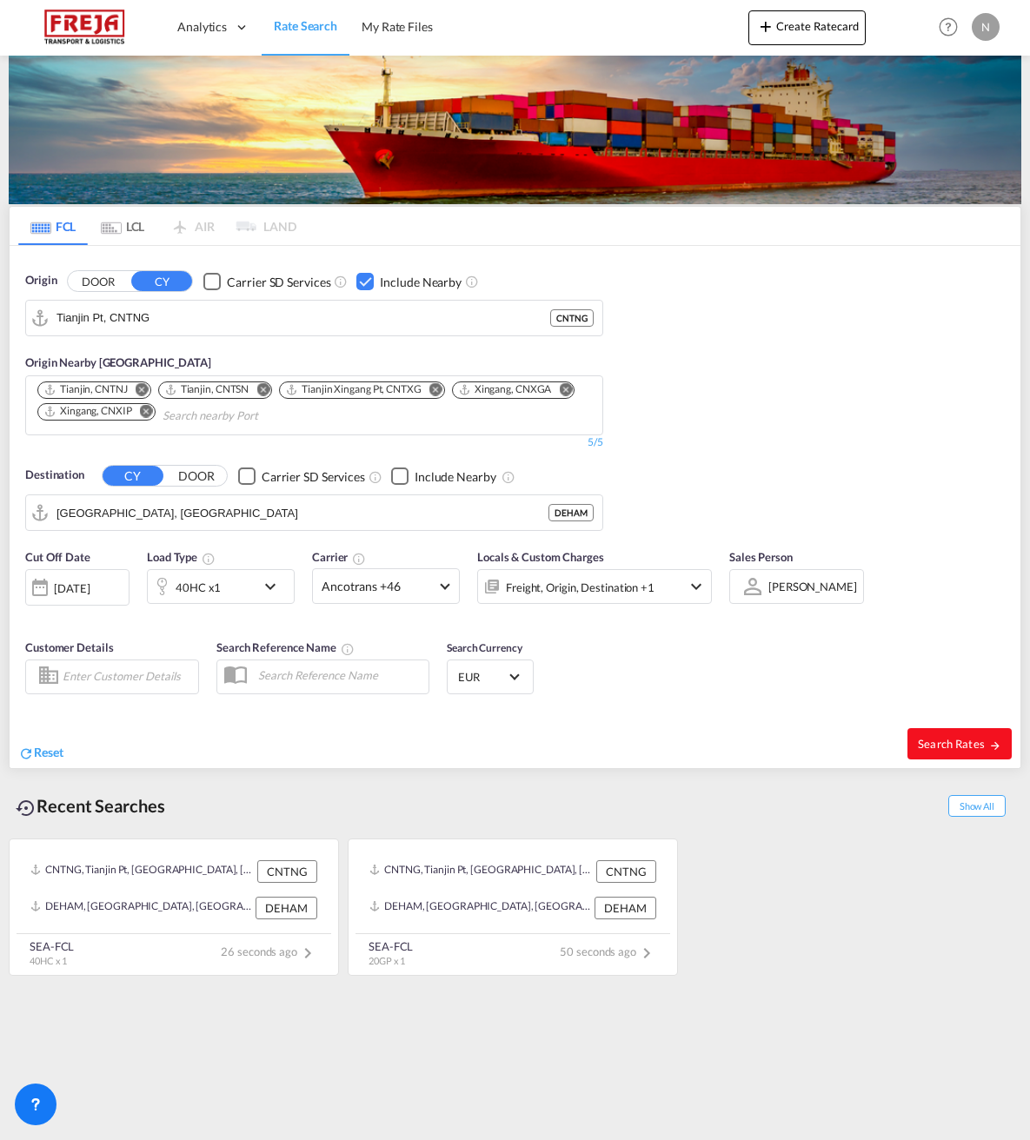
click at [955, 739] on span "Search Rates" at bounding box center [959, 744] width 83 height 14
type input "CNTNG to DEHAM / [DATE]"
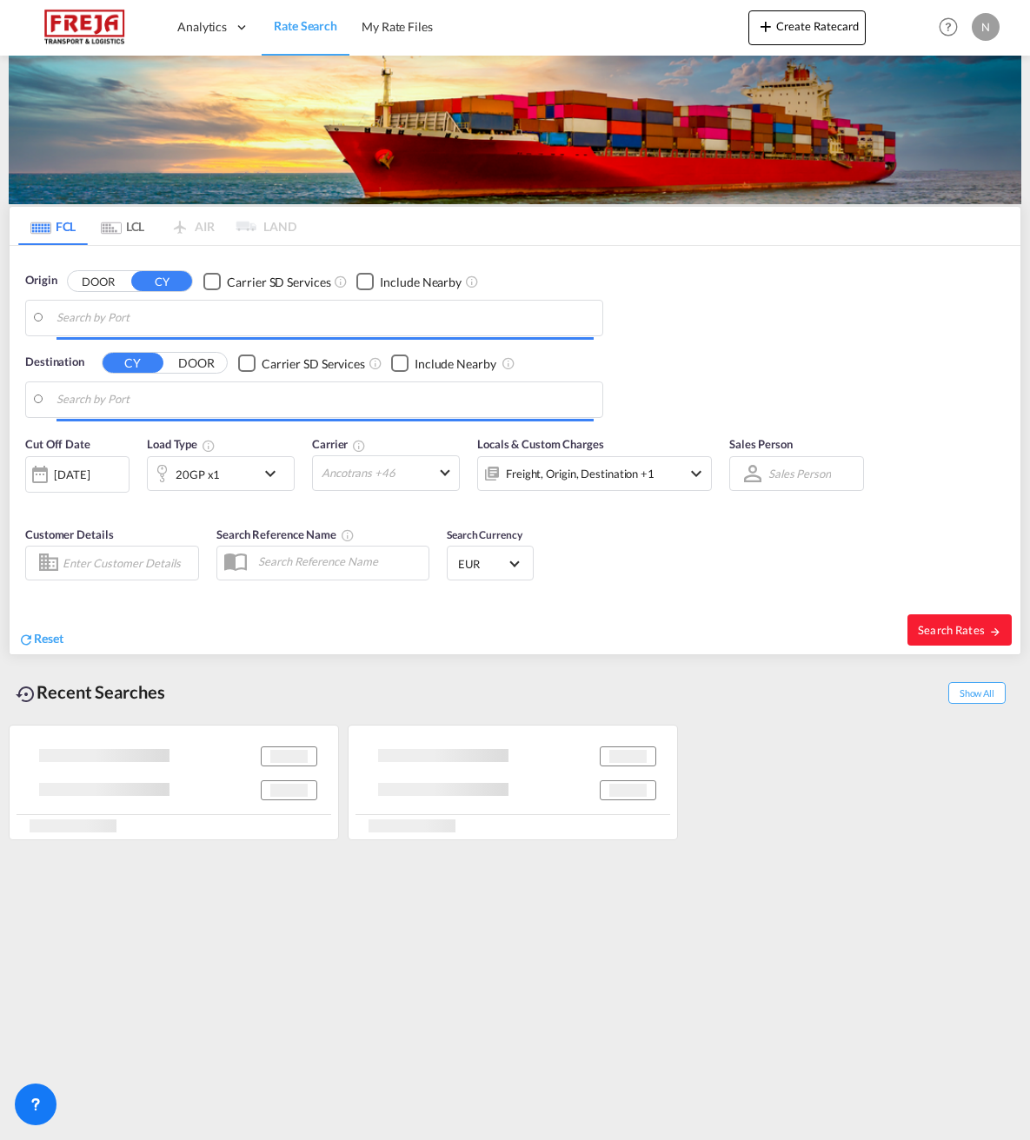
type input "Tianjin Pt, CNTNG"
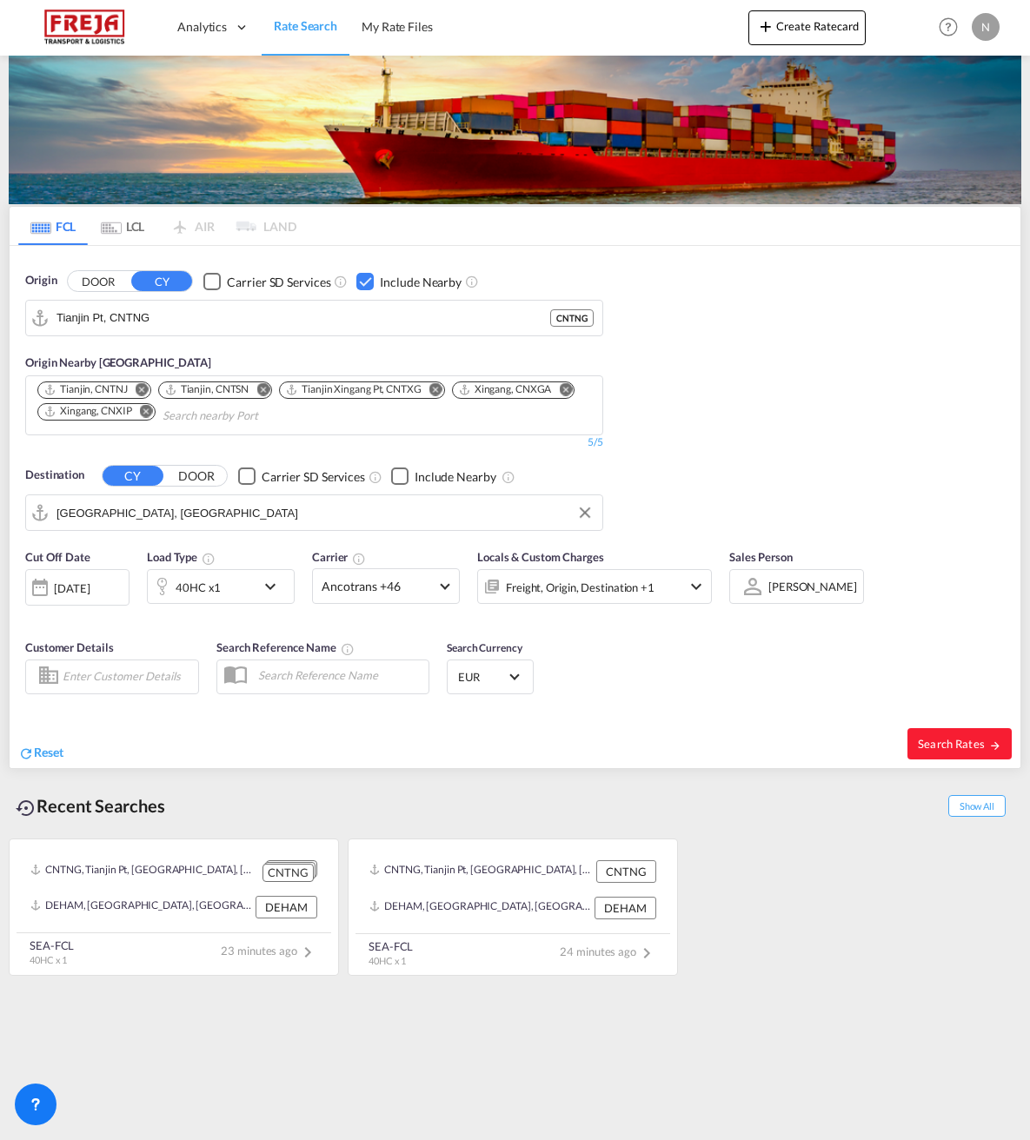
click at [118, 520] on input "[GEOGRAPHIC_DATA], [GEOGRAPHIC_DATA]" at bounding box center [324, 513] width 537 height 26
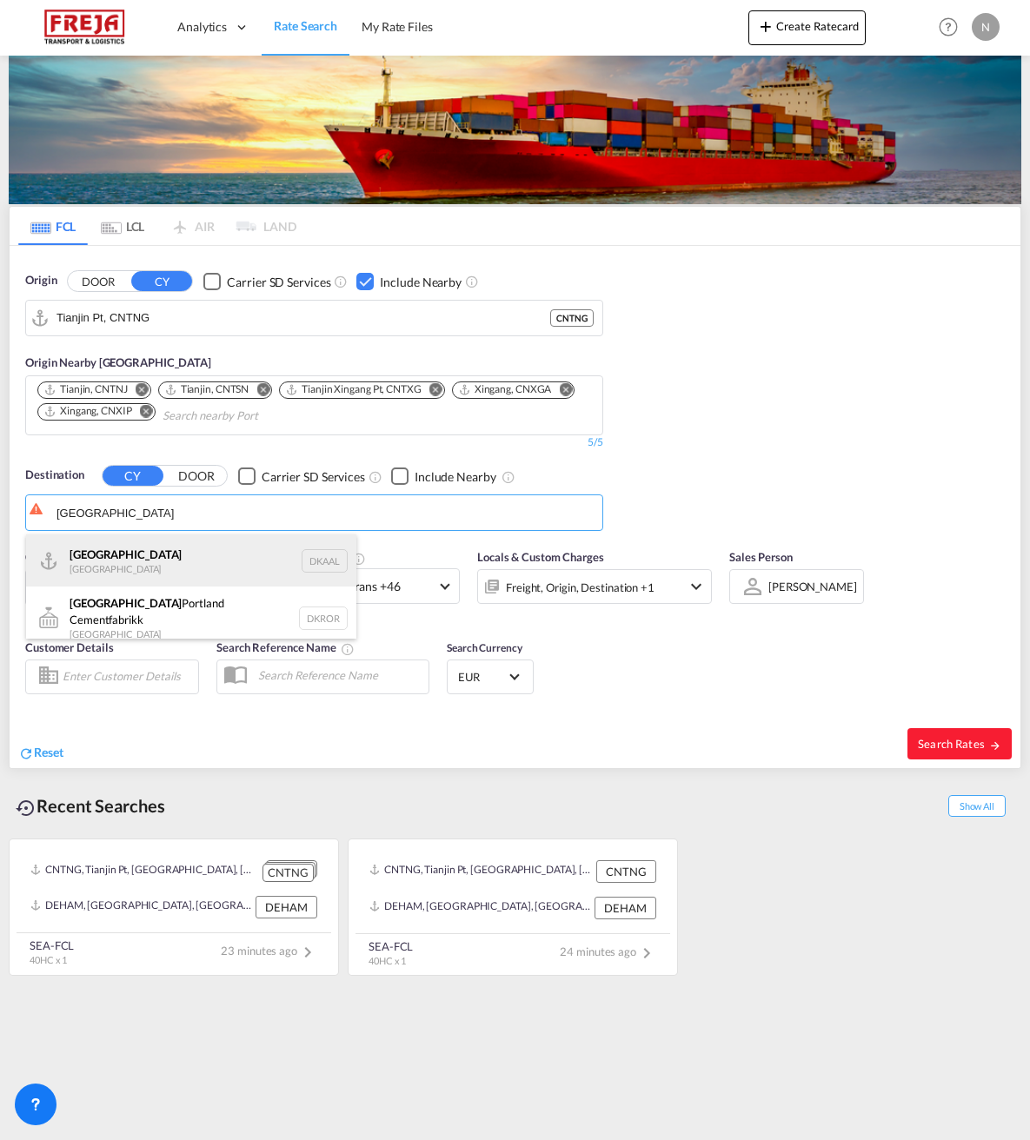
click at [76, 557] on div "Aalborg [GEOGRAPHIC_DATA] DKAAL" at bounding box center [191, 560] width 330 height 52
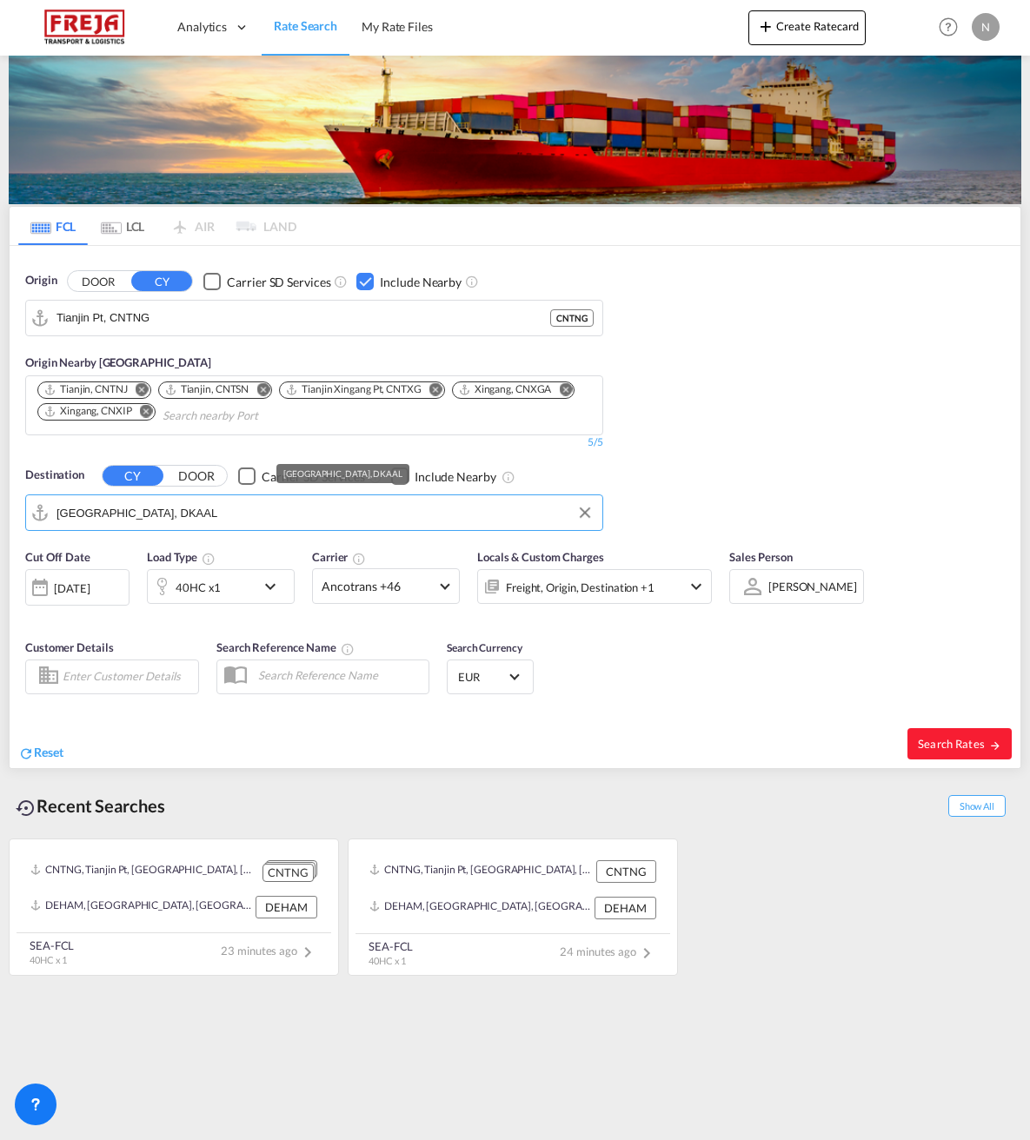
click at [192, 511] on input "[GEOGRAPHIC_DATA], DKAAL" at bounding box center [324, 513] width 537 height 26
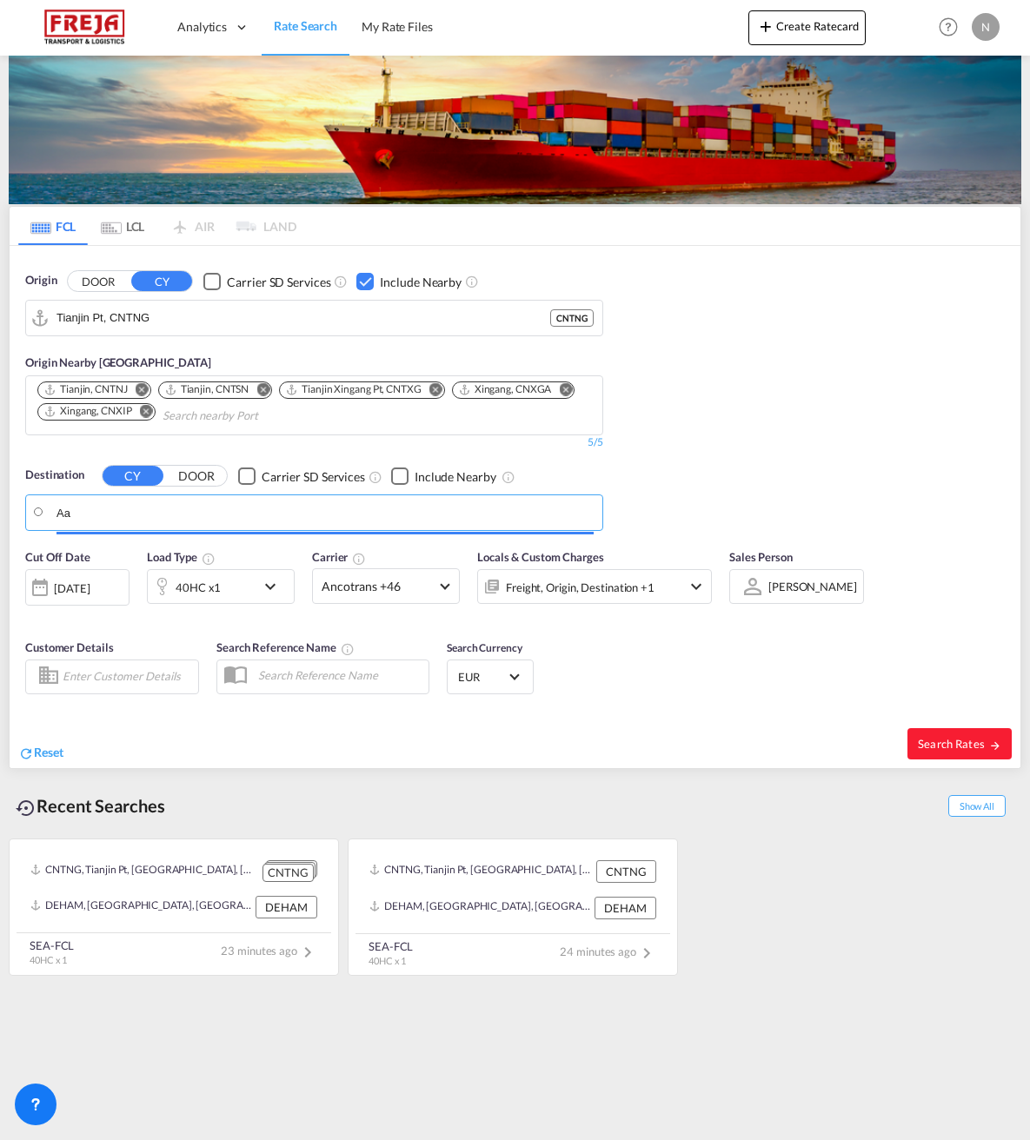
type input "A"
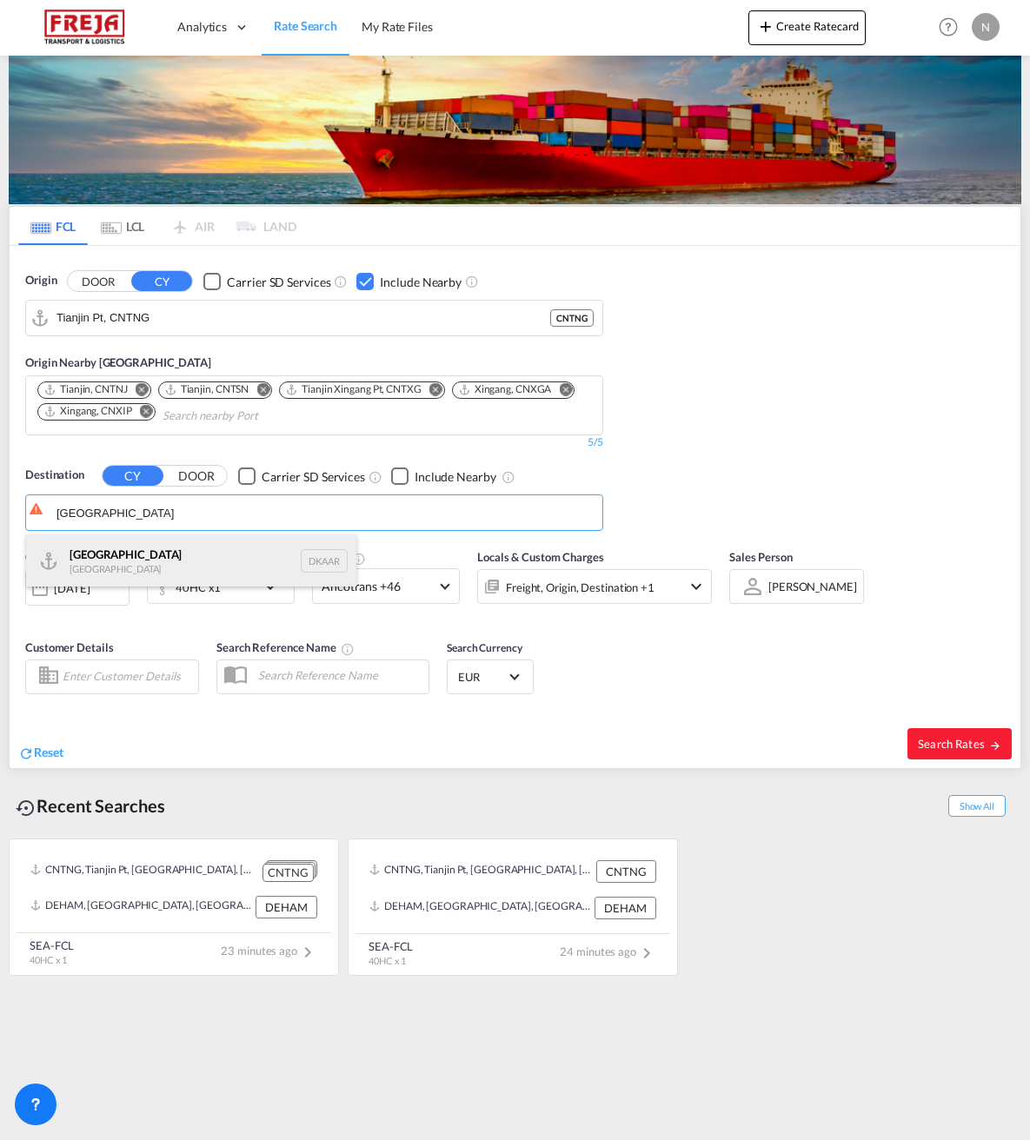
click at [113, 563] on div "Aarhus [GEOGRAPHIC_DATA] [GEOGRAPHIC_DATA]" at bounding box center [191, 560] width 330 height 52
type input "[GEOGRAPHIC_DATA], [GEOGRAPHIC_DATA]"
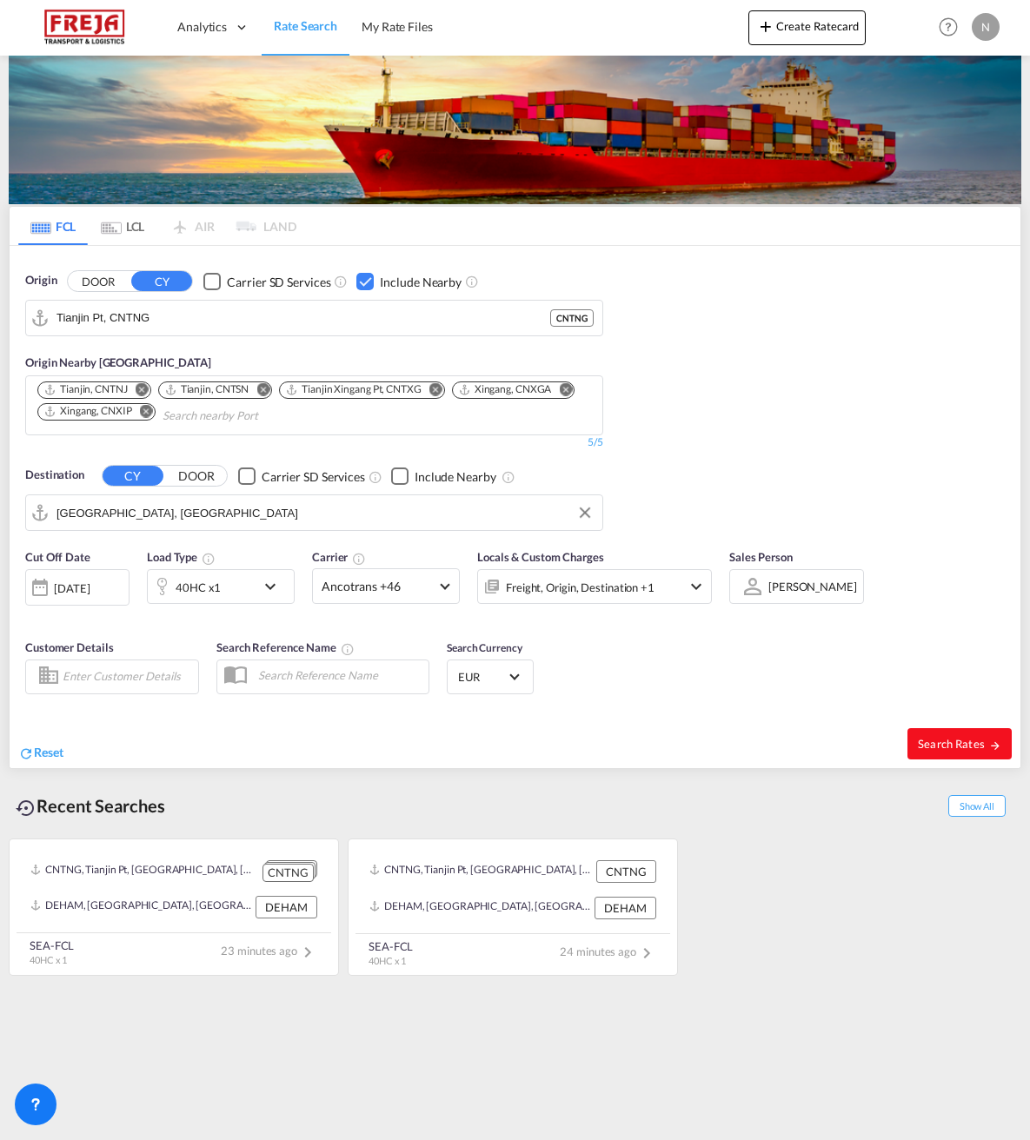
click at [956, 748] on span "Search Rates" at bounding box center [959, 744] width 83 height 14
type input "CNTNG to DKAAR / [DATE]"
